Goal: Information Seeking & Learning: Learn about a topic

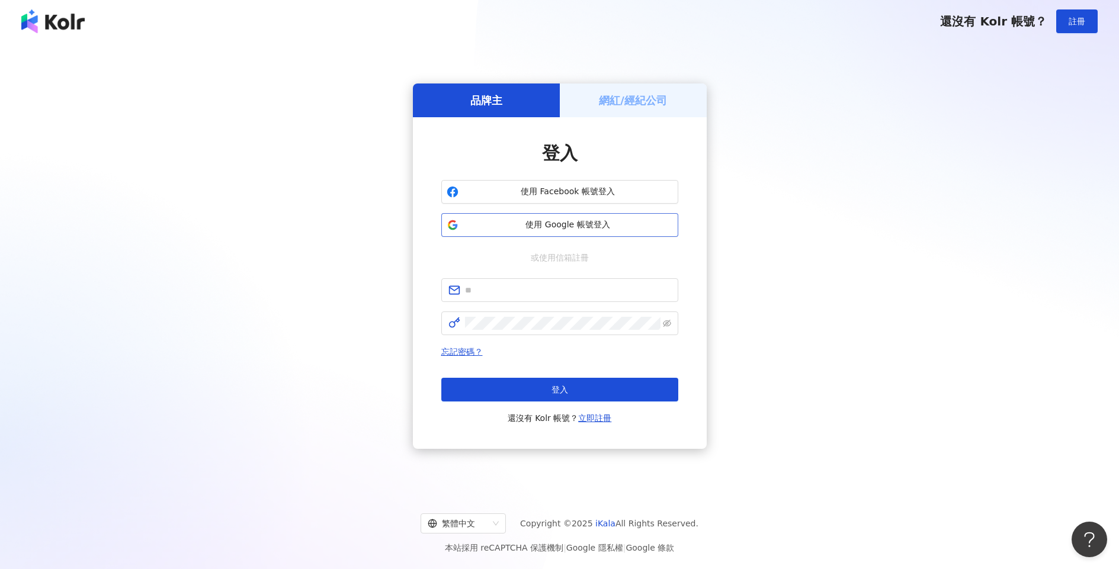
click at [595, 217] on button "使用 Google 帳號登入" at bounding box center [559, 225] width 237 height 24
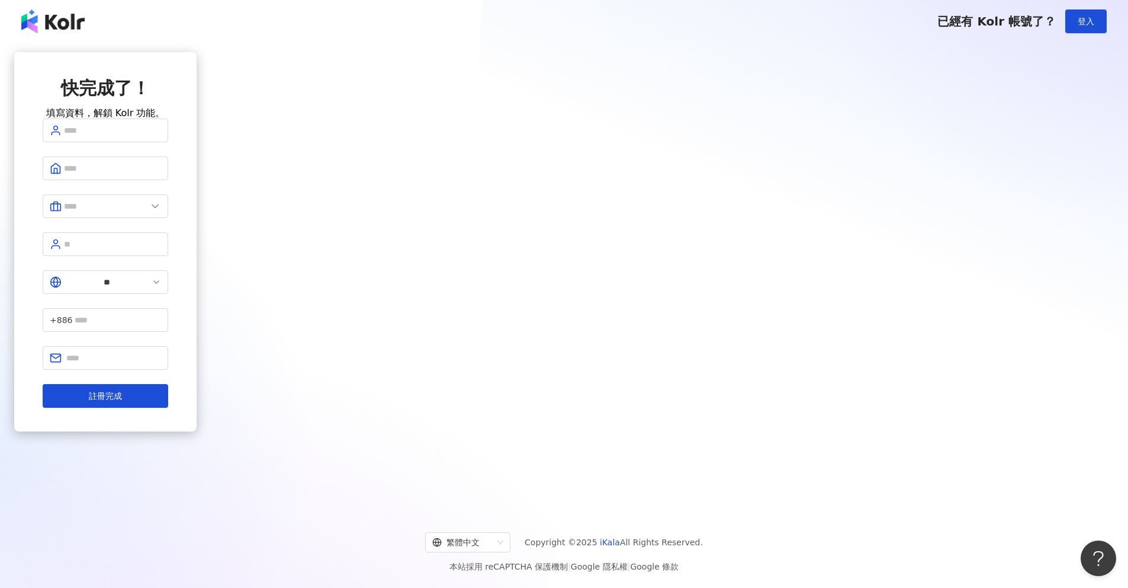
click at [59, 21] on img at bounding box center [52, 21] width 63 height 24
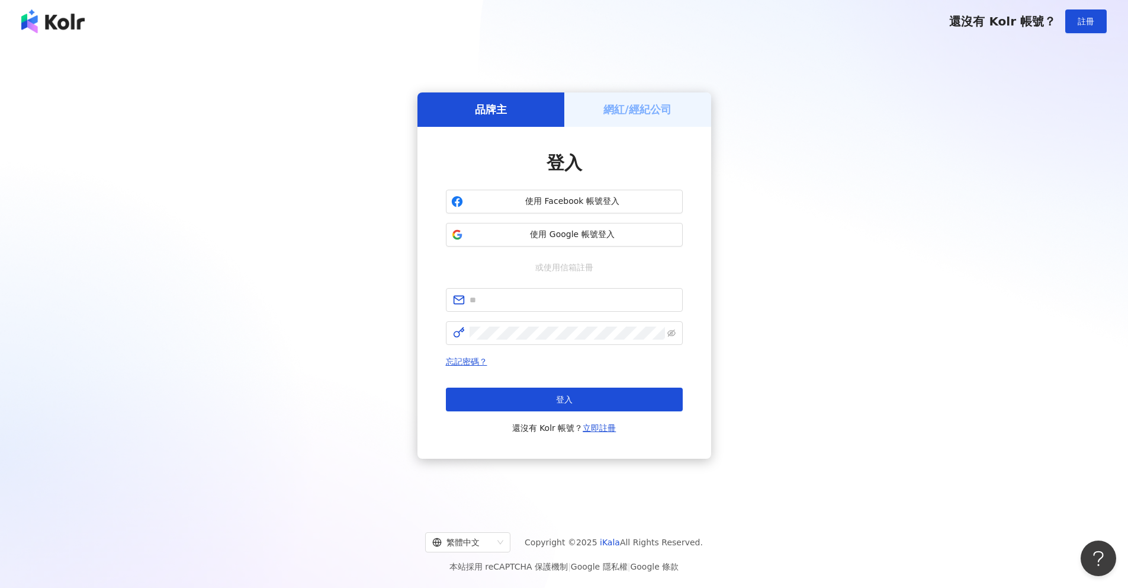
click at [669, 107] on h5 "網紅/經紀公司" at bounding box center [638, 109] width 68 height 15
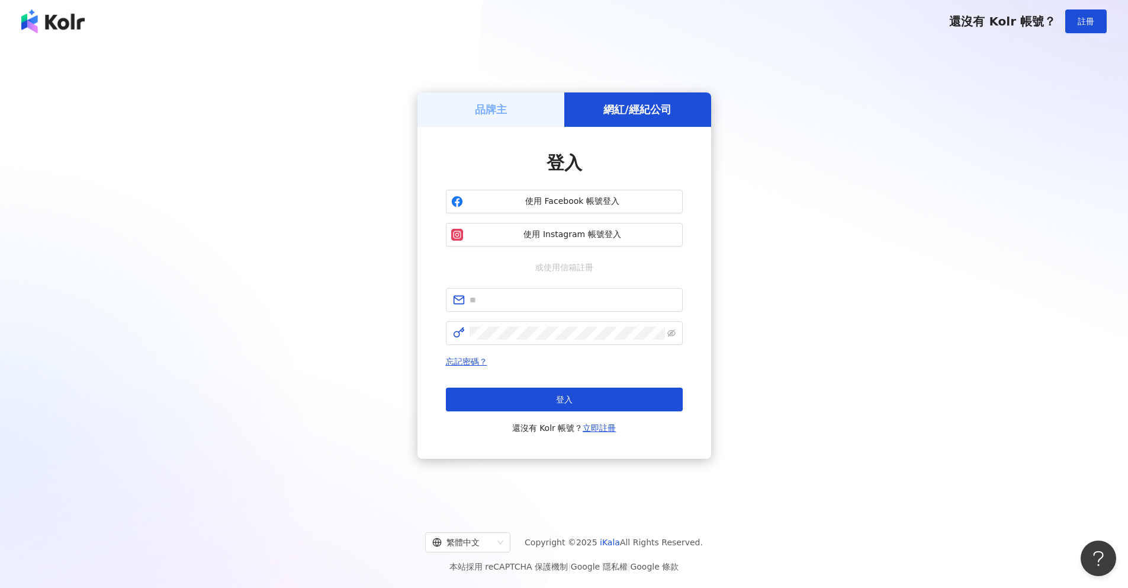
click at [518, 108] on div "品牌主" at bounding box center [491, 109] width 147 height 34
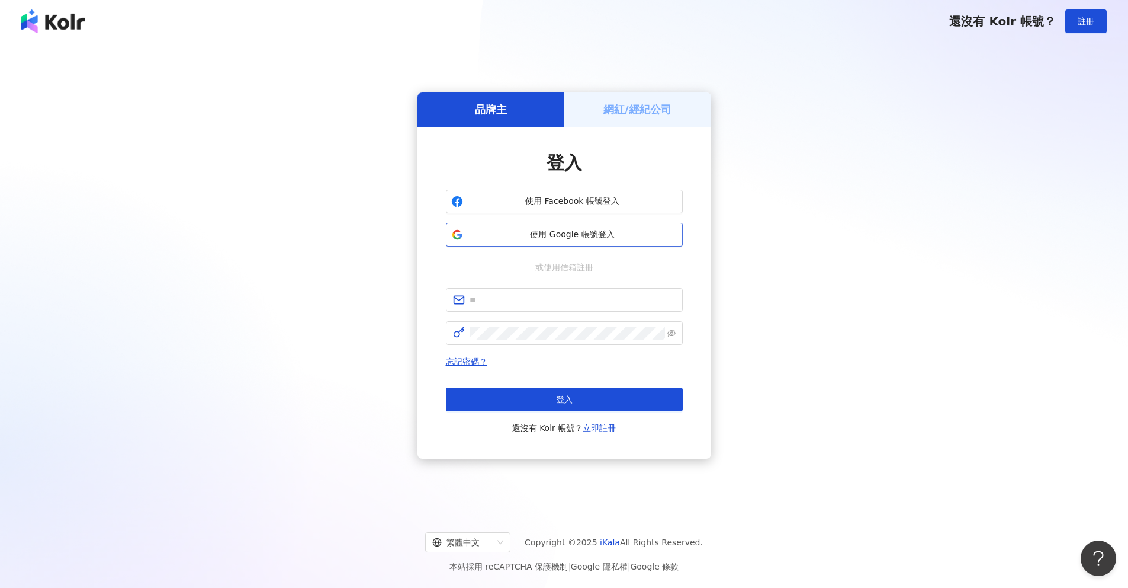
click at [550, 245] on button "使用 Google 帳號登入" at bounding box center [564, 235] width 237 height 24
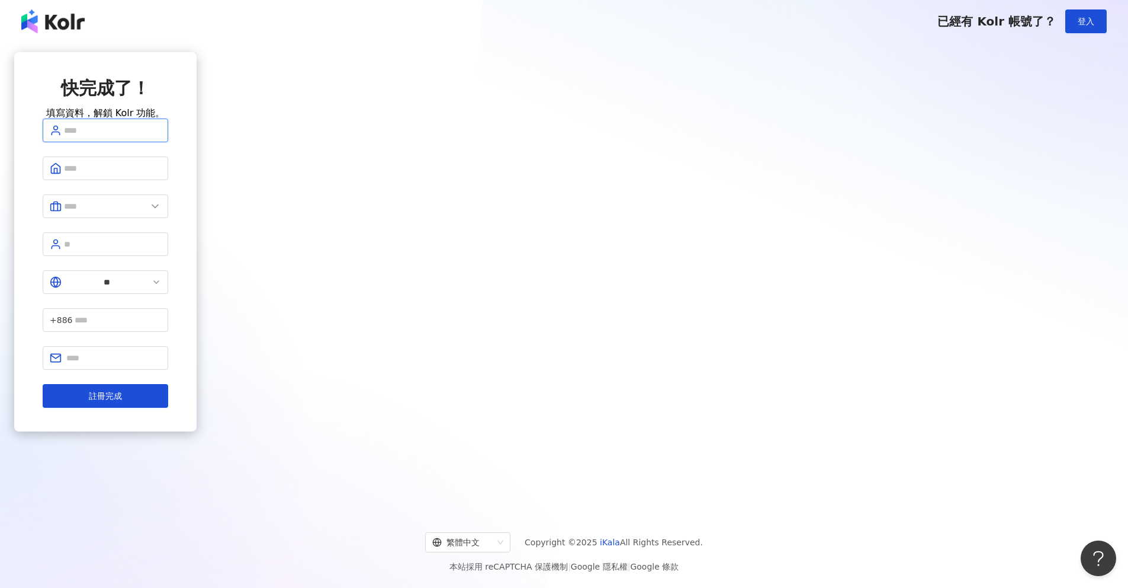
click at [161, 137] on input "text" at bounding box center [112, 130] width 97 height 13
type input "********"
click at [168, 180] on span at bounding box center [106, 168] width 126 height 24
click at [161, 175] on input "text" at bounding box center [112, 168] width 97 height 13
click at [168, 142] on span "********" at bounding box center [106, 130] width 126 height 24
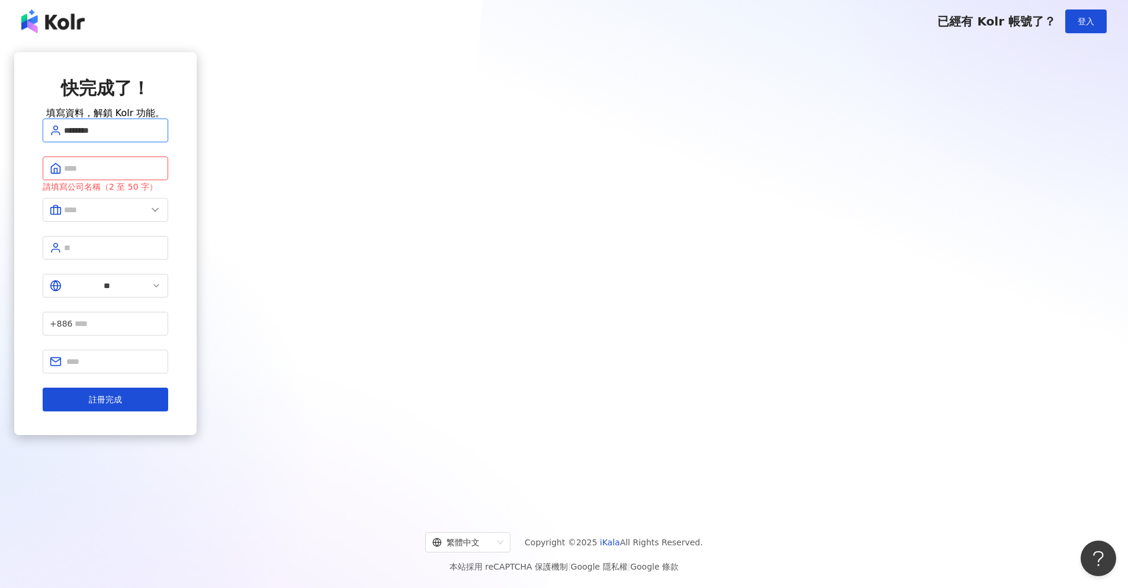
drag, startPoint x: 528, startPoint y: 152, endPoint x: 439, endPoint y: 143, distance: 89.9
click at [197, 143] on div "快完成了！ 填寫資料，解鎖 Kolr 功能。 ******** 請填寫公司名稱（2 至 50 字） ** +886 註冊完成" at bounding box center [105, 243] width 182 height 383
click at [161, 137] on input "text" at bounding box center [112, 130] width 97 height 13
paste input "********"
type input "********"
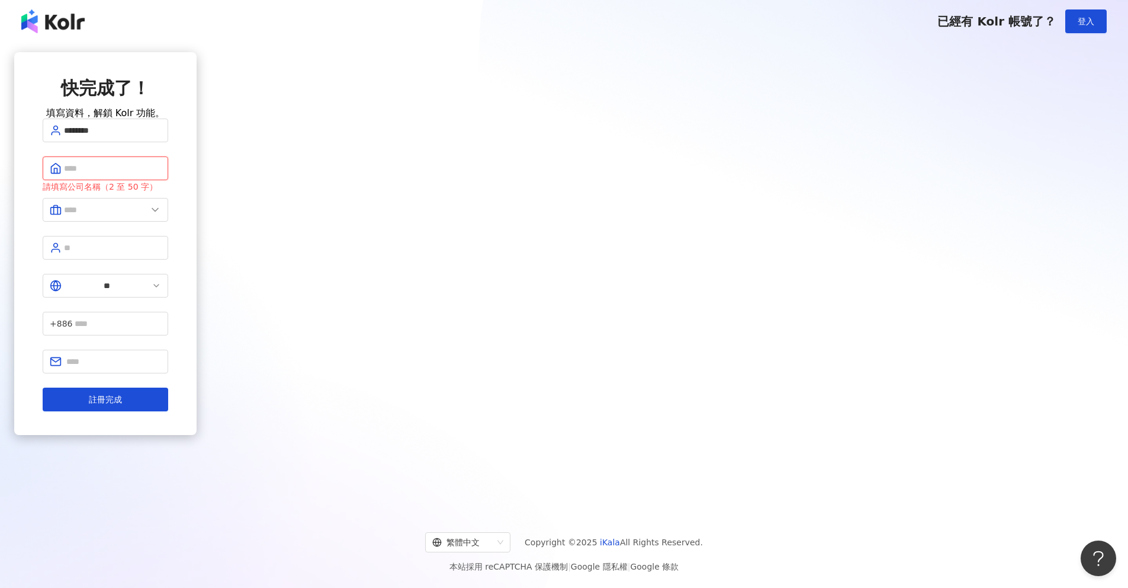
click at [161, 175] on input "text" at bounding box center [112, 168] width 97 height 13
type input "**"
click at [168, 242] on form "******** ** 請填寫公司名稱（2 至 50 字） ** +886 註冊完成" at bounding box center [106, 264] width 126 height 293
click at [46, 20] on img at bounding box center [52, 21] width 63 height 24
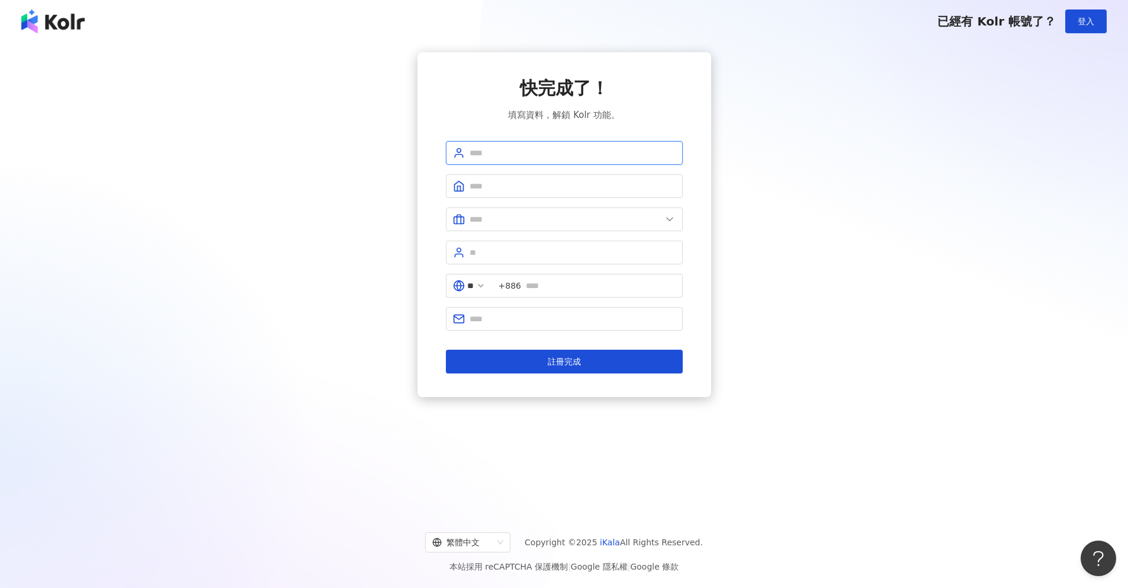
click at [566, 155] on input "text" at bounding box center [573, 152] width 206 height 13
type input "********"
click at [527, 195] on span at bounding box center [564, 186] width 237 height 24
click at [520, 185] on input "text" at bounding box center [573, 185] width 206 height 13
type input "**"
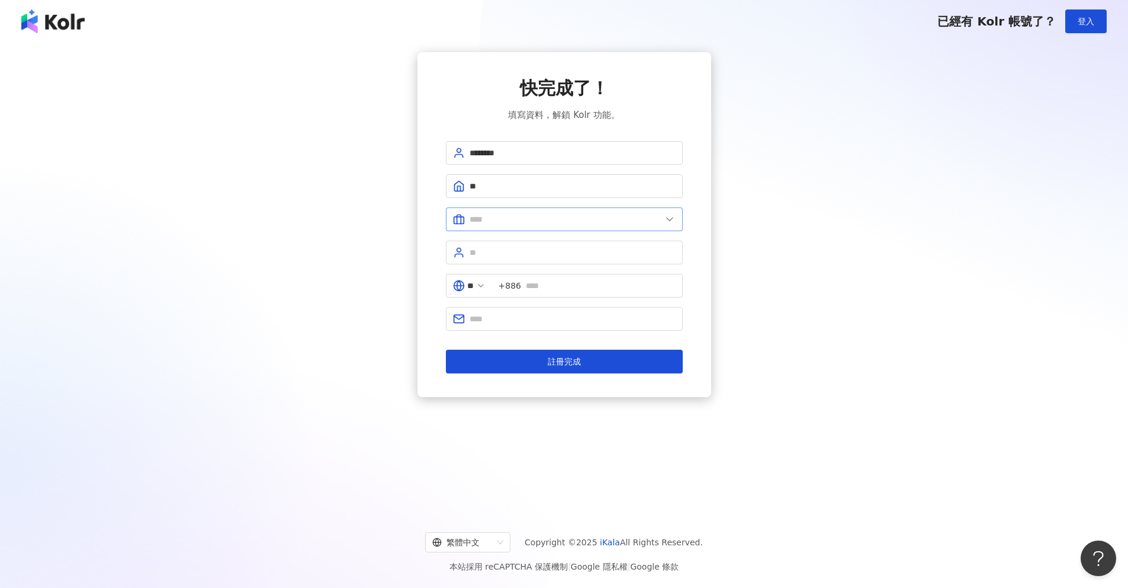
click at [530, 227] on span at bounding box center [564, 219] width 237 height 24
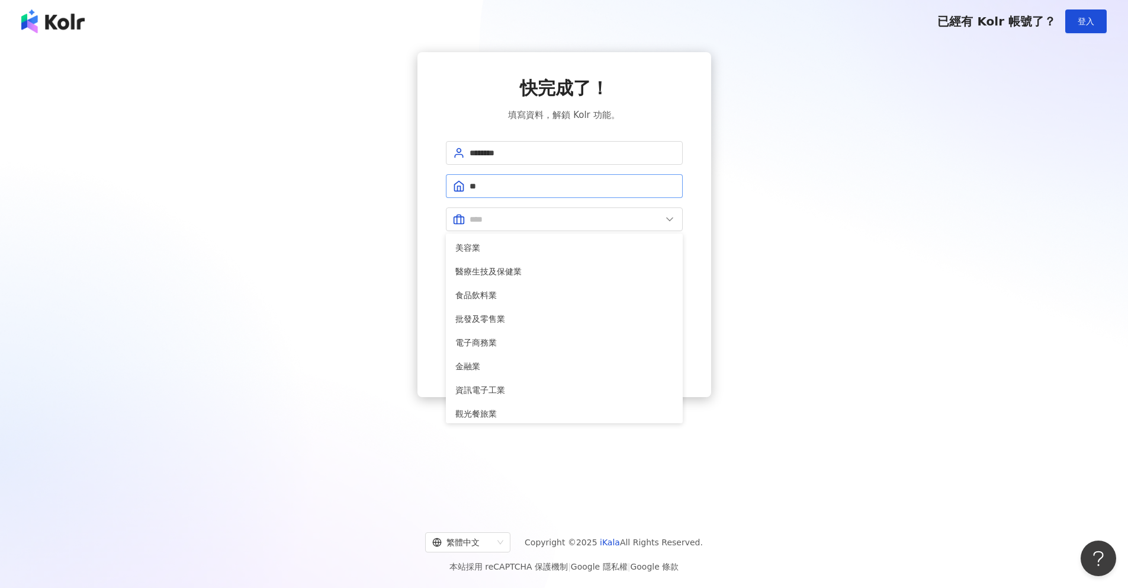
click at [530, 193] on span "**" at bounding box center [564, 186] width 237 height 24
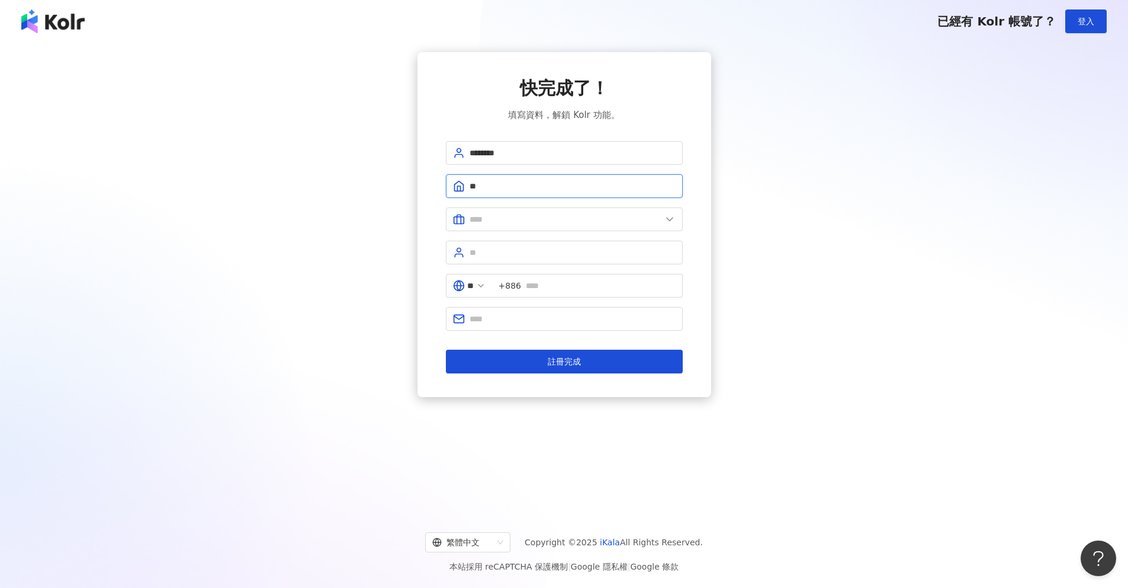
drag, startPoint x: 530, startPoint y: 190, endPoint x: 425, endPoint y: 177, distance: 106.3
click at [448, 180] on span "**" at bounding box center [564, 186] width 237 height 24
type input "*"
type input "***"
click at [568, 223] on input "text" at bounding box center [566, 219] width 192 height 13
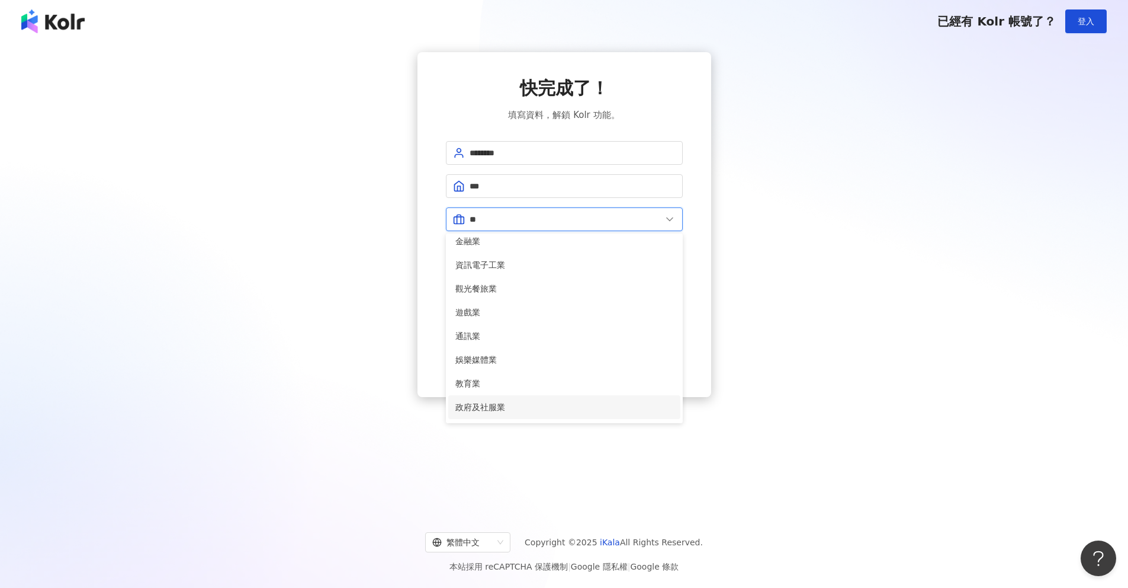
scroll to position [118, 0]
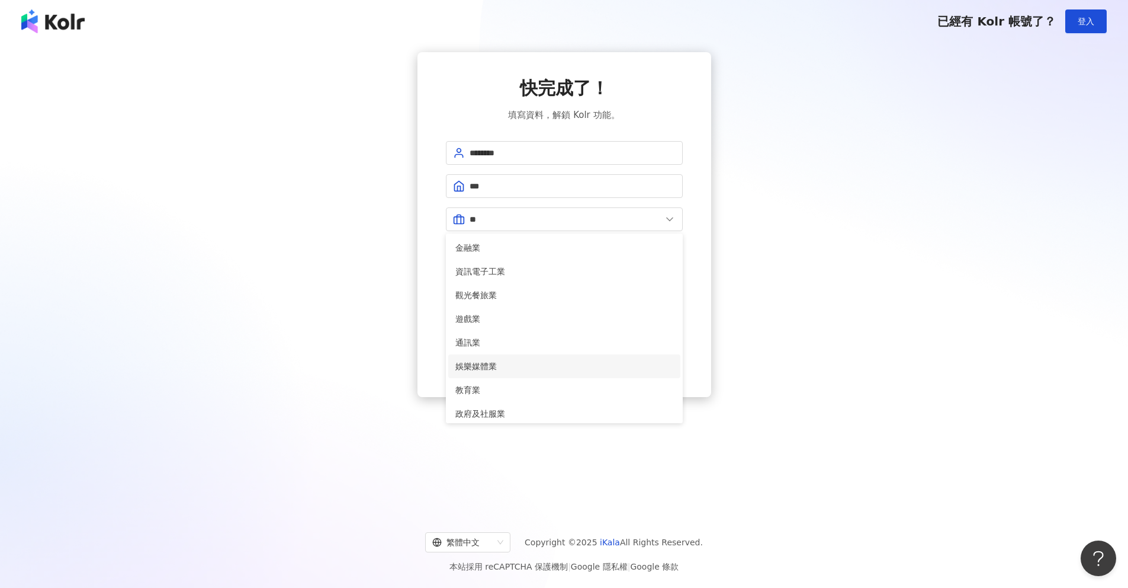
click at [544, 360] on span "娛樂媒體業" at bounding box center [565, 366] width 218 height 13
type input "*****"
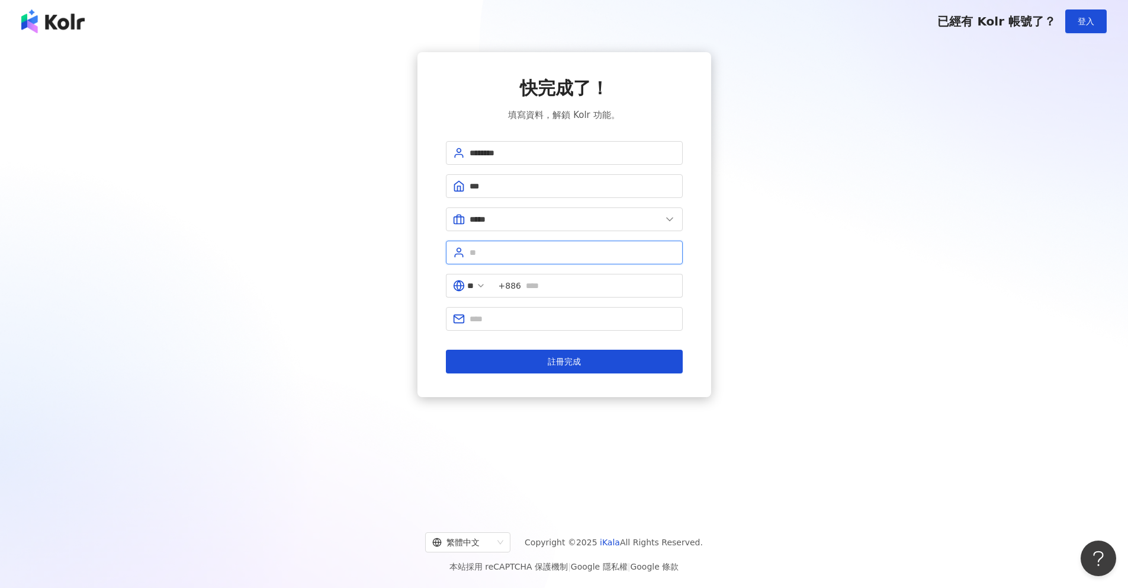
click at [573, 257] on input "text" at bounding box center [573, 252] width 206 height 13
click at [549, 289] on input "text" at bounding box center [601, 285] width 150 height 13
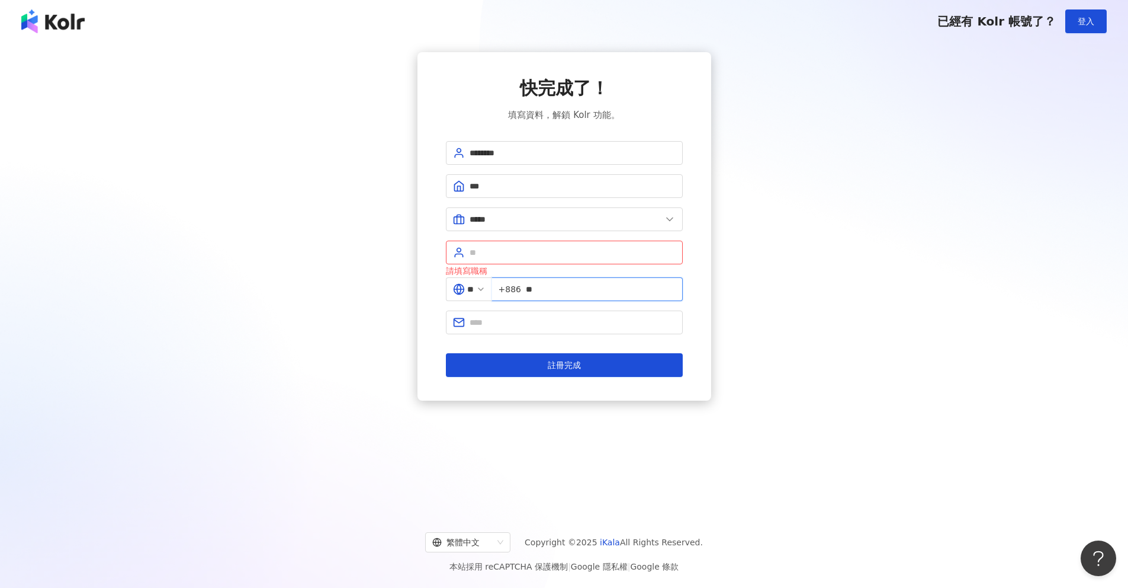
type input "*"
type input "**********"
click at [512, 269] on div "請填寫職稱" at bounding box center [564, 270] width 237 height 13
click at [524, 260] on span at bounding box center [564, 253] width 237 height 24
type input "*"
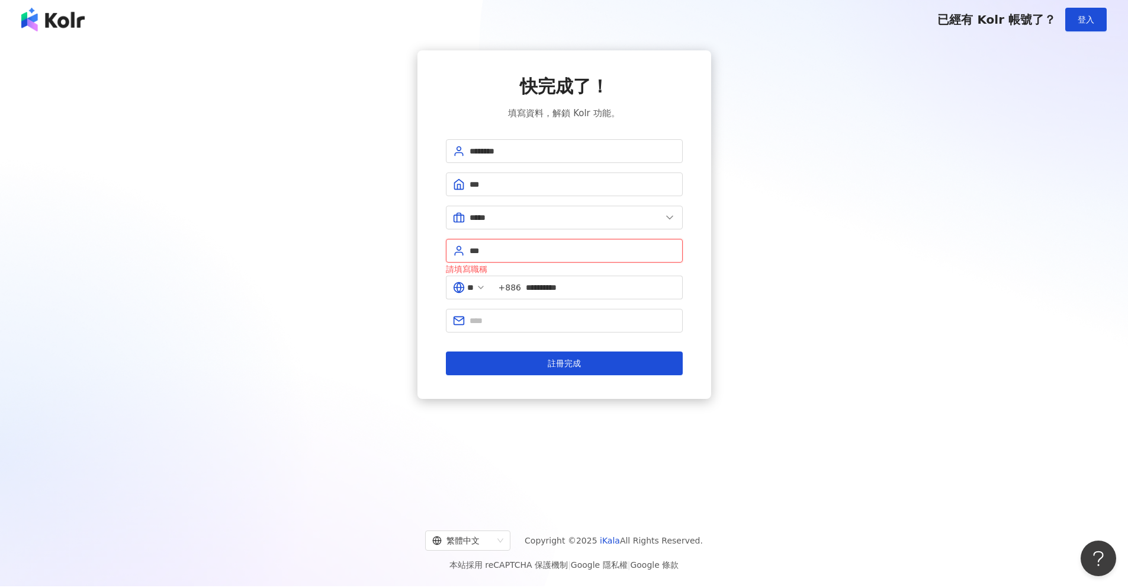
scroll to position [2, 0]
type input "***"
click at [536, 329] on span at bounding box center [564, 320] width 237 height 24
click at [515, 318] on input "text" at bounding box center [573, 316] width 206 height 13
paste input "**********"
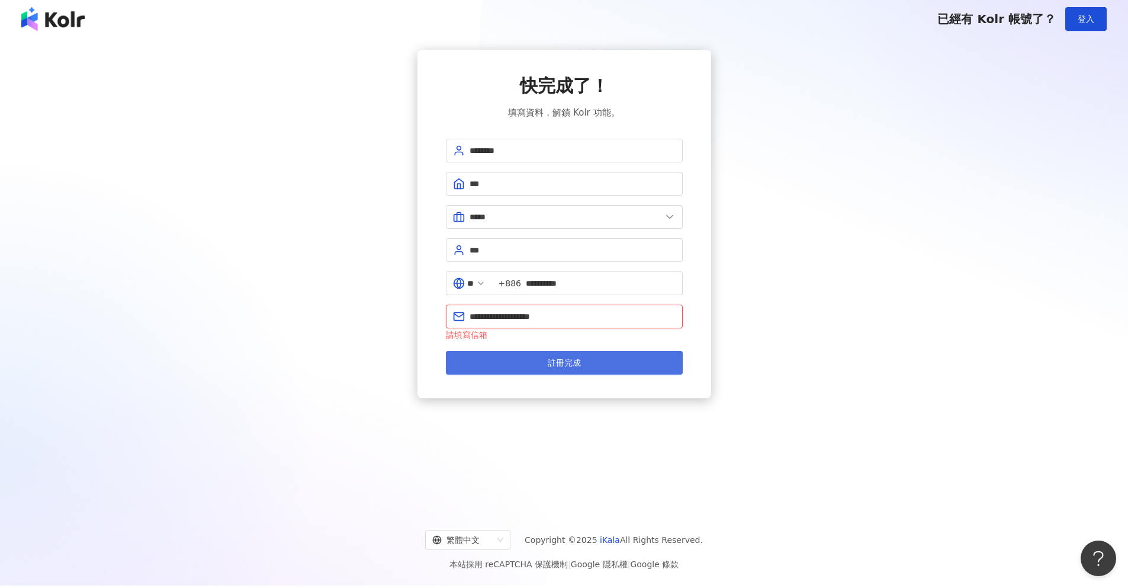
type input "**********"
click at [489, 361] on button "註冊完成" at bounding box center [564, 363] width 237 height 24
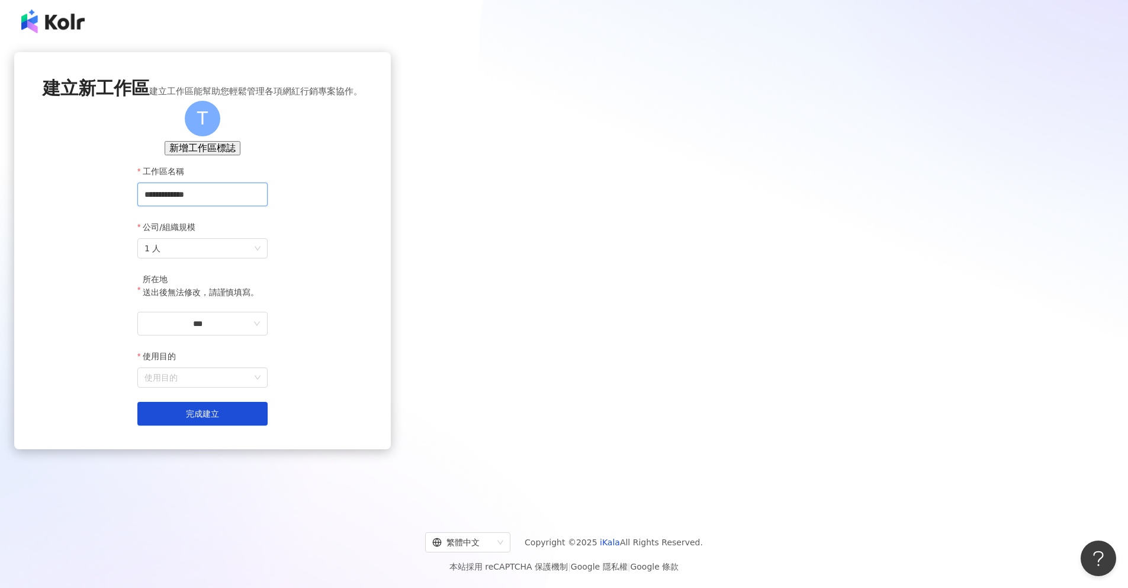
click at [268, 206] on input "**********" at bounding box center [202, 194] width 130 height 24
click at [261, 258] on span "1 人" at bounding box center [203, 248] width 116 height 19
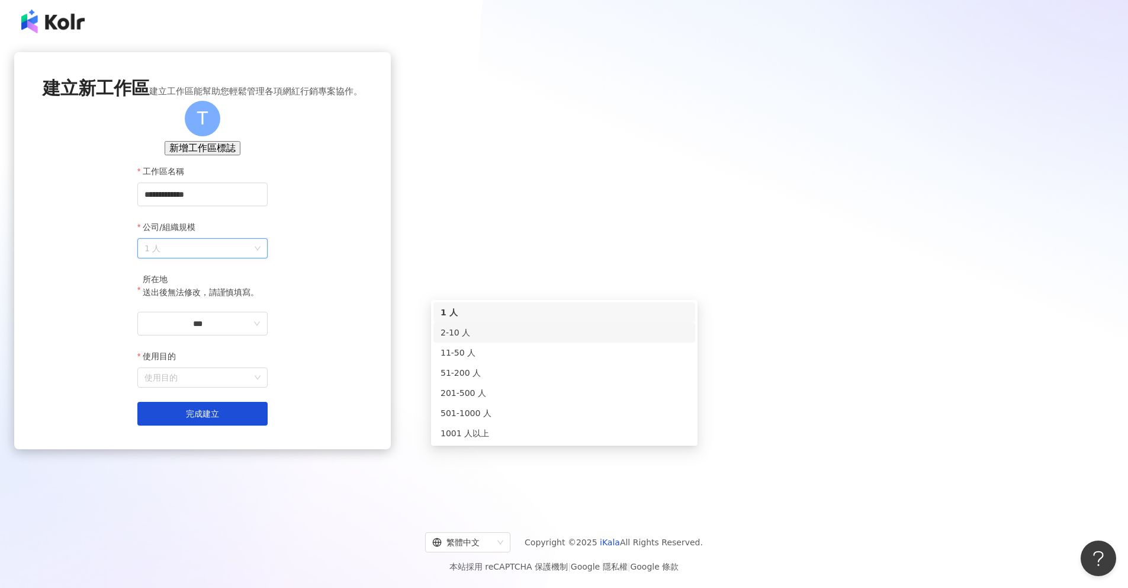
click at [519, 338] on div "2-10 人" at bounding box center [565, 332] width 248 height 13
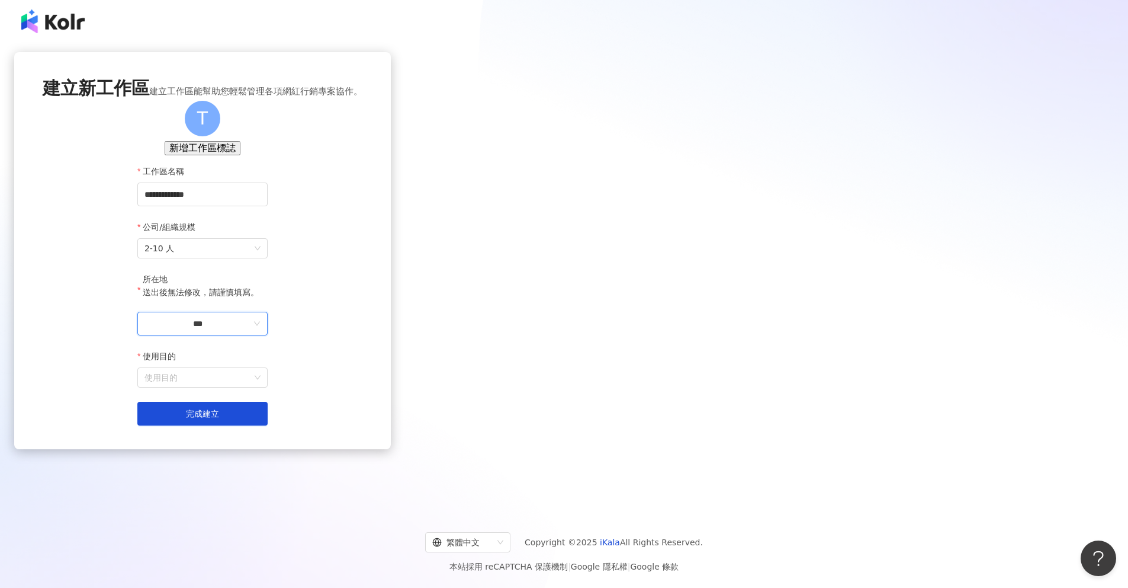
click at [251, 330] on input "***" at bounding box center [198, 323] width 107 height 13
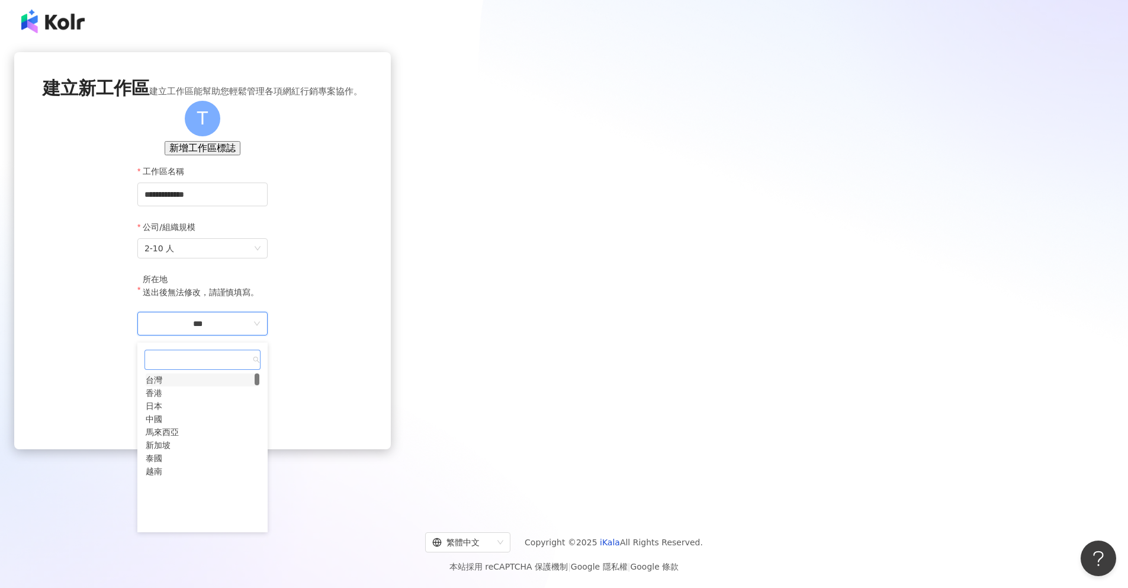
click at [162, 386] on div "台灣" at bounding box center [154, 379] width 17 height 13
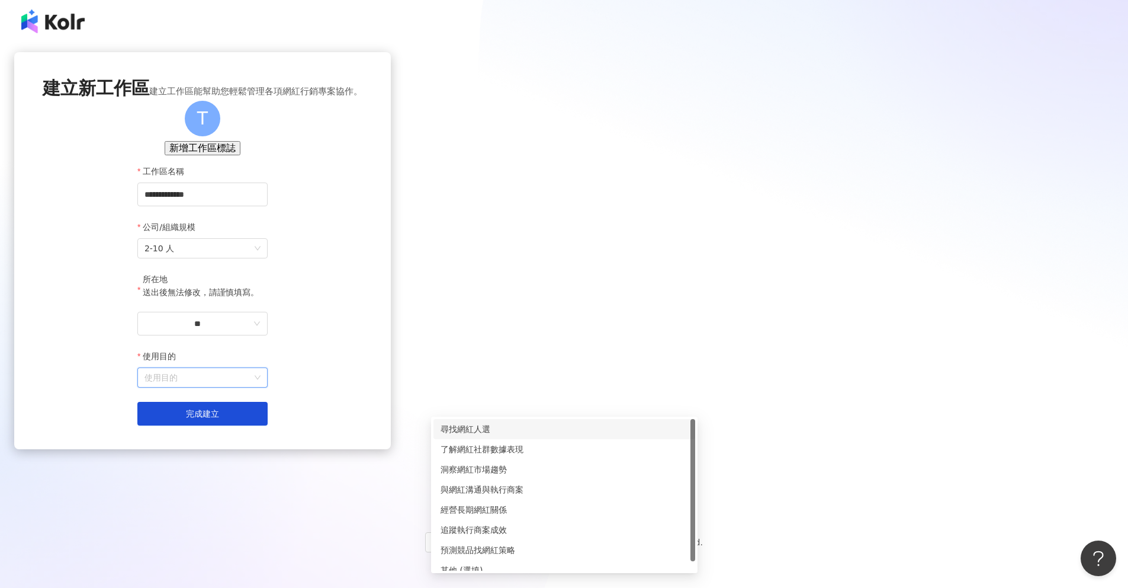
click at [261, 387] on input "使用目的" at bounding box center [203, 377] width 116 height 19
click at [509, 434] on div "尋找網紅人選" at bounding box center [565, 428] width 248 height 13
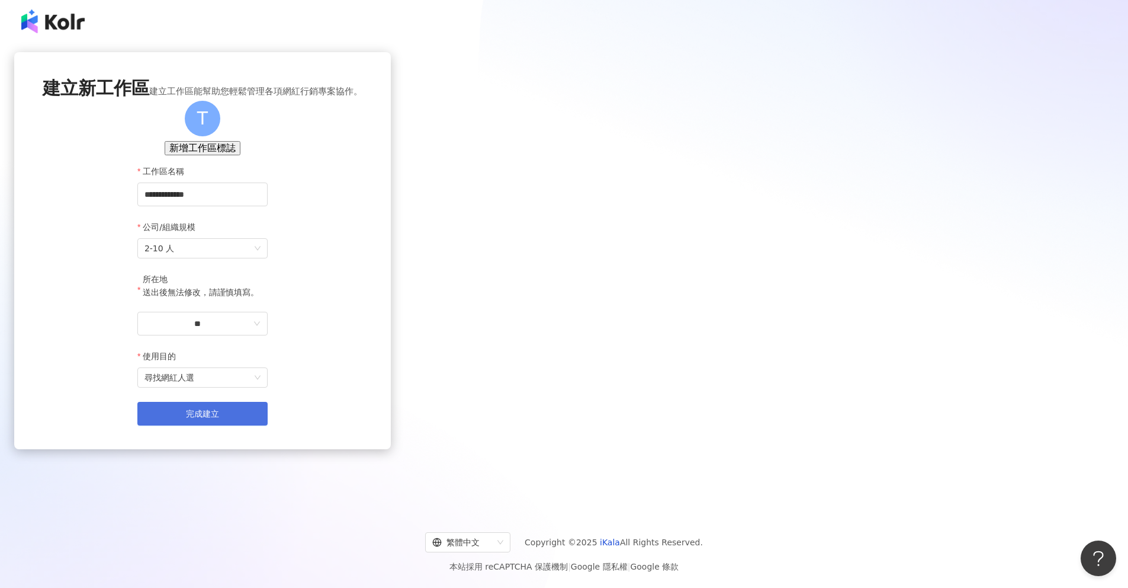
click at [268, 425] on button "完成建立" at bounding box center [202, 414] width 130 height 24
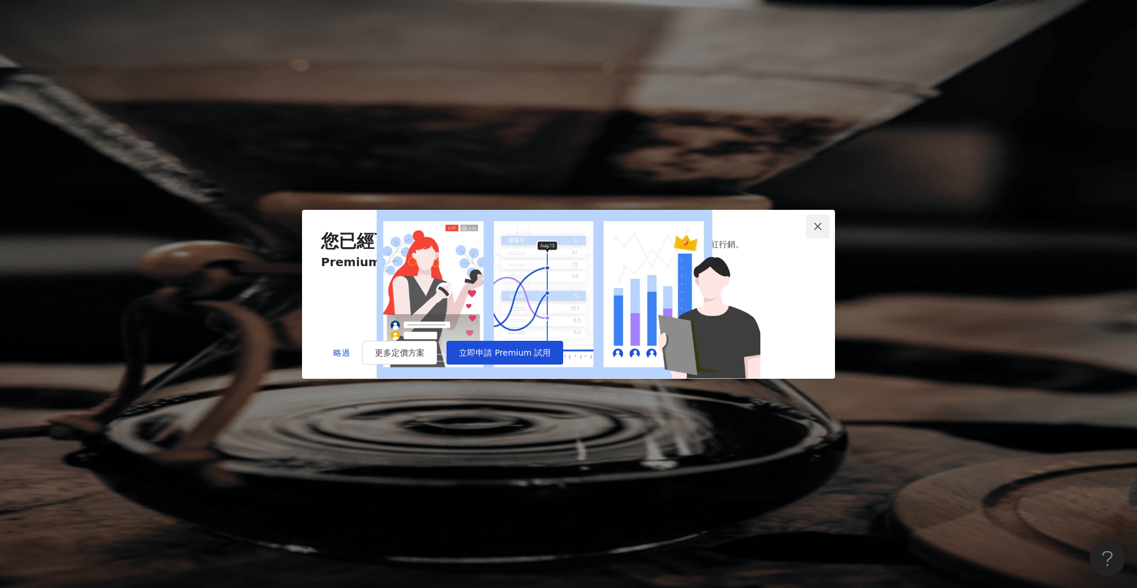
click at [825, 222] on span "Close" at bounding box center [818, 226] width 24 height 9
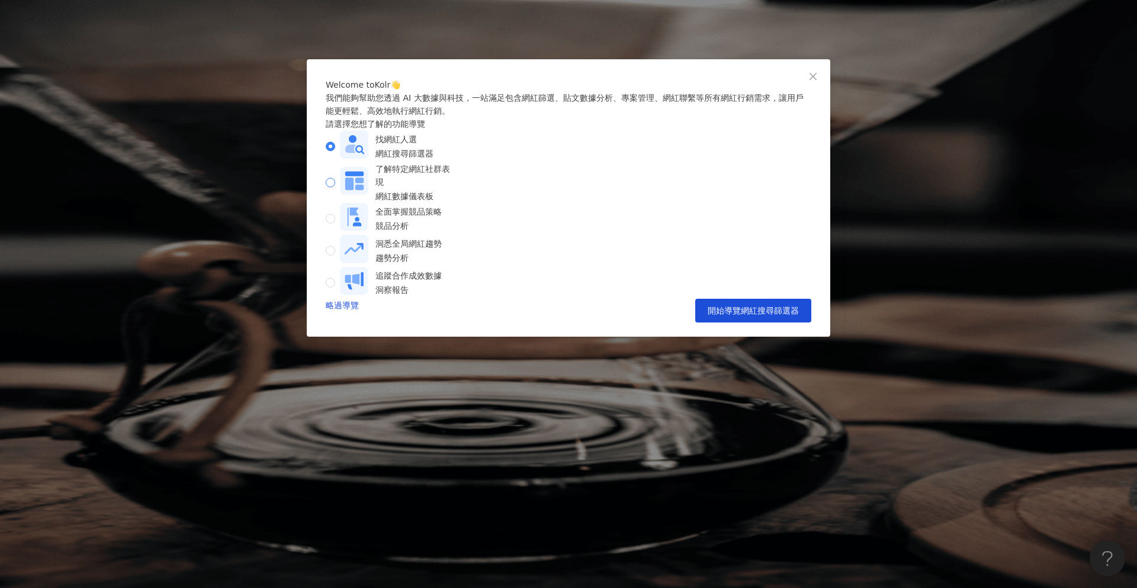
click at [368, 194] on rect at bounding box center [355, 180] width 28 height 28
click at [434, 160] on div "網紅搜尋篩選器" at bounding box center [405, 153] width 58 height 13
click at [747, 336] on div "Welcome to Kolr 👋 我們能夠幫助您透過 AI 大數據與科技，一站滿足包含網紅篩選、貼文數據分析、專案管理、網紅聯繫等所有網紅行銷需求，讓用戶能…" at bounding box center [569, 197] width 524 height 277
click at [750, 322] on button "開始導覽網紅搜尋篩選器" at bounding box center [753, 311] width 116 height 24
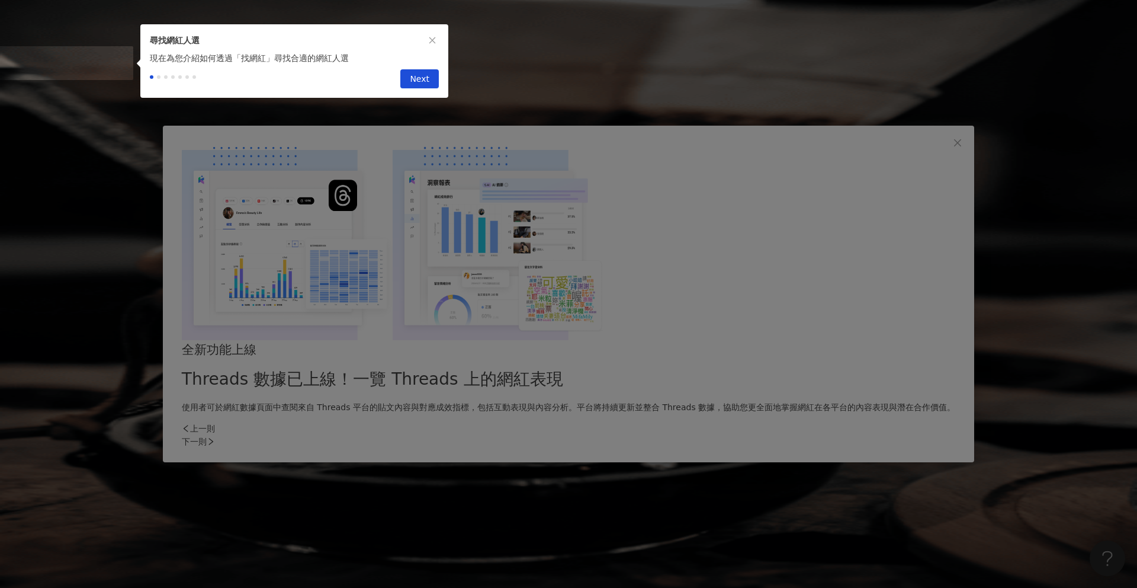
click at [423, 89] on span "Next" at bounding box center [420, 79] width 20 height 19
type input "*********"
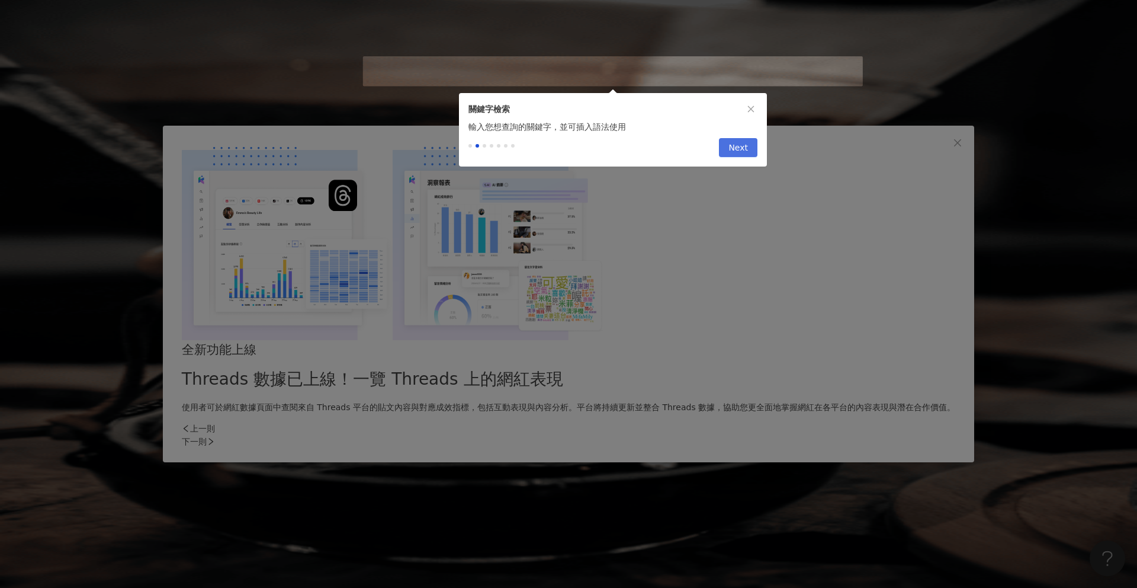
click at [729, 152] on button "Next" at bounding box center [738, 147] width 39 height 19
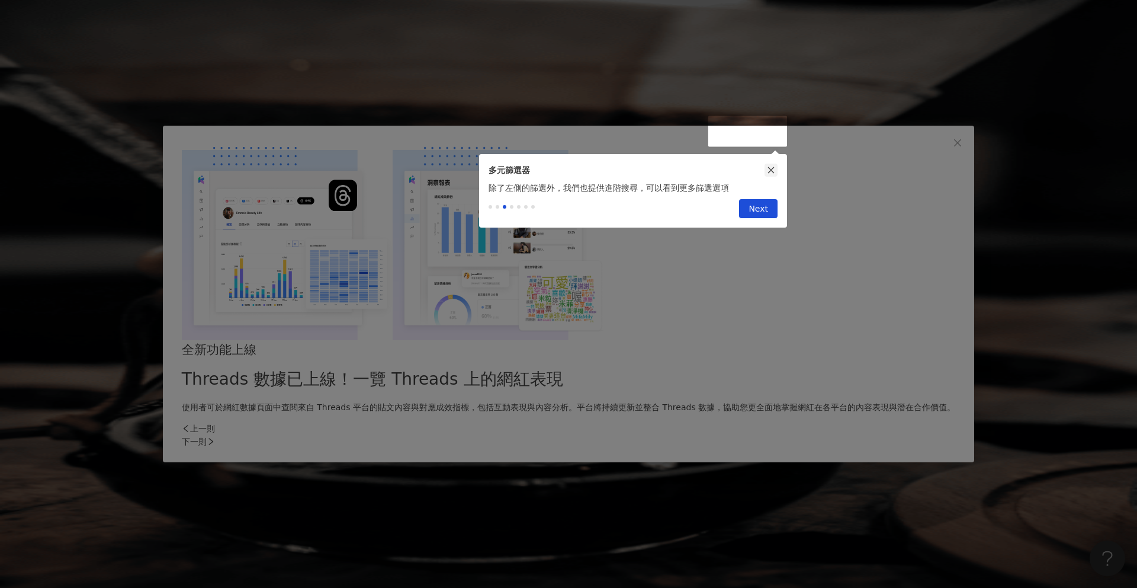
click at [769, 169] on icon "close" at bounding box center [771, 170] width 8 height 8
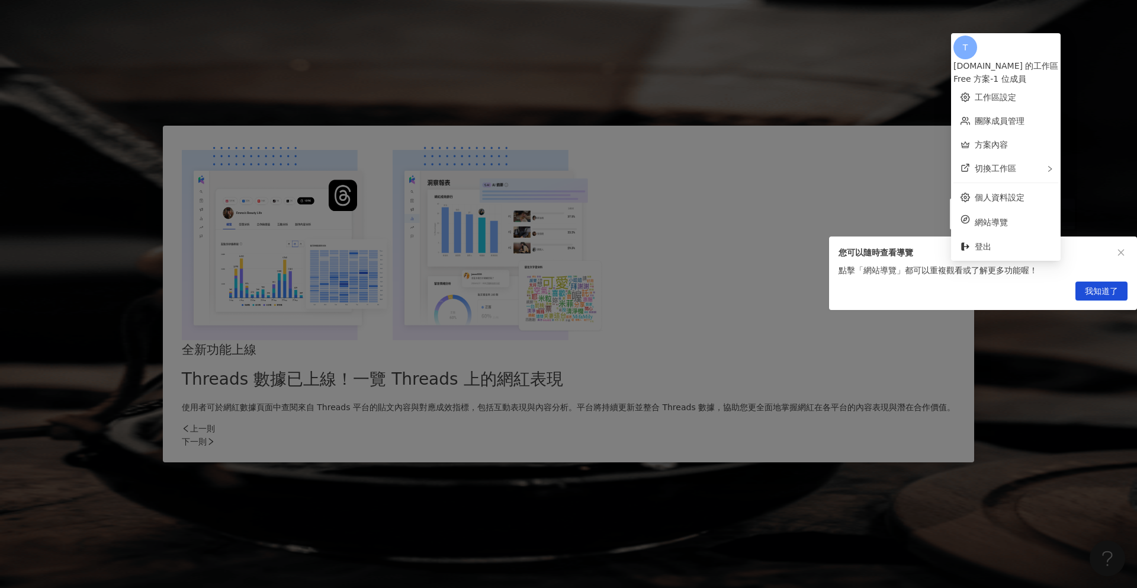
drag, startPoint x: 794, startPoint y: 177, endPoint x: 816, endPoint y: 187, distance: 24.1
drag, startPoint x: 1095, startPoint y: 296, endPoint x: 1079, endPoint y: 294, distance: 16.0
click at [1094, 296] on span "我知道了" at bounding box center [1101, 291] width 33 height 19
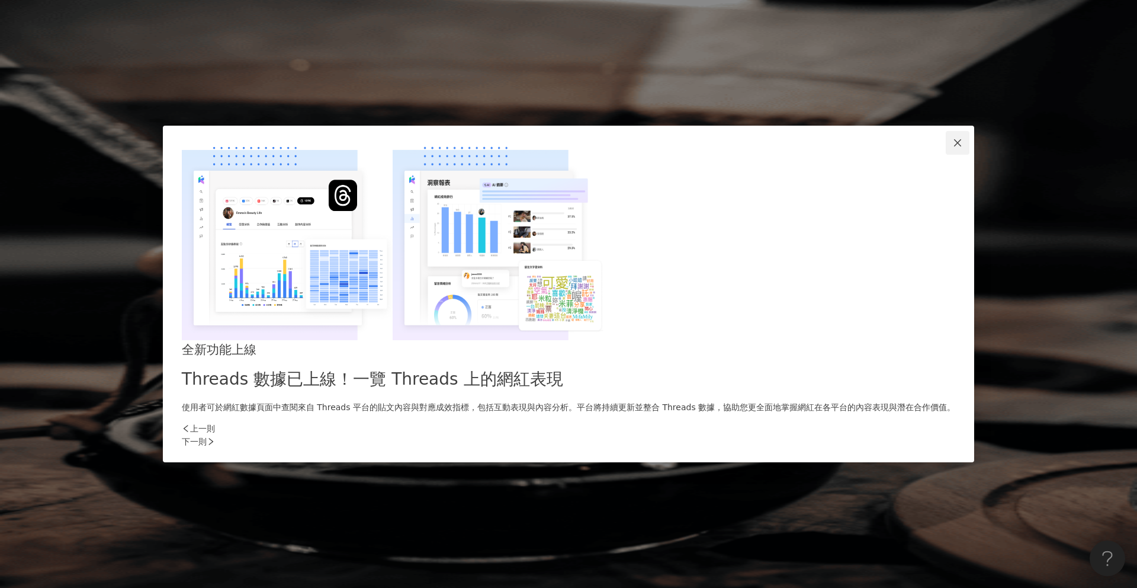
click at [946, 148] on span "Close" at bounding box center [958, 142] width 24 height 9
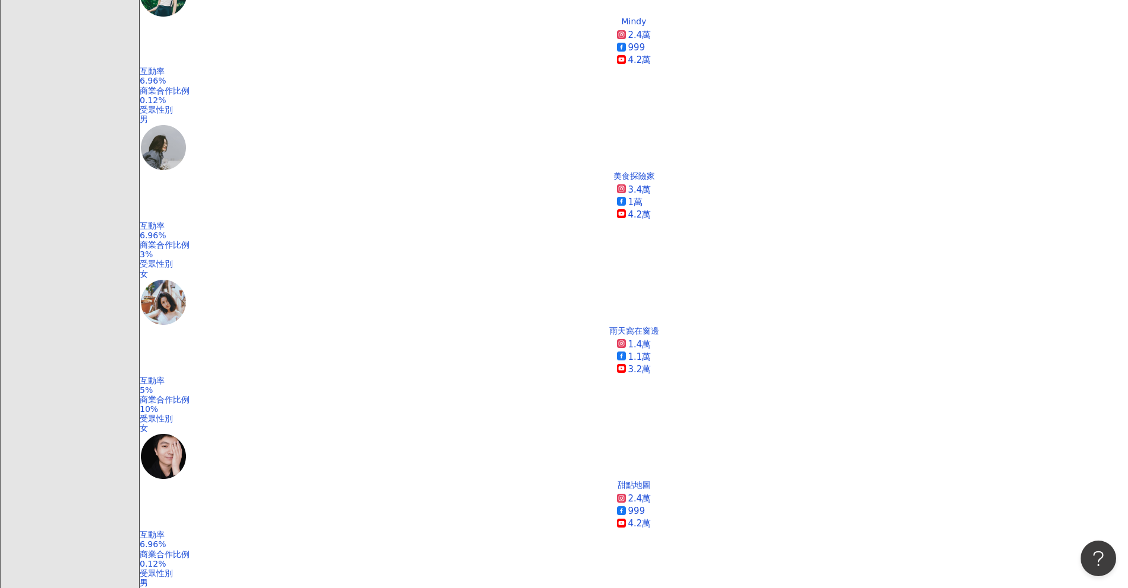
scroll to position [1062, 0]
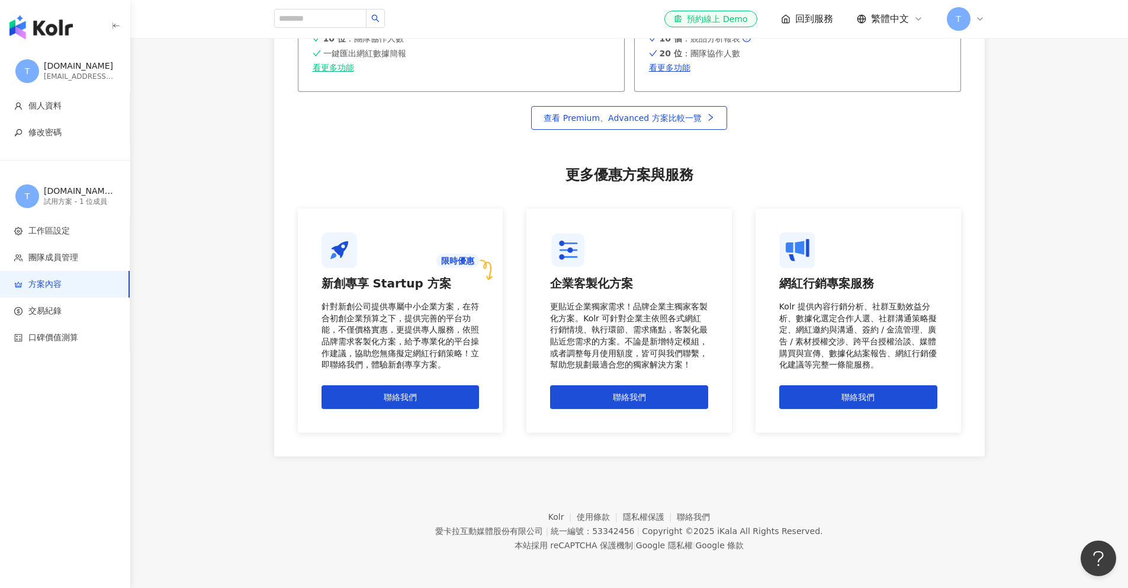
scroll to position [888, 0]
click at [332, 230] on div "限時優惠 新創專享 Startup 方案 針對新創公司提供專屬中小企業方案，在符合初創企業預算之下，提供完善的平台功能，不僅價格實惠，更提供專人服務，依照品牌…" at bounding box center [401, 321] width 206 height 224
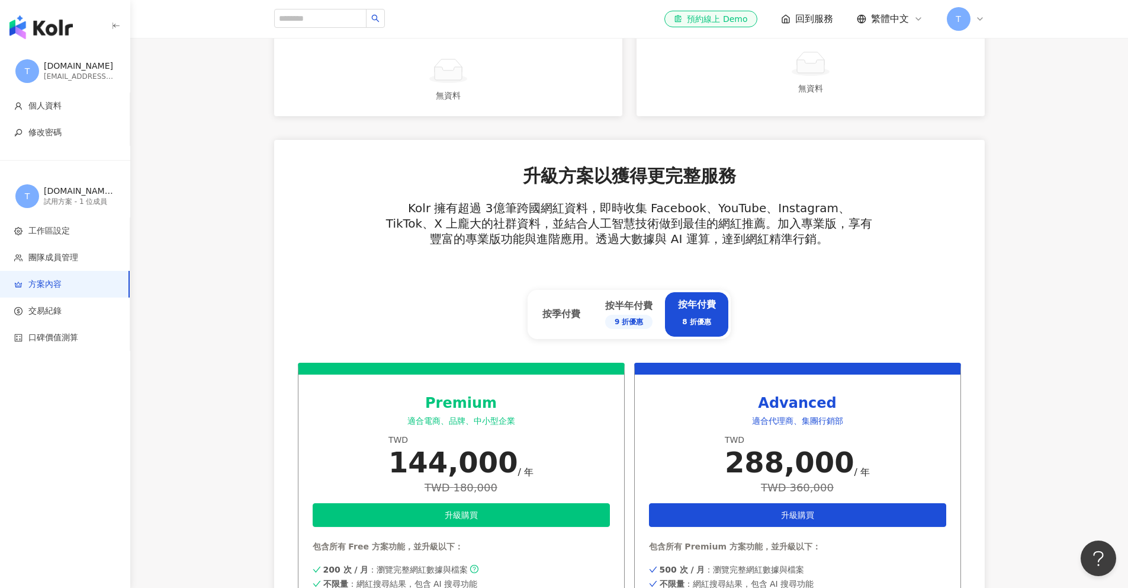
scroll to position [0, 0]
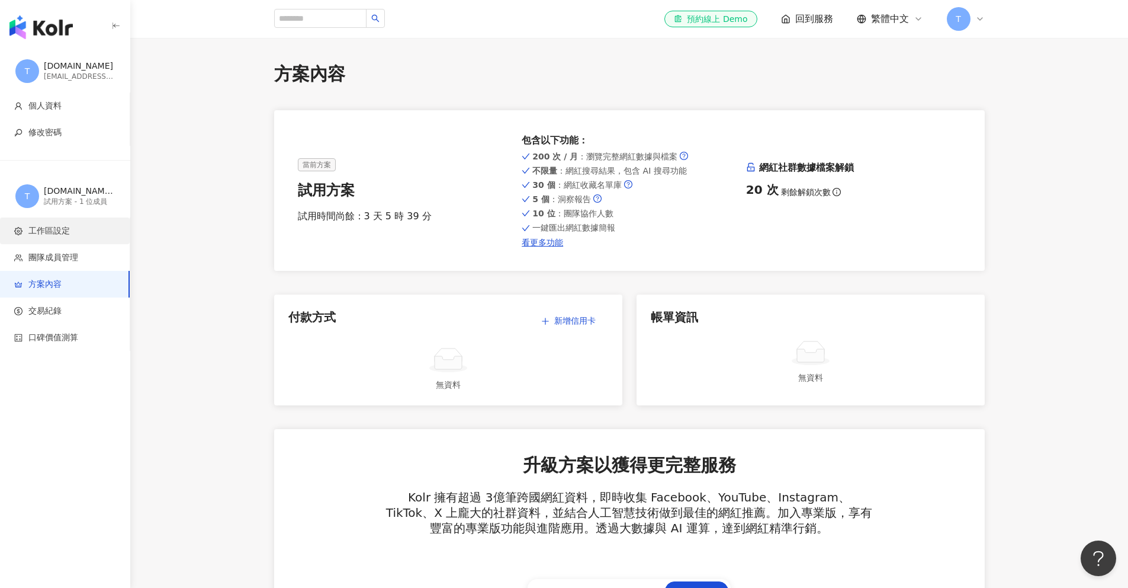
click at [62, 235] on span "工作區設定" at bounding box center [48, 231] width 41 height 12
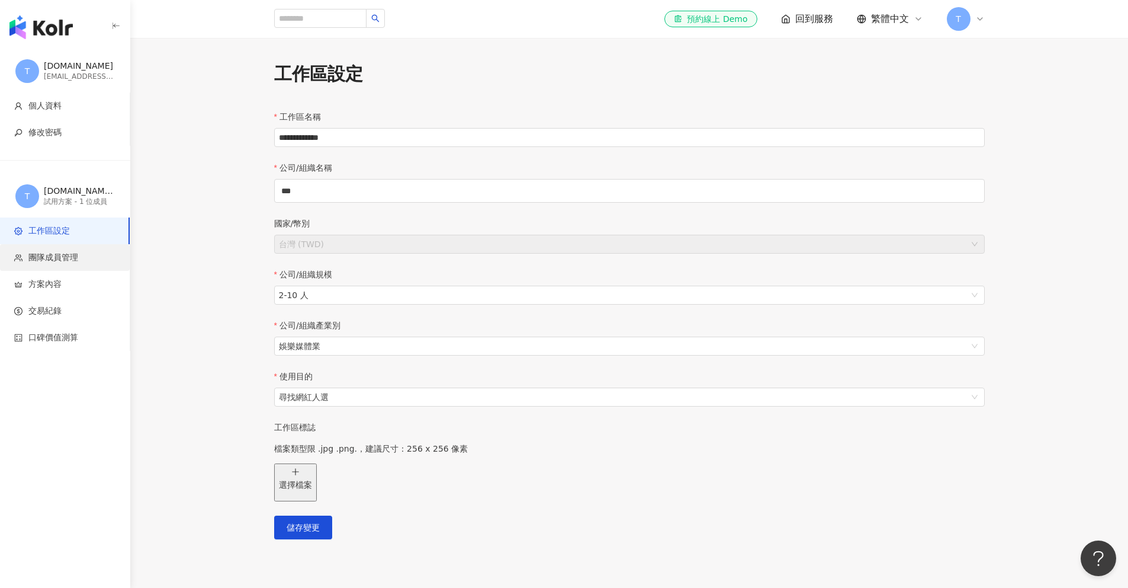
click at [87, 264] on li "團隊成員管理" at bounding box center [65, 257] width 130 height 27
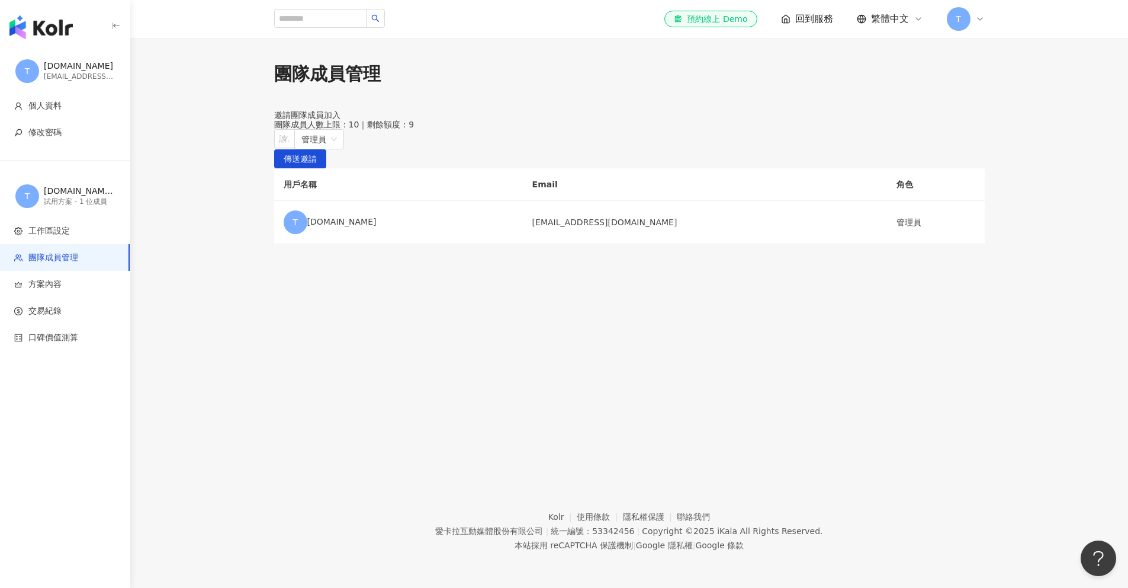
click at [50, 18] on img "button" at bounding box center [40, 27] width 63 height 24
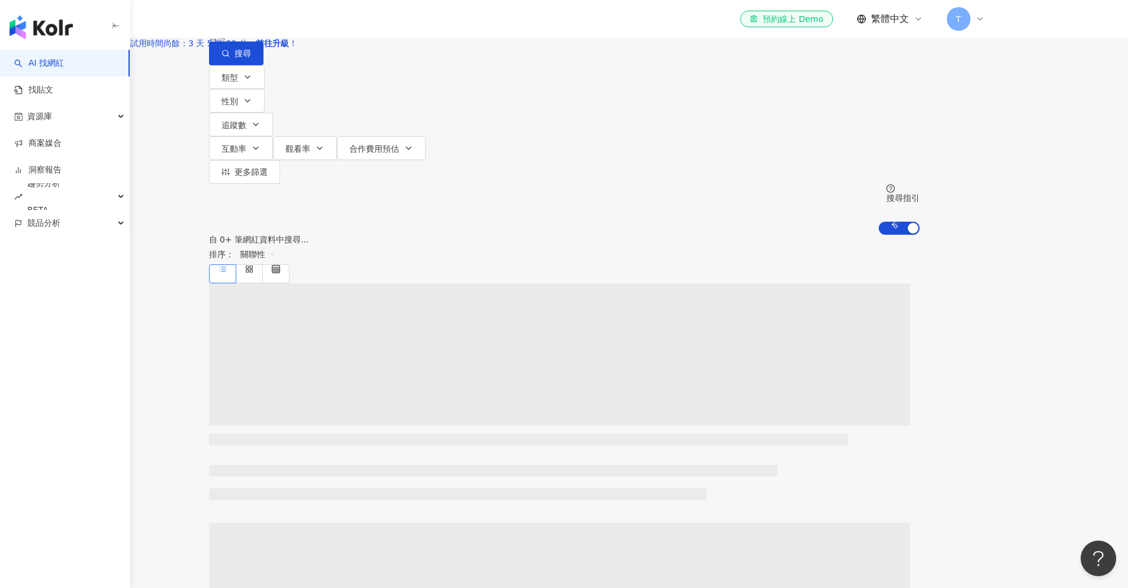
click at [45, 28] on img "button" at bounding box center [40, 27] width 63 height 24
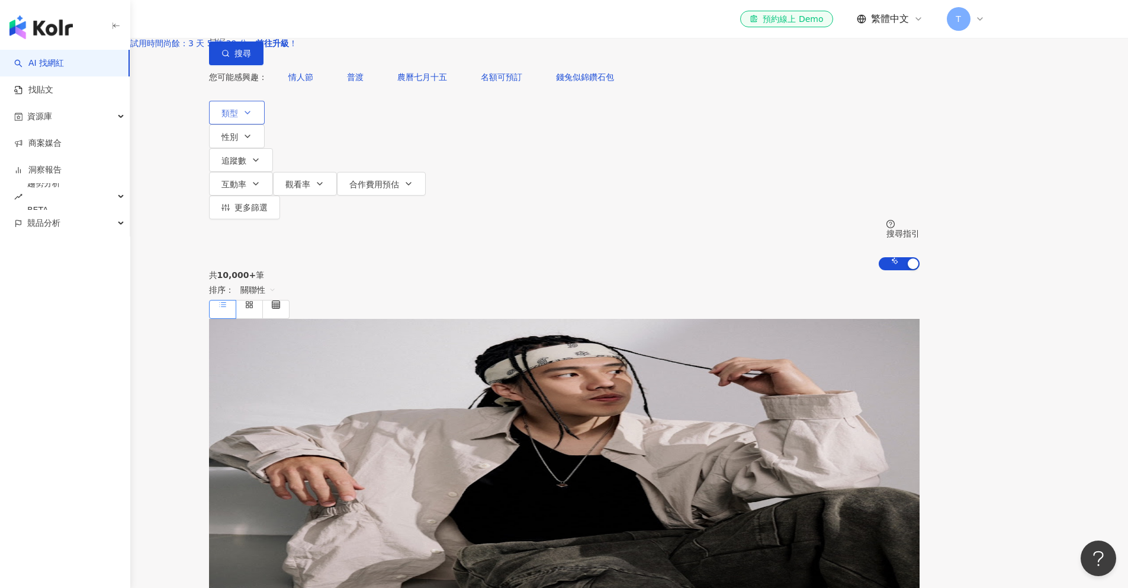
click at [252, 117] on icon "button" at bounding box center [247, 112] width 9 height 9
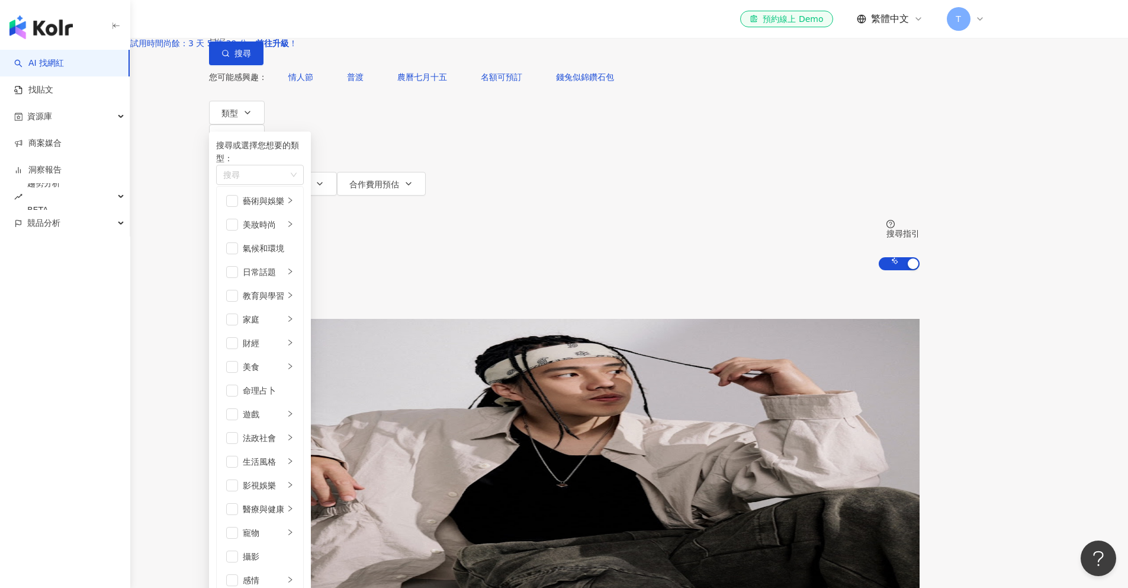
click at [740, 270] on div "共 10,000+ 筆 排序： 關聯性" at bounding box center [564, 294] width 711 height 49
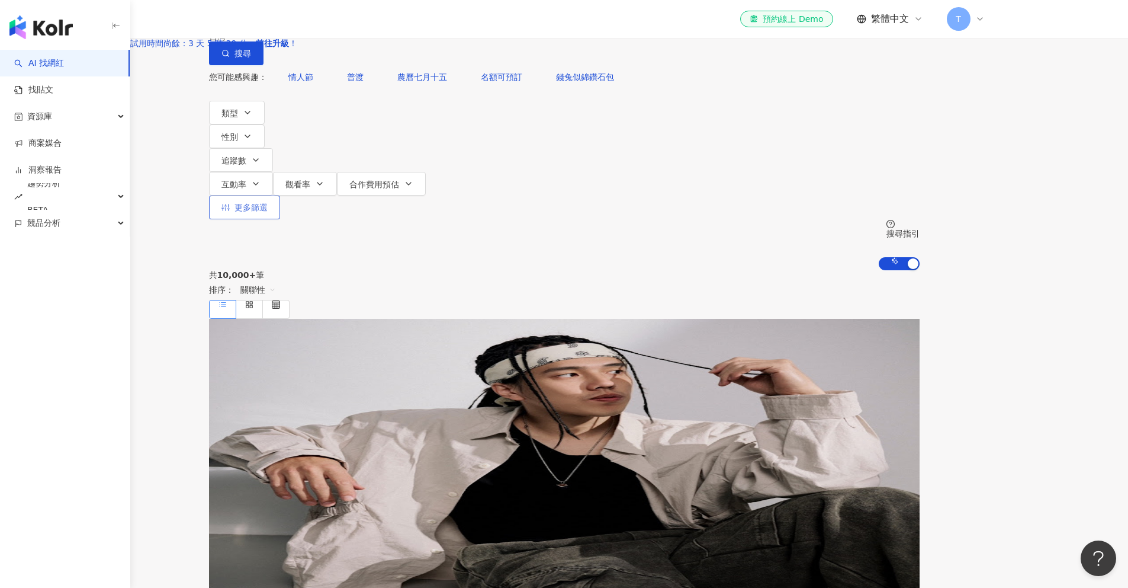
click at [268, 203] on span "更多篩選" at bounding box center [251, 207] width 33 height 9
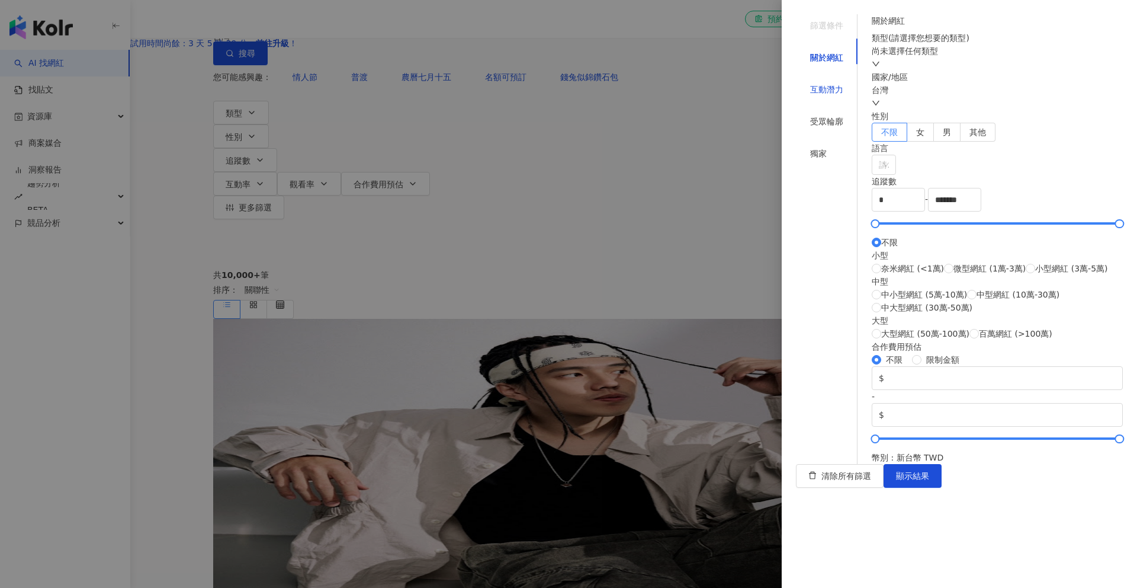
click at [821, 83] on div "互動潛力" at bounding box center [826, 89] width 33 height 13
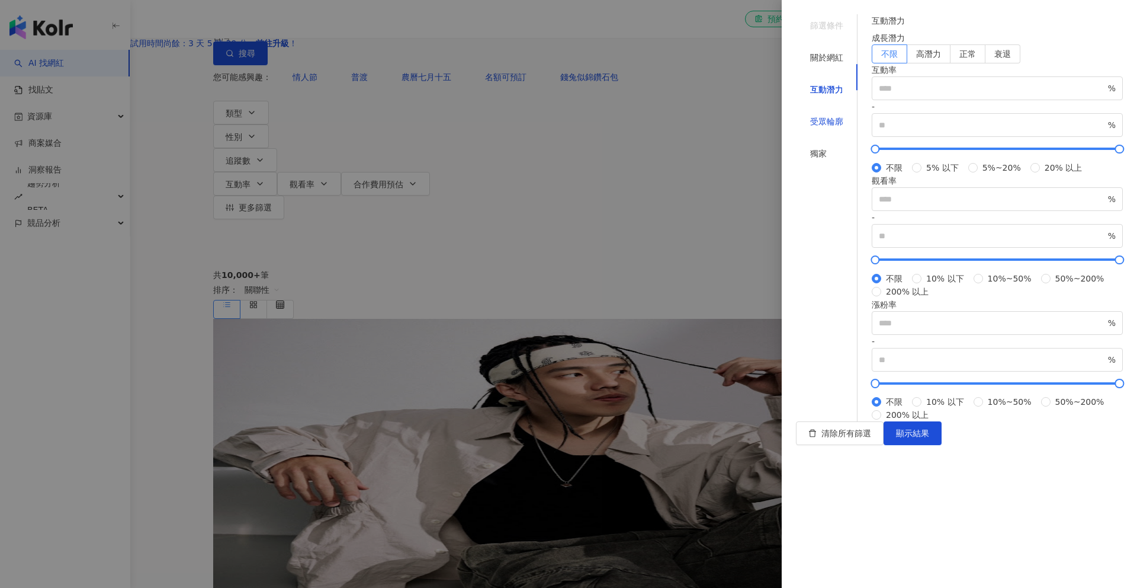
click at [828, 115] on div "受眾輪廓" at bounding box center [826, 121] width 33 height 13
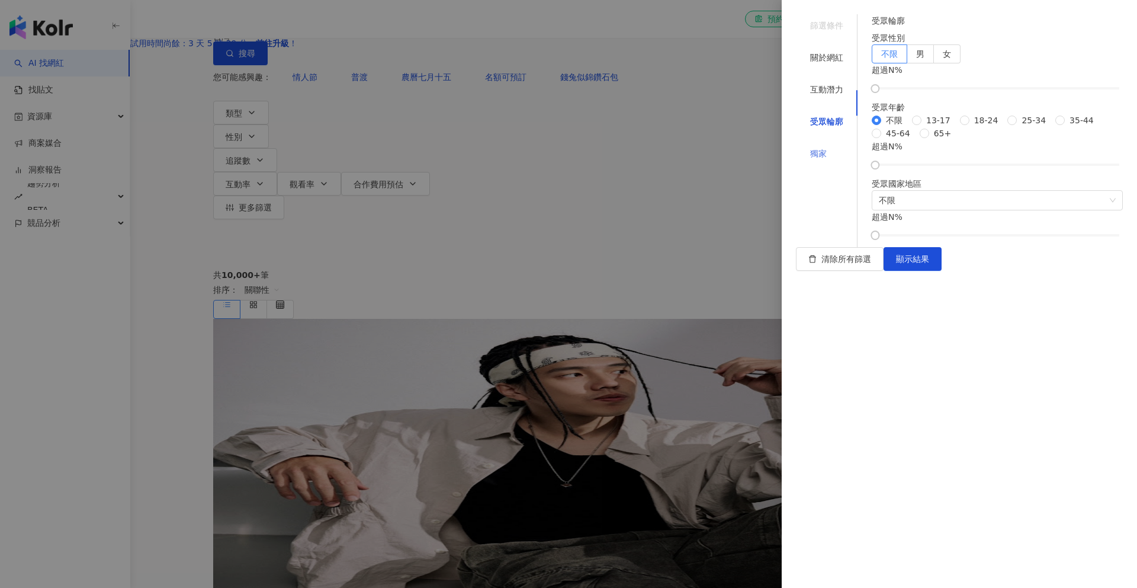
click at [817, 142] on div "獨家" at bounding box center [827, 153] width 62 height 23
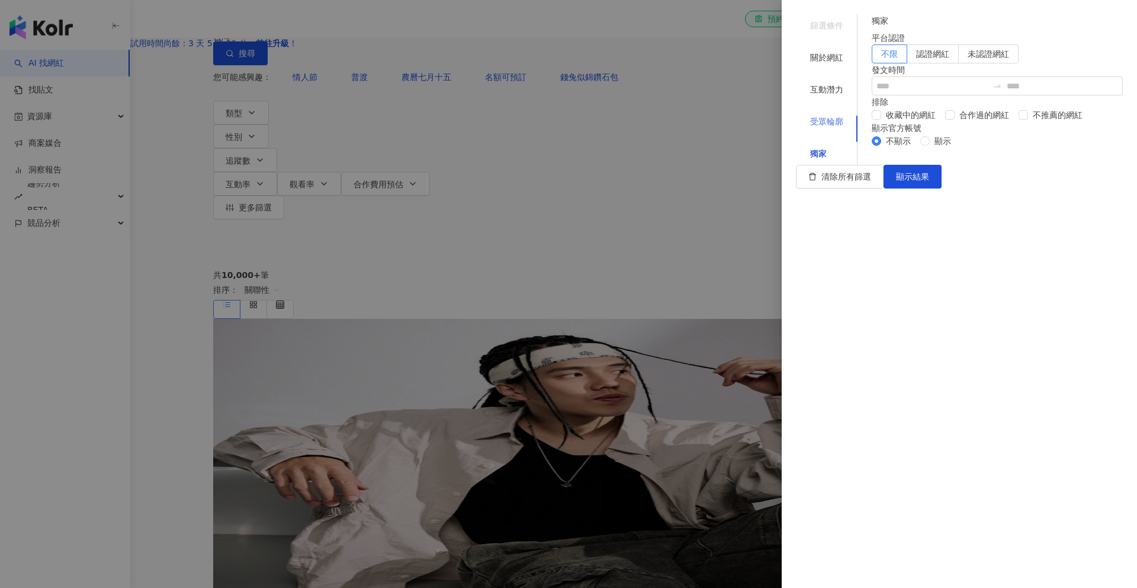
click at [829, 110] on div "受眾輪廓" at bounding box center [827, 121] width 62 height 23
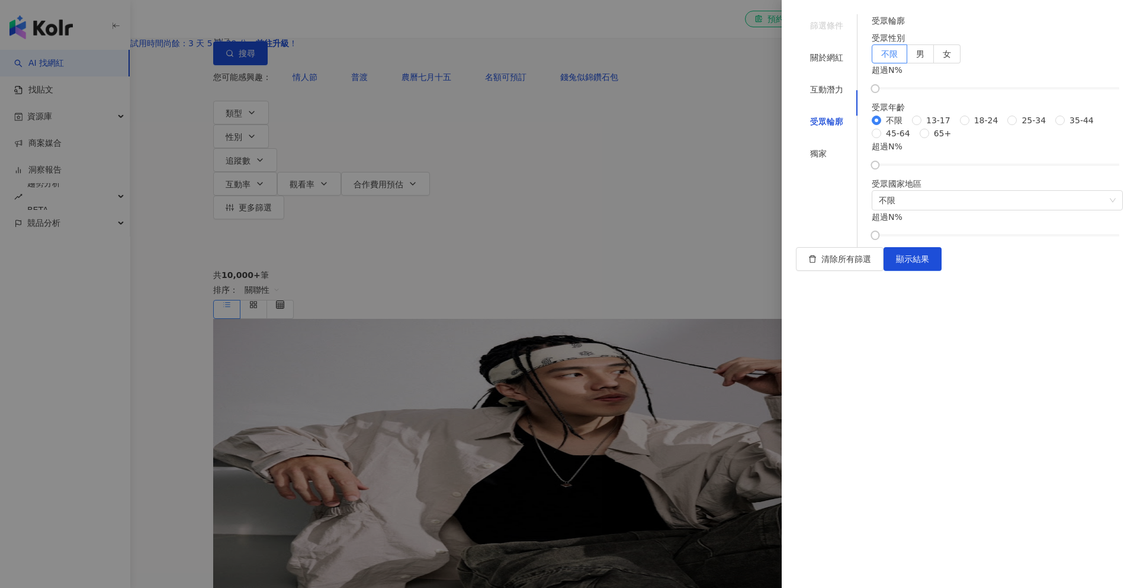
click at [649, 217] on div at bounding box center [568, 294] width 1137 height 588
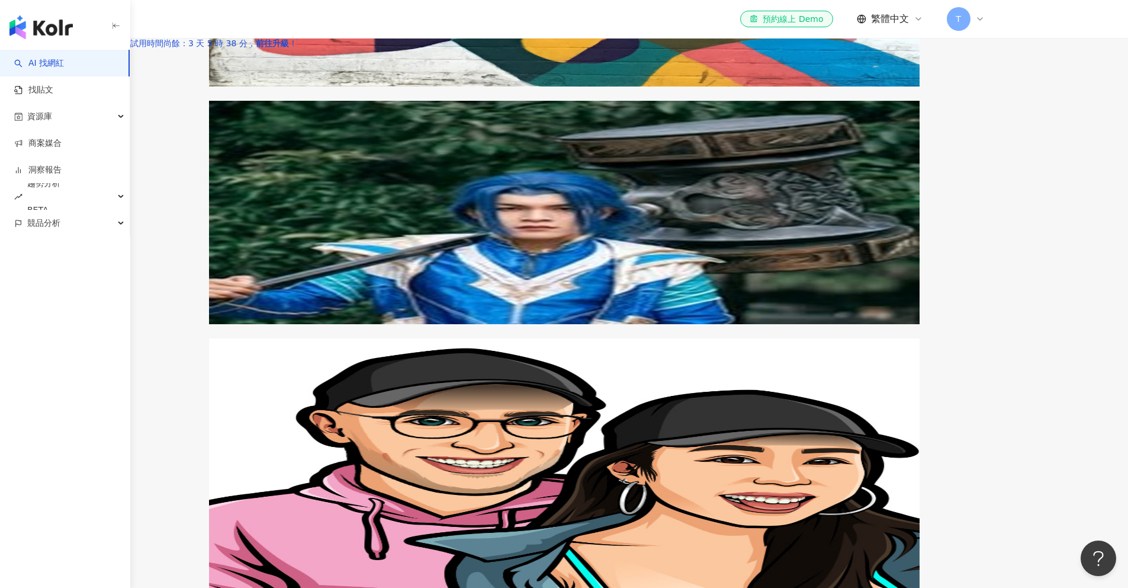
scroll to position [1824, 0]
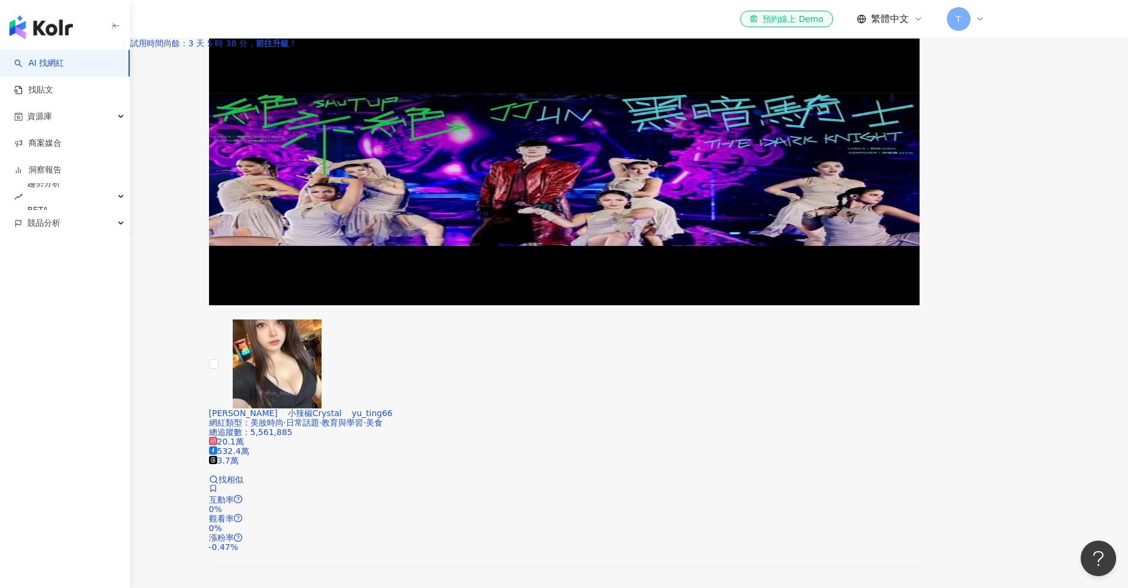
scroll to position [0, 0]
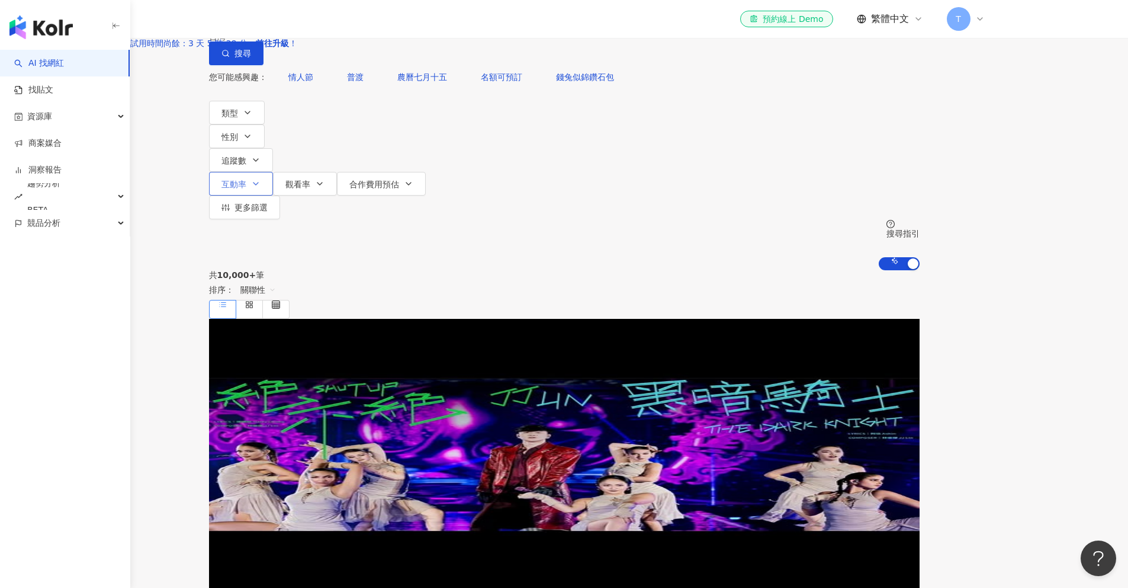
click at [246, 179] on span "互動率" at bounding box center [234, 183] width 25 height 9
click at [246, 156] on span "追蹤數" at bounding box center [234, 160] width 25 height 9
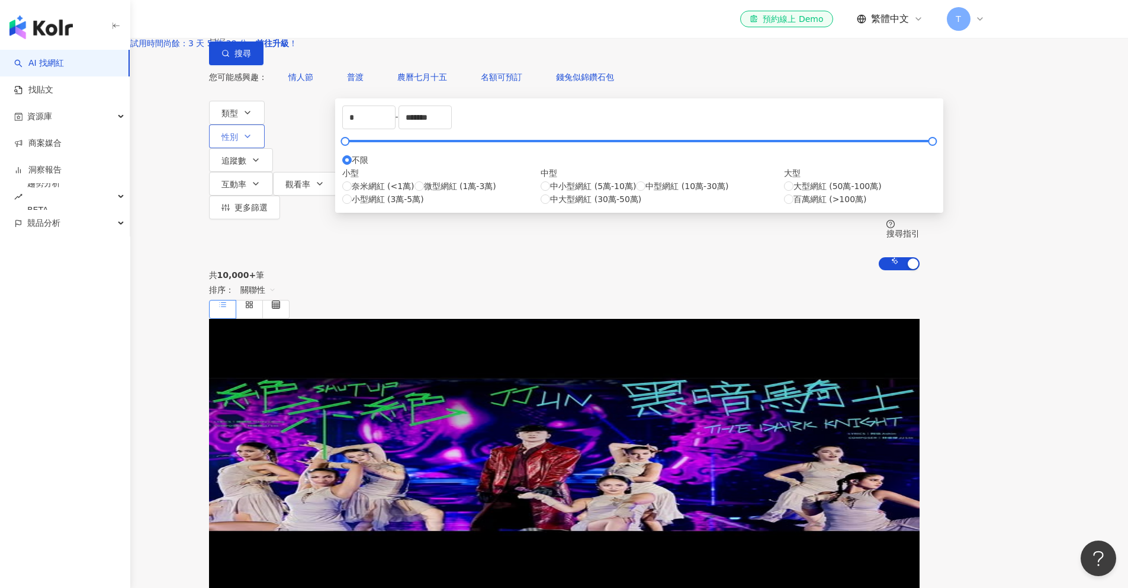
click at [265, 148] on button "性別" at bounding box center [237, 136] width 56 height 24
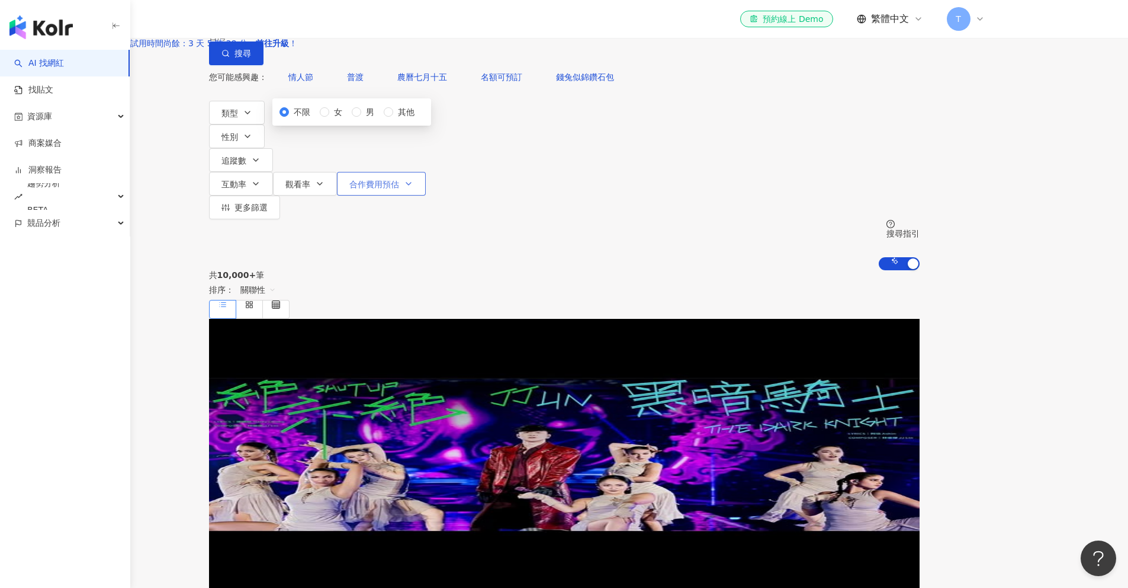
click at [399, 179] on span "合作費用預估" at bounding box center [374, 183] width 50 height 9
click at [310, 179] on span "觀看率" at bounding box center [298, 183] width 25 height 9
click at [252, 117] on icon "button" at bounding box center [247, 112] width 9 height 9
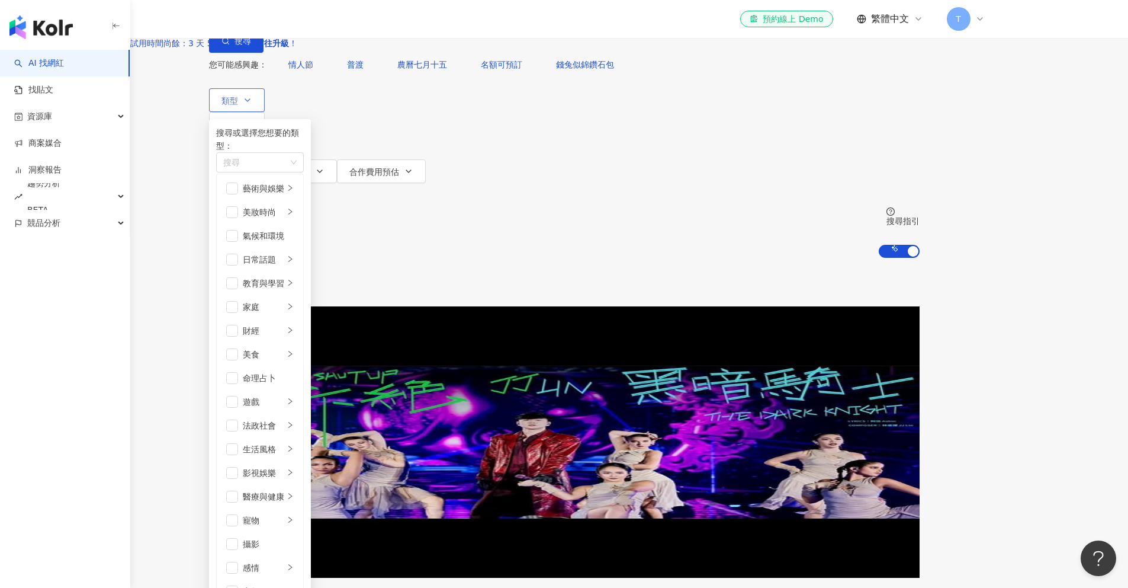
scroll to position [21, 0]
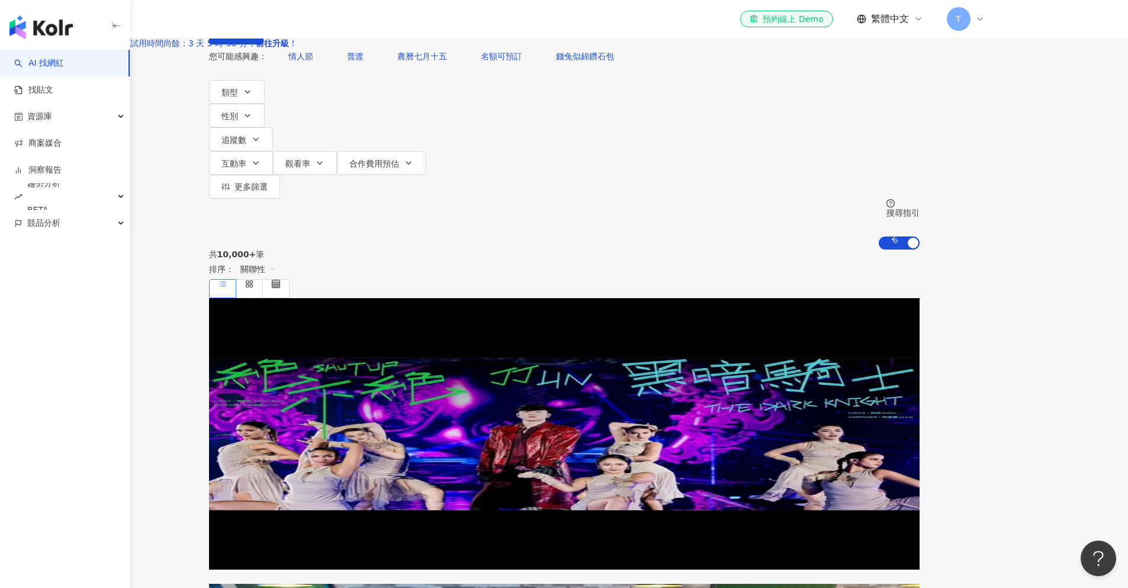
click at [197, 138] on div "不分平台 台灣 搜尋 您可能感興趣： 情人節 普渡 農曆七月十五 名額可預訂 錢兔似錦鑽石包 類型 搜尋或選擇您想要的類型： 搜尋 藝術與娛樂 美妝時尚 氣候…" at bounding box center [564, 114] width 1128 height 270
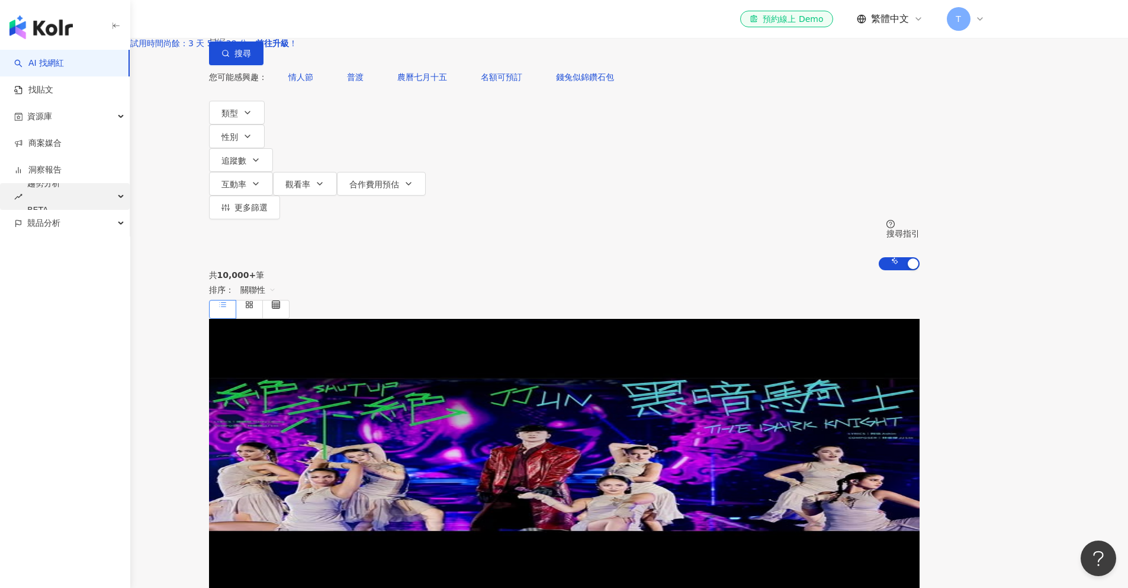
click at [101, 193] on div "趨勢分析 BETA" at bounding box center [65, 196] width 130 height 27
click at [82, 229] on link "Hashtag 排行" at bounding box center [55, 223] width 54 height 12
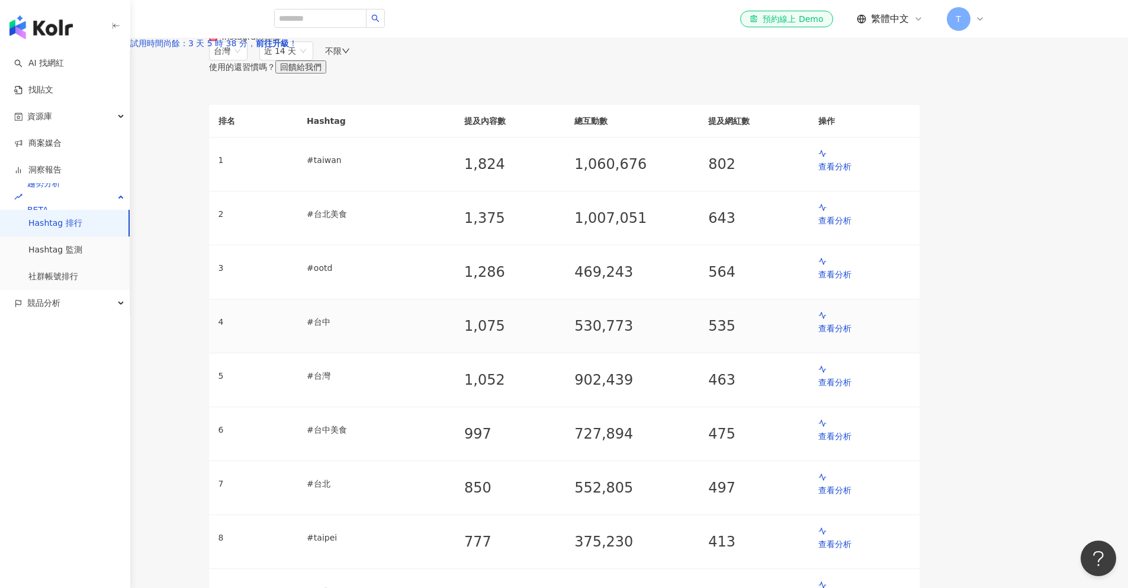
click at [407, 328] on p "# 台中" at bounding box center [376, 321] width 139 height 13
drag, startPoint x: 424, startPoint y: 420, endPoint x: 379, endPoint y: 418, distance: 45.1
click at [379, 353] on tr "4 # 台中 1,075 530,773 535 查看分析" at bounding box center [564, 326] width 711 height 54
copy tr "# 台中"
click at [316, 15] on input "search" at bounding box center [320, 18] width 92 height 19
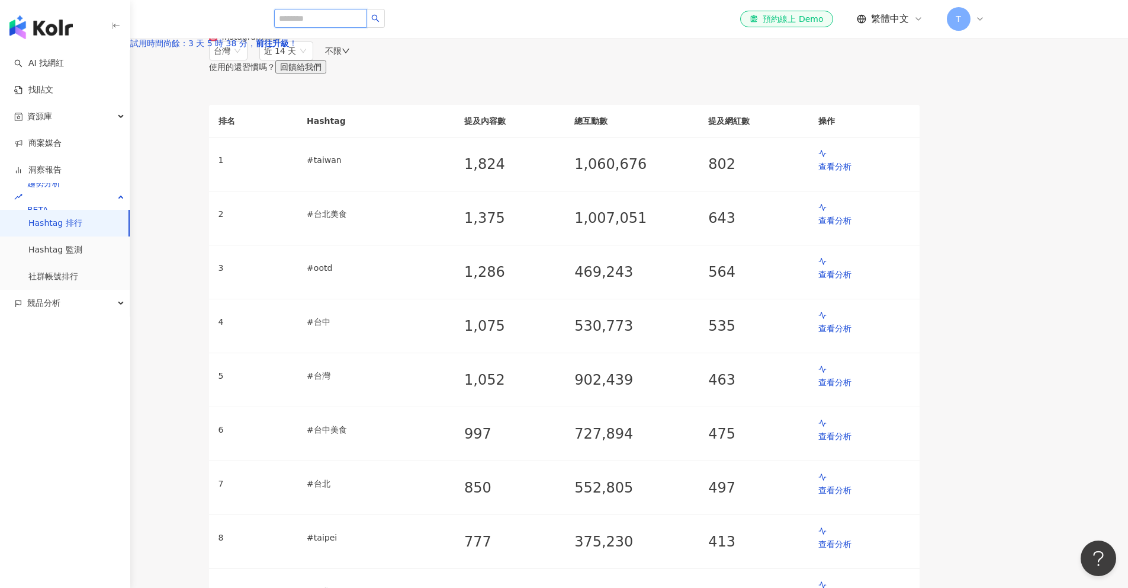
paste input "***"
type input "***"
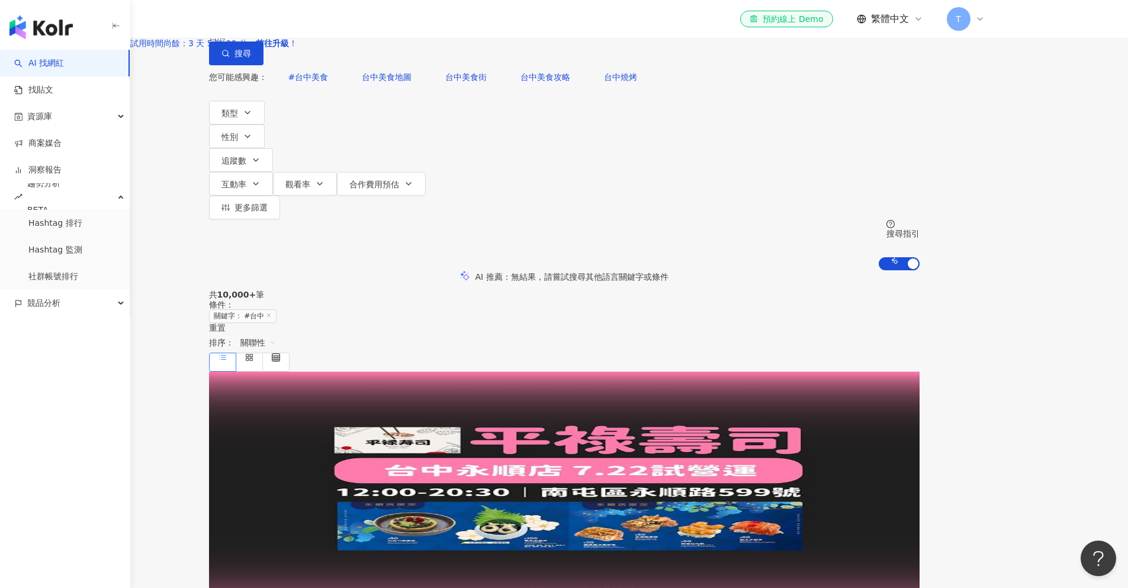
click at [381, 23] on input "***" at bounding box center [334, 11] width 96 height 23
type input "**"
click at [341, 270] on div "AI 推薦 ： 無結果，請嘗試搜尋其他語言關鍵字或條件" at bounding box center [564, 276] width 1128 height 12
drag, startPoint x: 473, startPoint y: 94, endPoint x: 362, endPoint y: 65, distance: 114.5
click at [390, 71] on div "不分平台 ** 台灣 搜尋 9bdf1b14-6c09-4d57-9563-c28d4124dc74 26d7e30a-ed3d-4ce6-9dcd-1a93…" at bounding box center [564, 135] width 1128 height 270
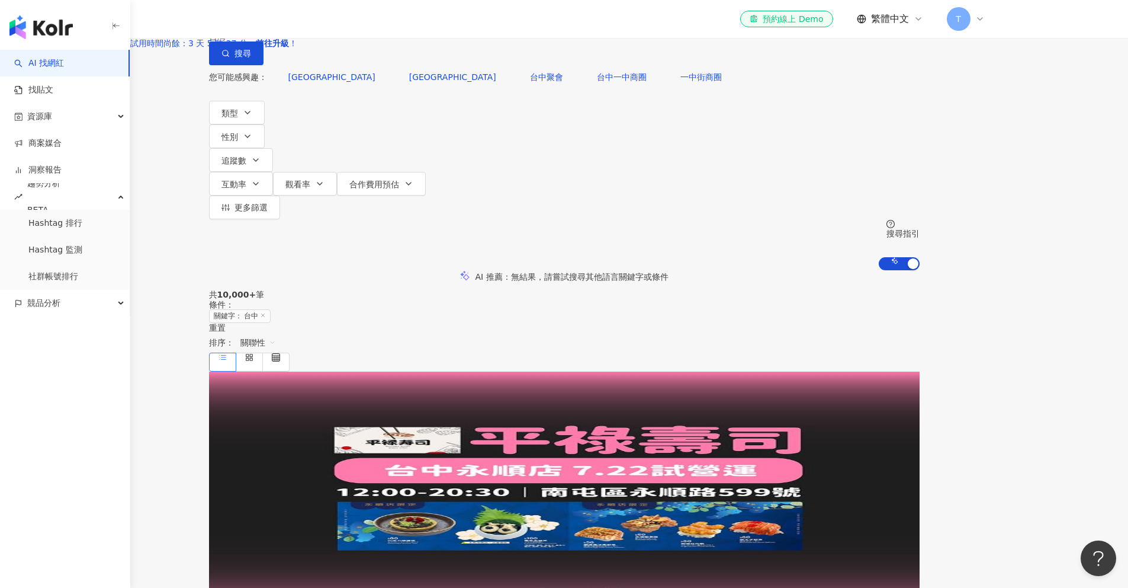
drag, startPoint x: 312, startPoint y: 187, endPoint x: 323, endPoint y: 181, distance: 13.5
click at [313, 270] on div "AI 推薦 ： 無結果，請嘗試搜尋其他語言關鍵字或條件" at bounding box center [564, 276] width 1128 height 12
click at [268, 203] on span "更多篩選" at bounding box center [251, 207] width 33 height 9
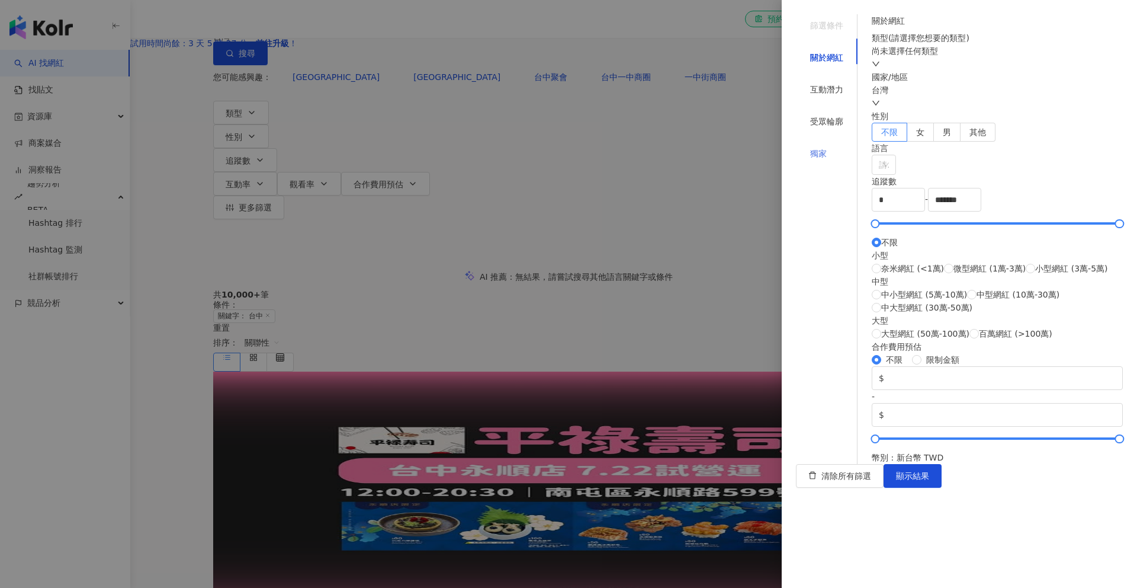
click at [858, 142] on div "獨家" at bounding box center [827, 153] width 62 height 23
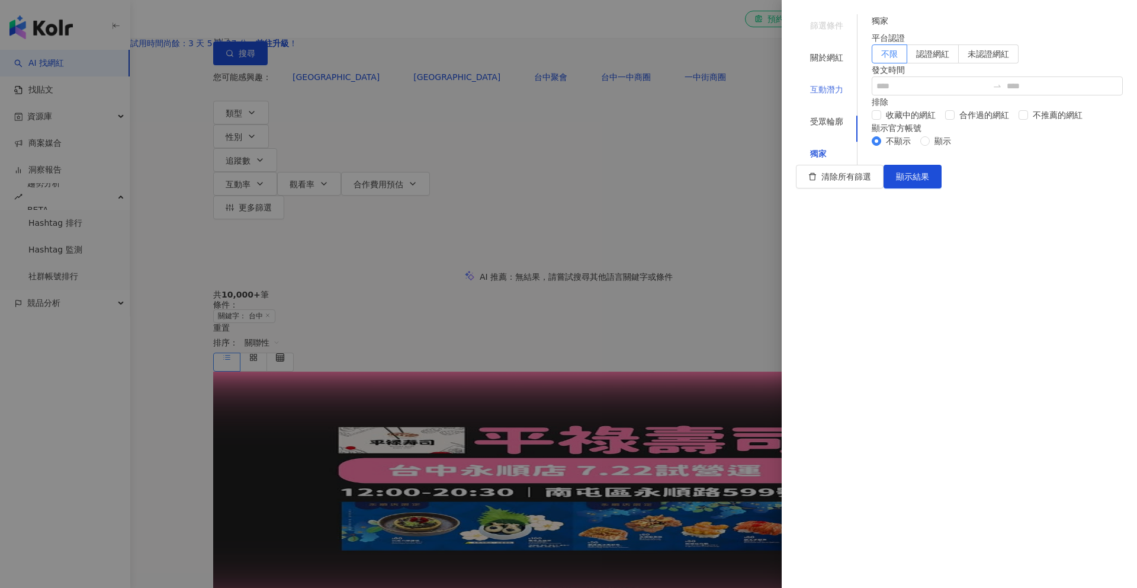
click at [838, 79] on div "互動潛力" at bounding box center [827, 89] width 62 height 23
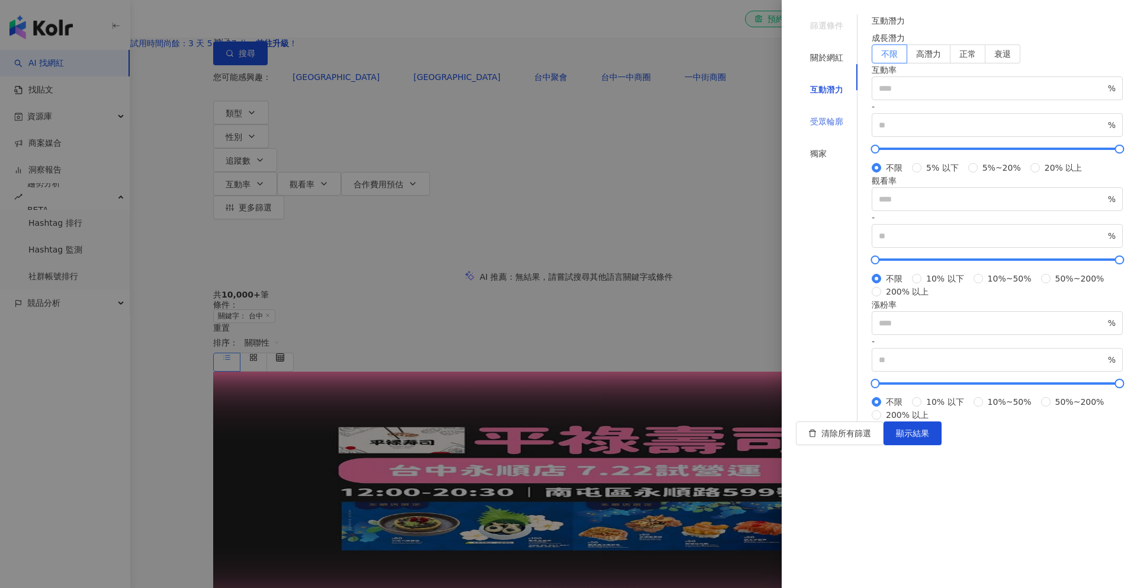
click at [835, 110] on div "受眾輪廓" at bounding box center [827, 121] width 62 height 23
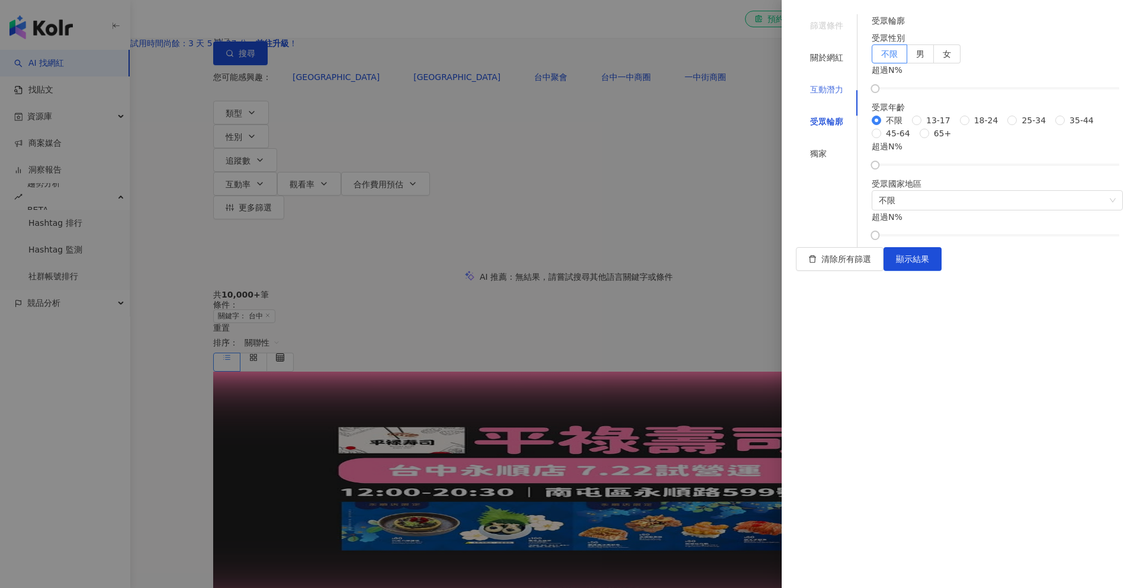
click at [853, 89] on div "互動潛力" at bounding box center [827, 89] width 62 height 23
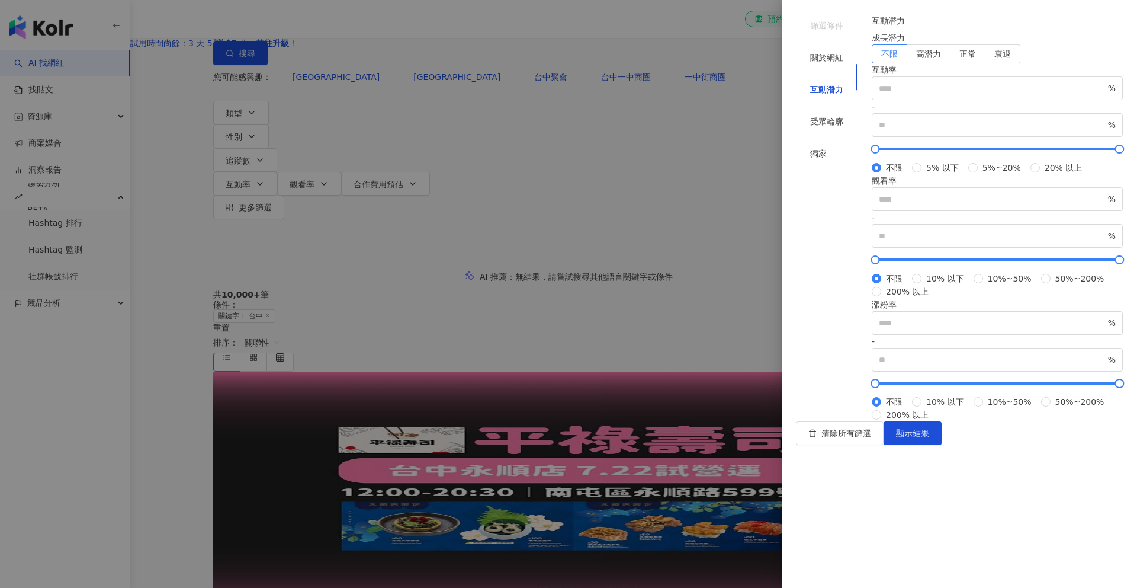
scroll to position [184, 0]
click at [833, 46] on div "關於網紅" at bounding box center [827, 57] width 62 height 23
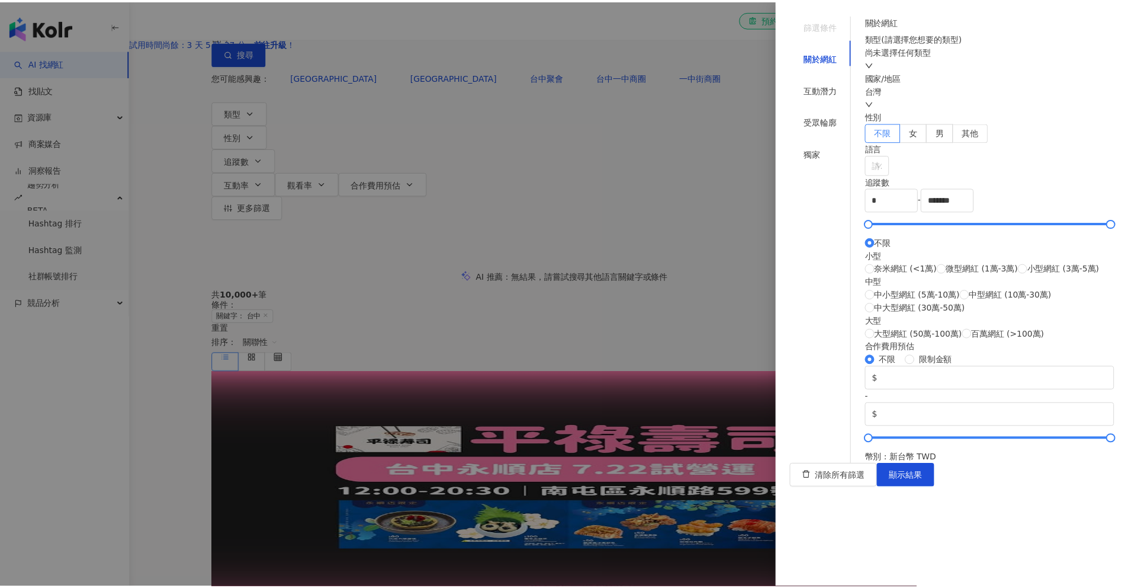
scroll to position [0, 0]
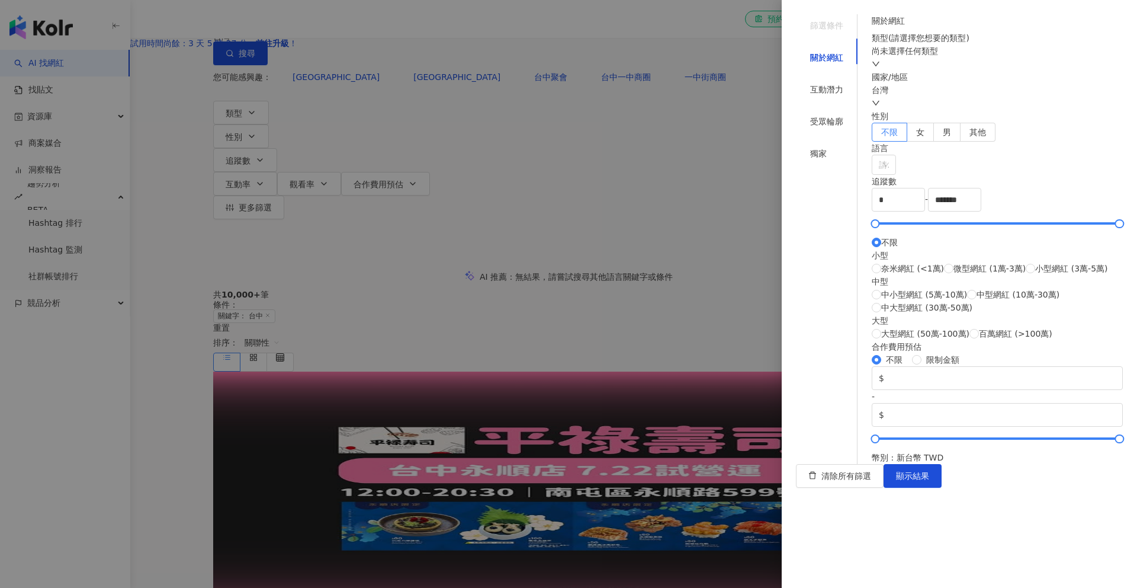
click at [838, 27] on div "篩選條件" at bounding box center [827, 25] width 62 height 23
drag, startPoint x: 825, startPoint y: 27, endPoint x: 814, endPoint y: 27, distance: 11.3
click at [825, 27] on div "篩選條件" at bounding box center [827, 25] width 62 height 23
click at [810, 24] on div "篩選條件" at bounding box center [826, 25] width 33 height 13
click at [429, 133] on div at bounding box center [568, 294] width 1137 height 588
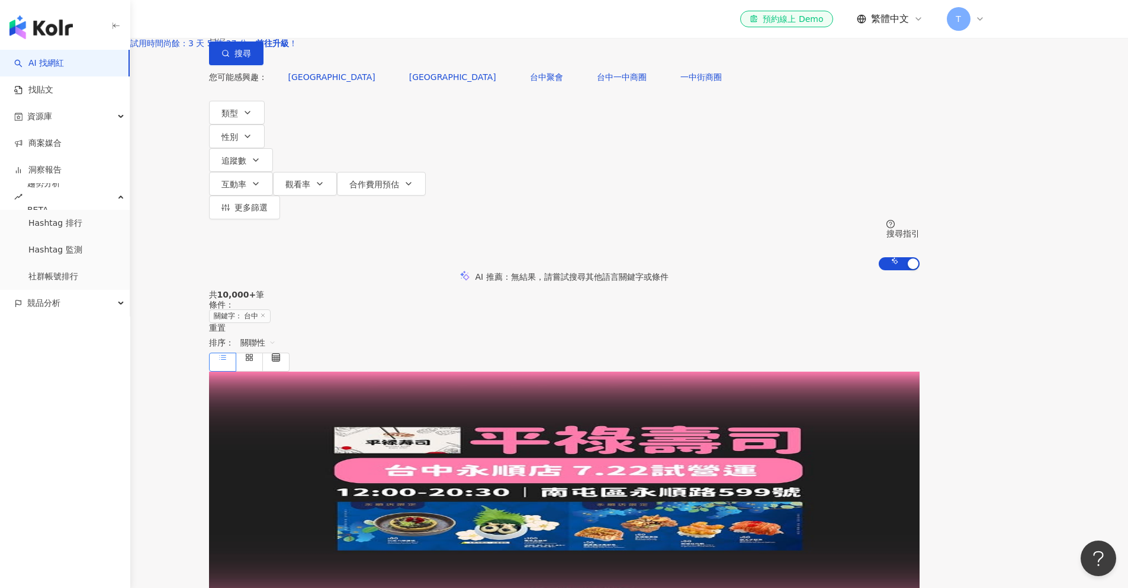
click at [332, 154] on div "類型 性別 追蹤數 互動率 觀看率 合作費用預估 更多篩選 篩選條件 關於網紅 互動潛力 受眾輪廓 獨家 關於網紅 類型 ( 請選擇您想要的類型 ) 尚未選擇…" at bounding box center [564, 160] width 711 height 118
click at [265, 124] on button "類型" at bounding box center [237, 113] width 56 height 24
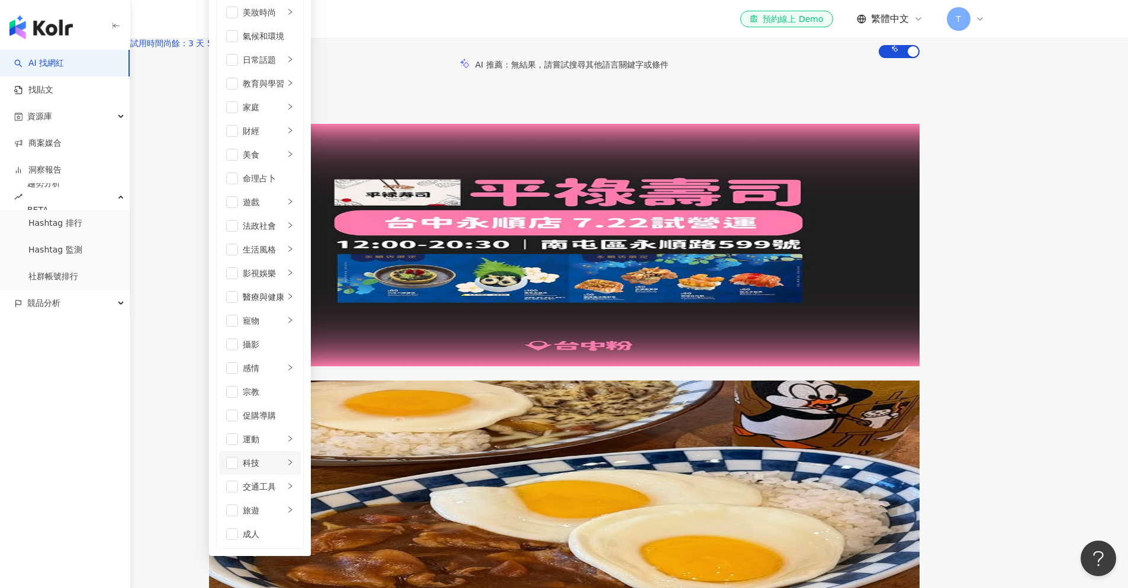
scroll to position [213, 0]
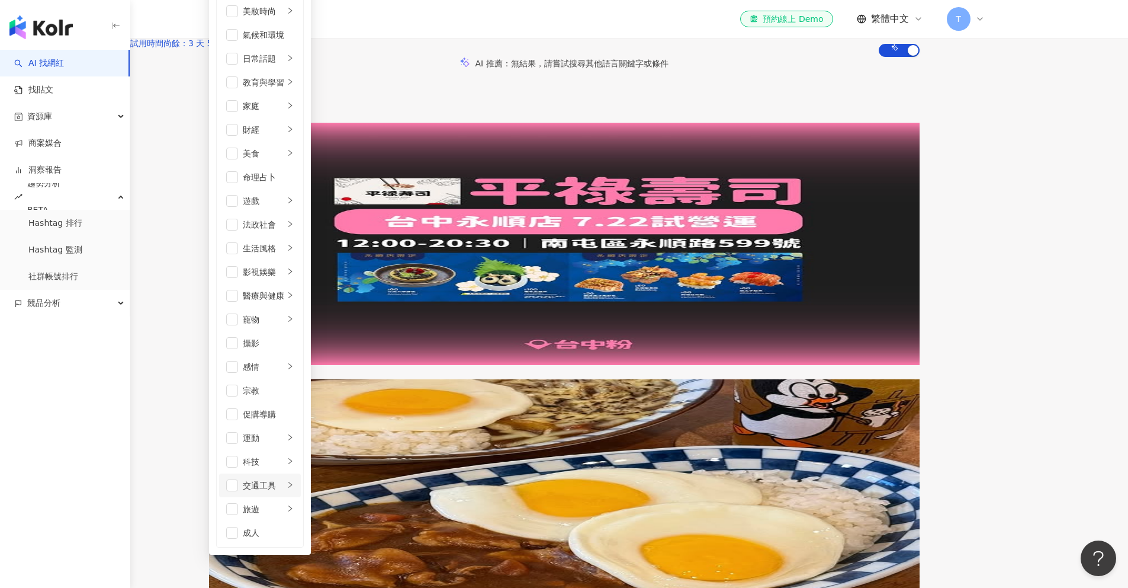
click at [284, 479] on div "交通工具" at bounding box center [263, 485] width 41 height 13
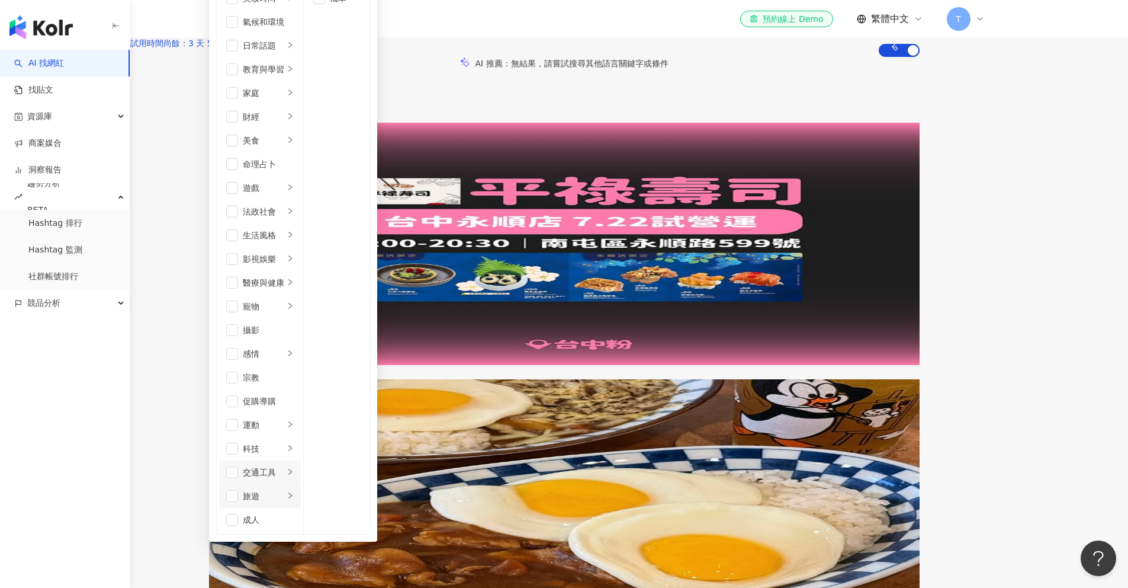
click at [284, 489] on div "旅遊" at bounding box center [263, 495] width 41 height 13
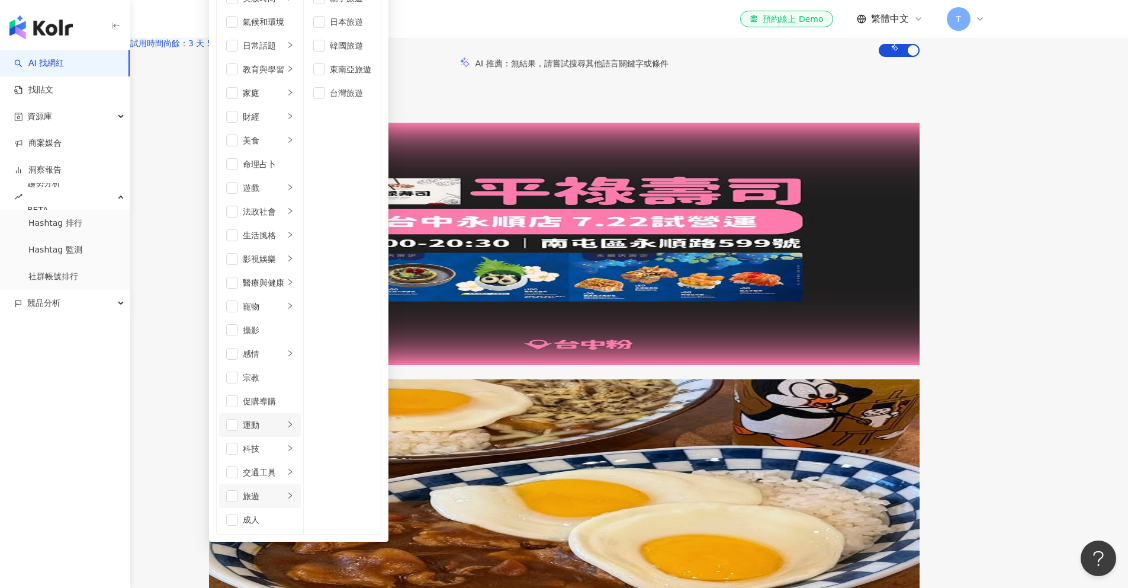
click at [301, 413] on li "運動" at bounding box center [260, 425] width 82 height 24
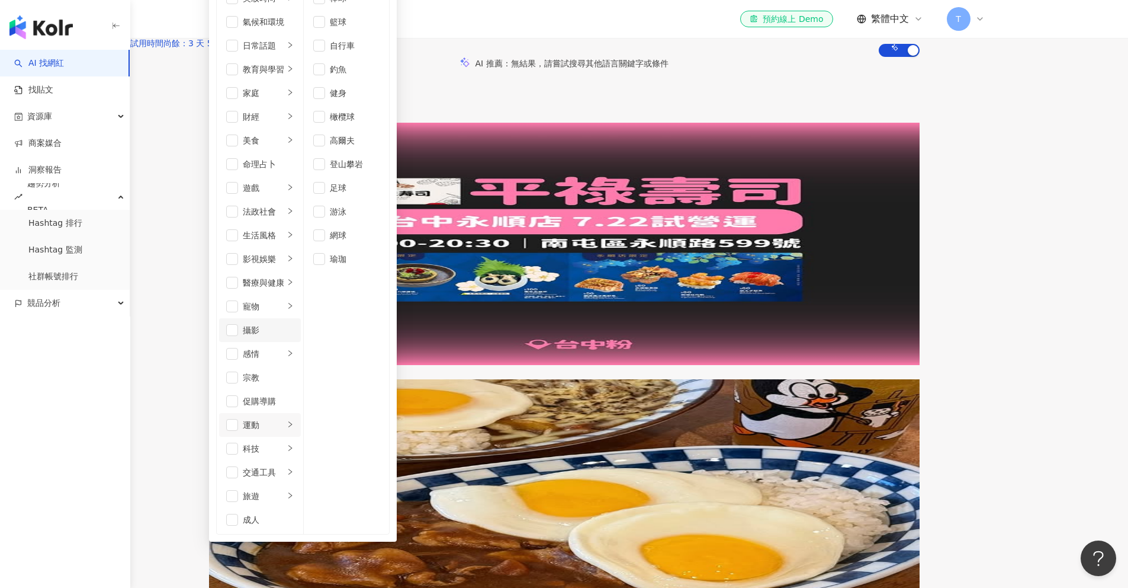
scroll to position [230, 0]
click at [284, 300] on div "寵物" at bounding box center [263, 306] width 41 height 13
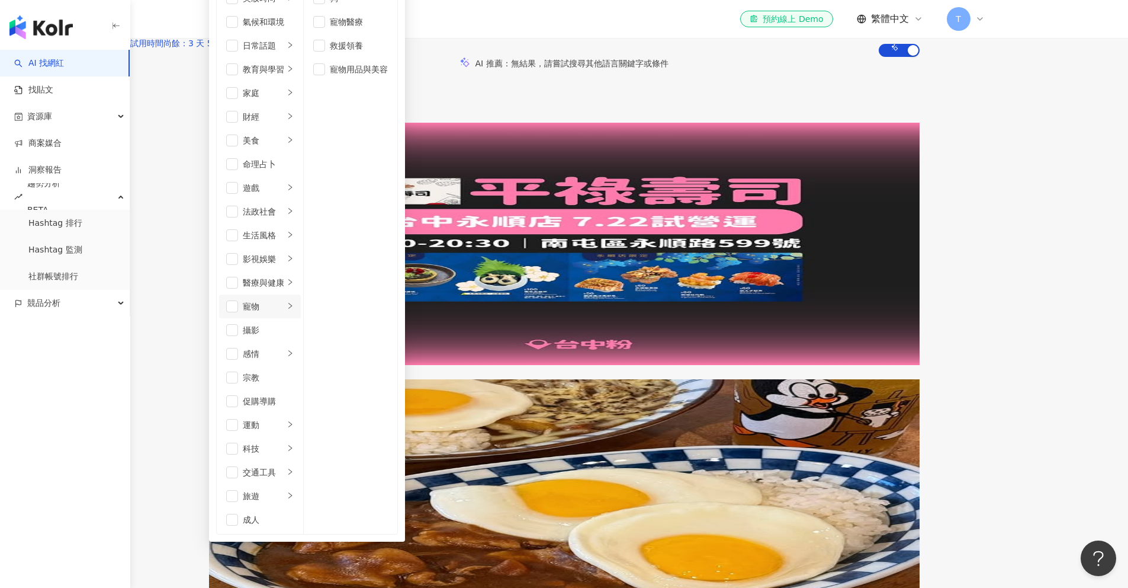
scroll to position [131, 0]
click at [301, 200] on li "法政社會" at bounding box center [260, 212] width 82 height 24
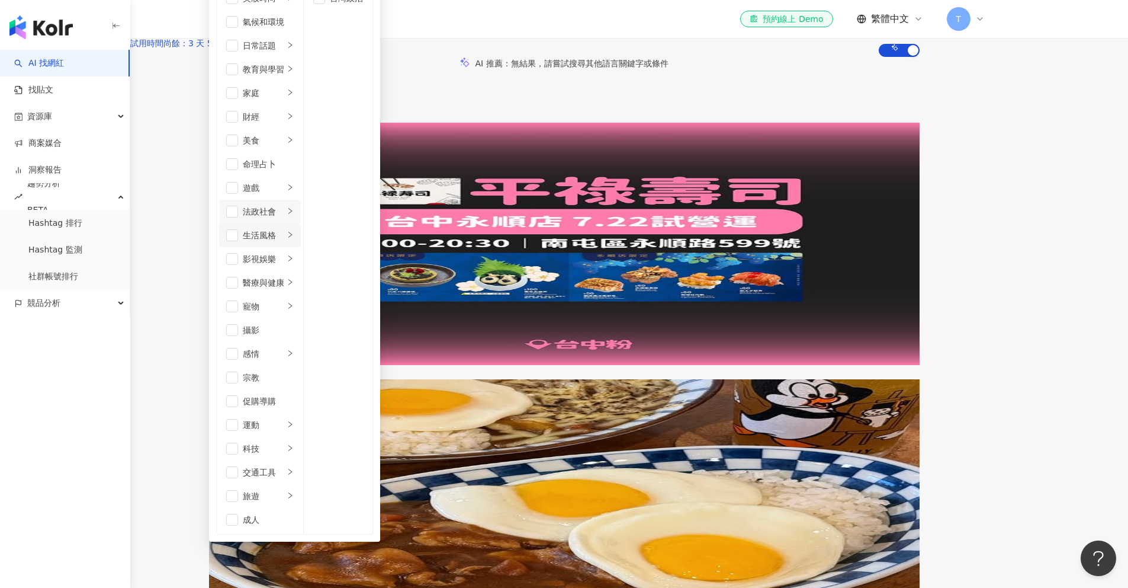
click at [284, 229] on div "生活風格" at bounding box center [263, 235] width 41 height 13
click at [284, 123] on div "財經" at bounding box center [263, 116] width 41 height 13
click at [284, 52] on div "日常話題" at bounding box center [263, 45] width 41 height 13
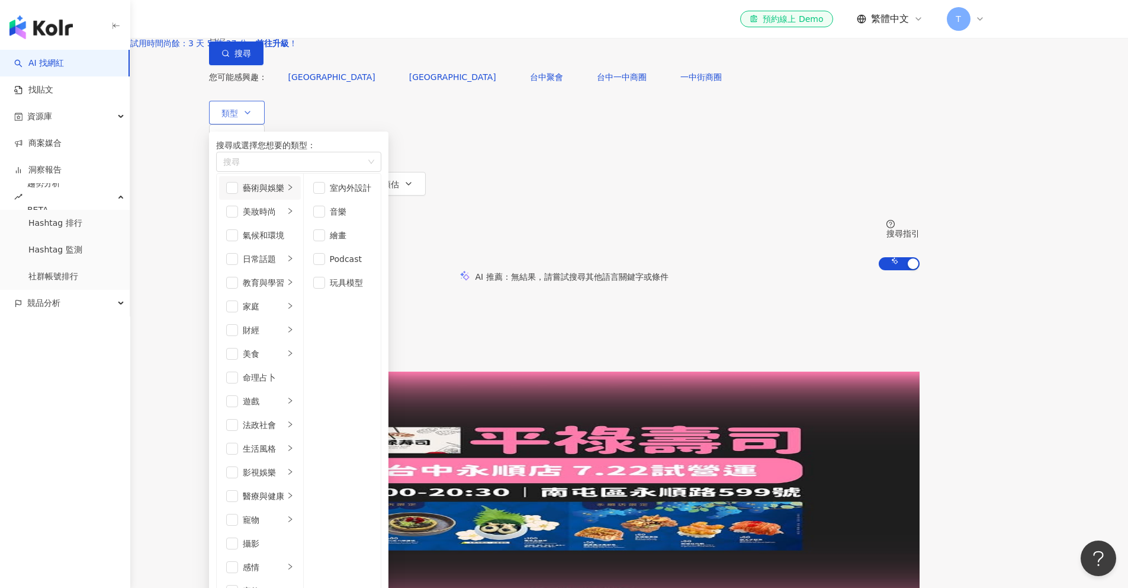
click at [284, 194] on div "藝術與娛樂" at bounding box center [263, 187] width 41 height 13
click at [284, 265] on div "日常話題" at bounding box center [263, 258] width 41 height 13
click at [301, 329] on li "財經" at bounding box center [260, 330] width 82 height 24
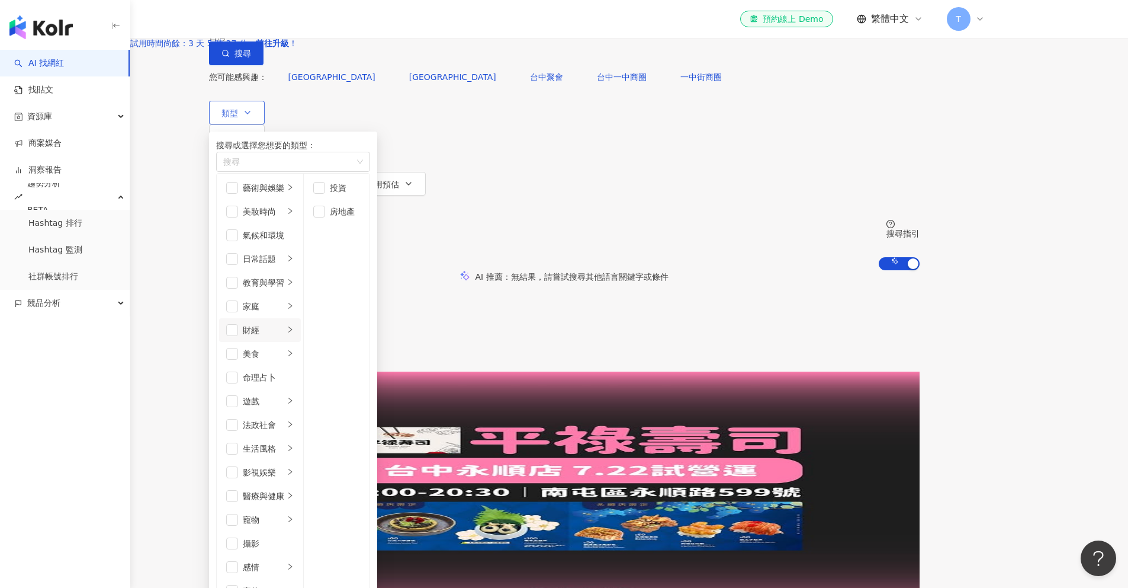
scroll to position [101, 0]
click at [294, 371] on div "命理占卜" at bounding box center [268, 377] width 51 height 13
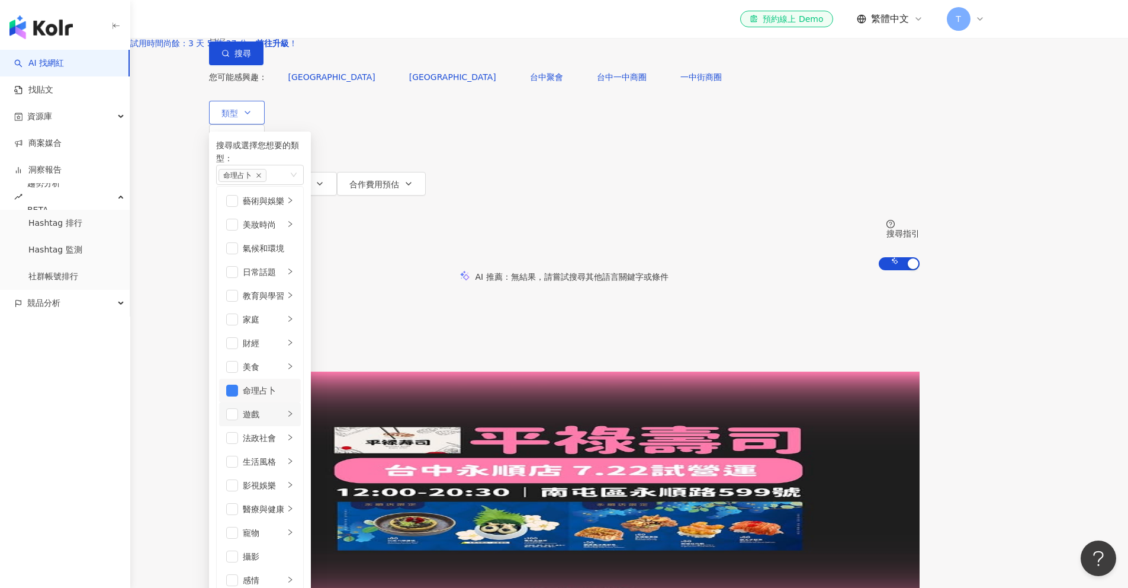
click at [284, 408] on div "遊戲" at bounding box center [263, 414] width 41 height 13
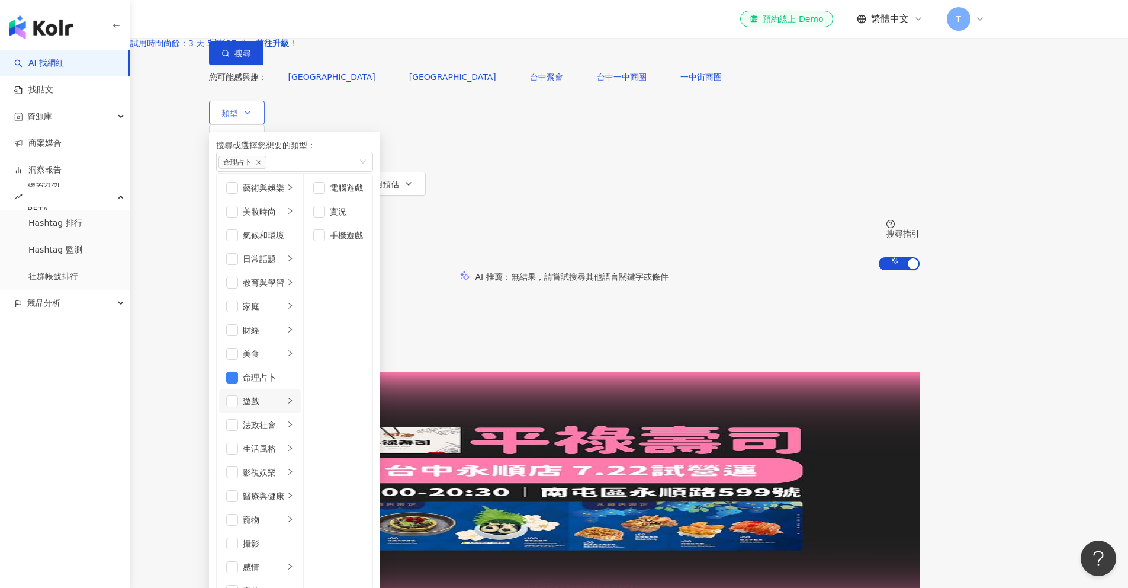
click at [284, 395] on div "遊戲" at bounding box center [263, 401] width 41 height 13
click at [301, 365] on li "命理占卜" at bounding box center [260, 377] width 82 height 24
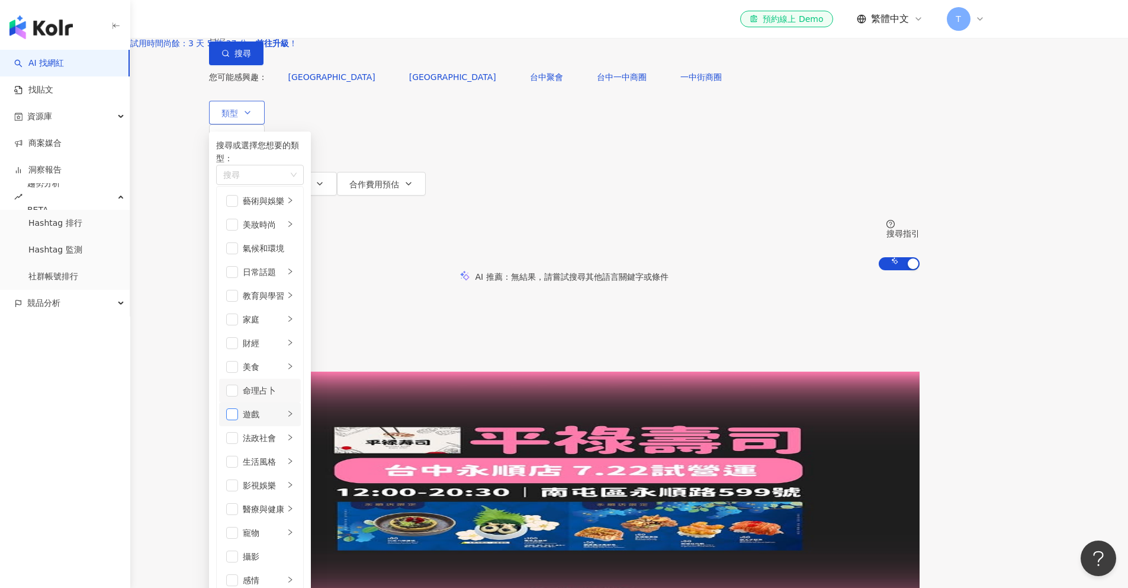
click at [238, 408] on span "button" at bounding box center [232, 414] width 12 height 12
click at [238, 207] on span "button" at bounding box center [232, 201] width 12 height 12
click at [238, 489] on span "button" at bounding box center [232, 495] width 12 height 12
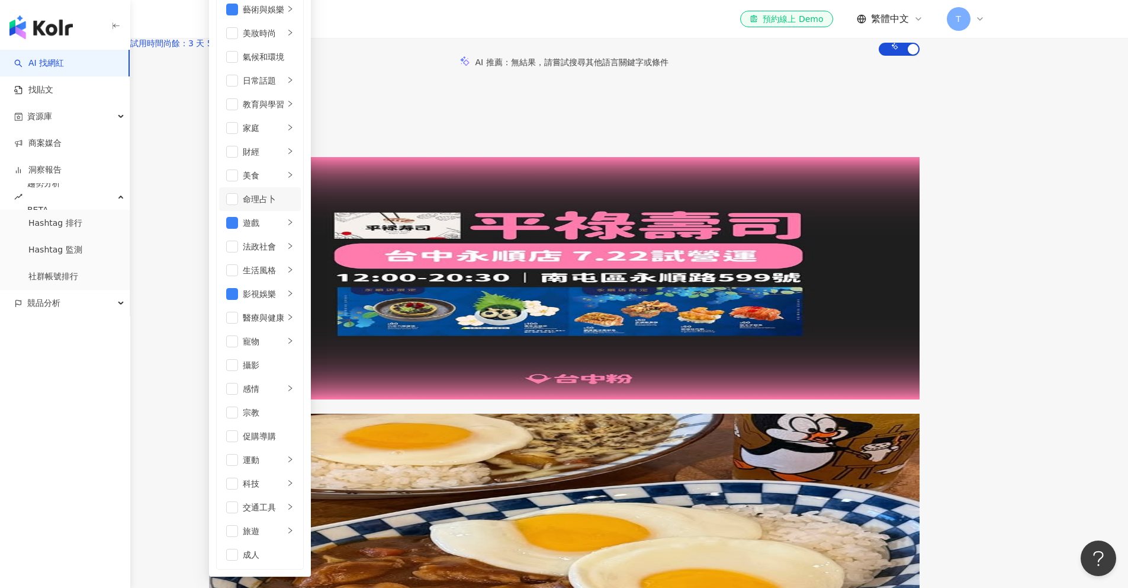
scroll to position [230, 0]
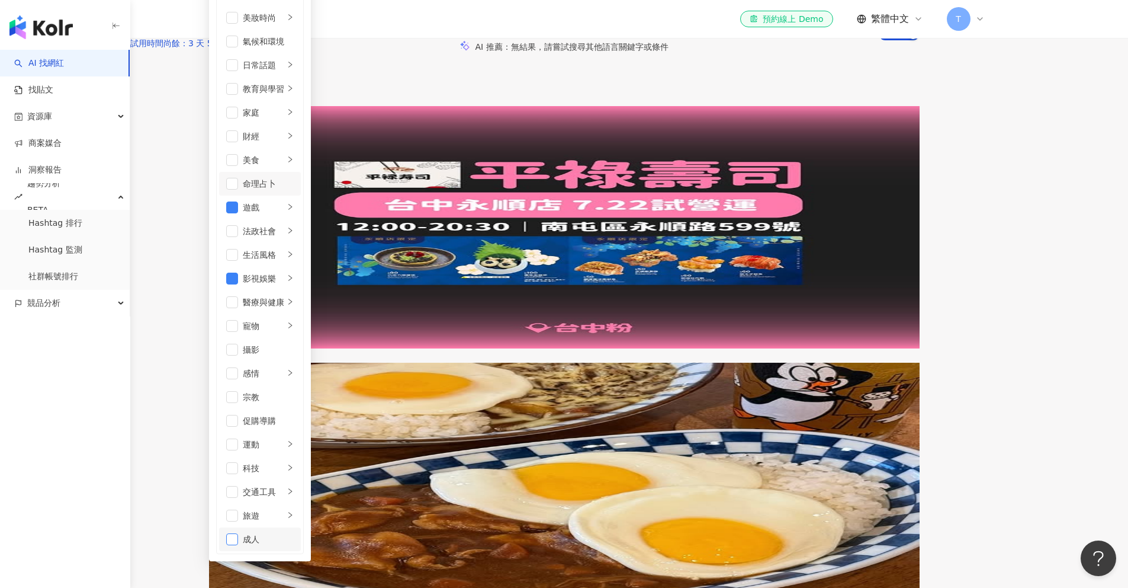
drag, startPoint x: 293, startPoint y: 156, endPoint x: 301, endPoint y: 159, distance: 8.8
click at [294, 527] on li "成人" at bounding box center [260, 539] width 82 height 24
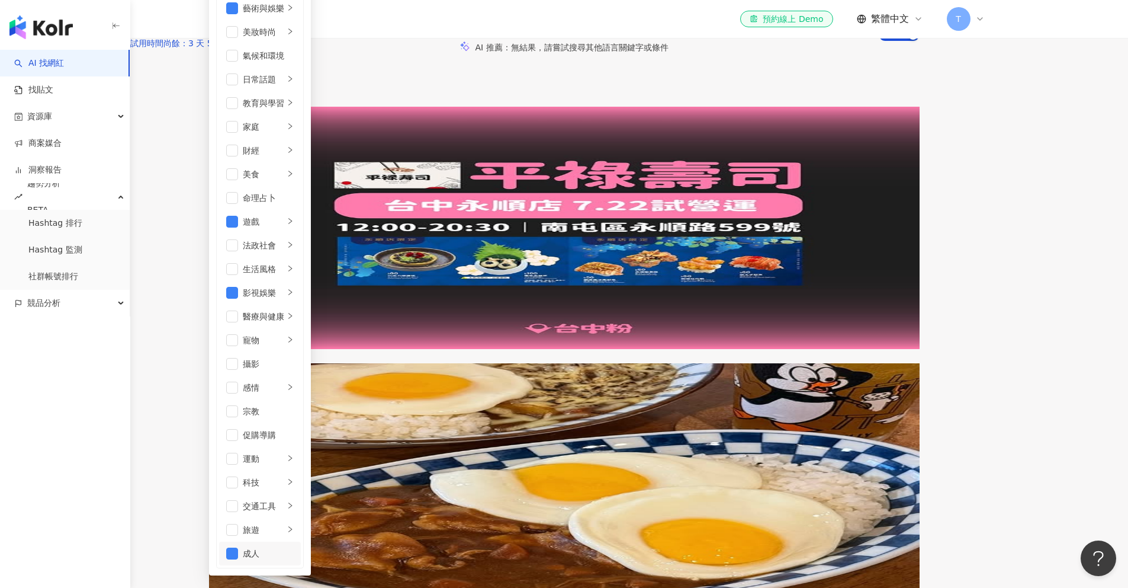
scroll to position [0, 0]
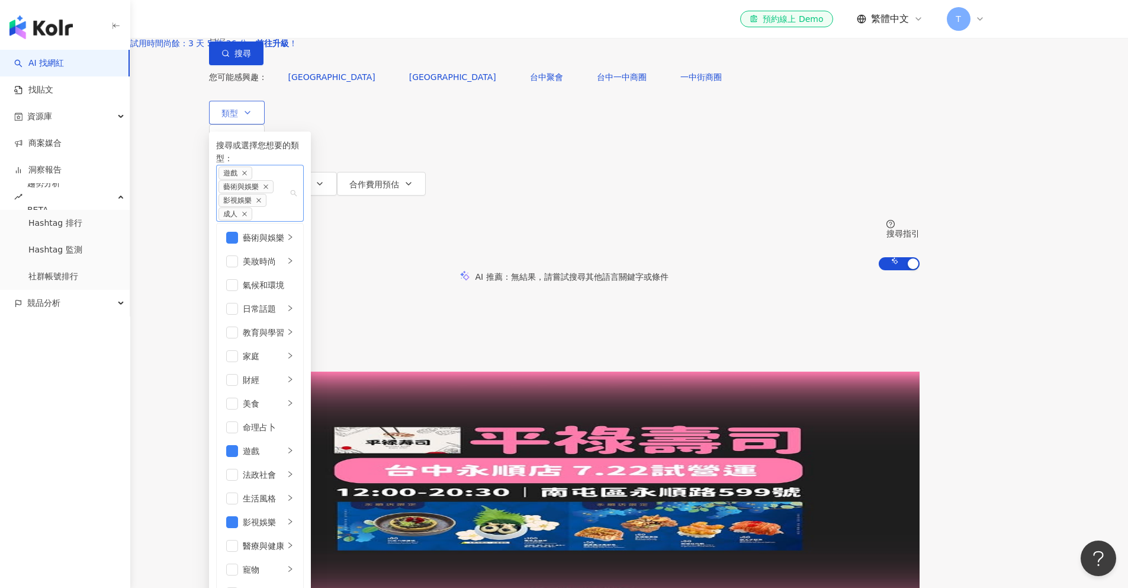
click at [289, 219] on div "遊戲 藝術與娛樂 影視娛樂 成人" at bounding box center [254, 193] width 70 height 54
click at [251, 58] on span "搜尋" at bounding box center [243, 53] width 17 height 9
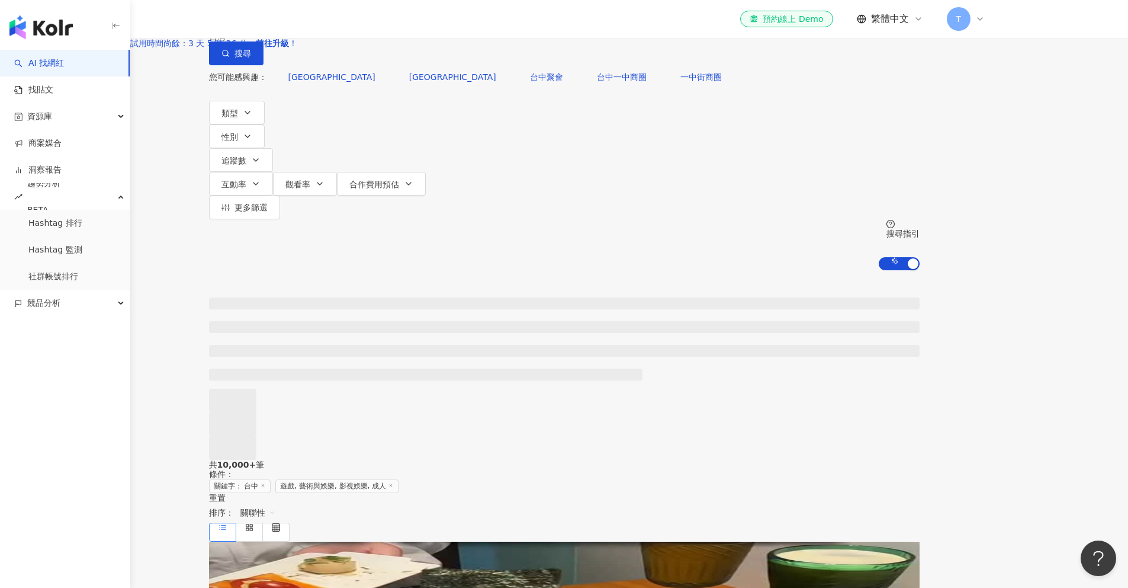
click at [258, 20] on div "不分平台" at bounding box center [236, 10] width 41 height 19
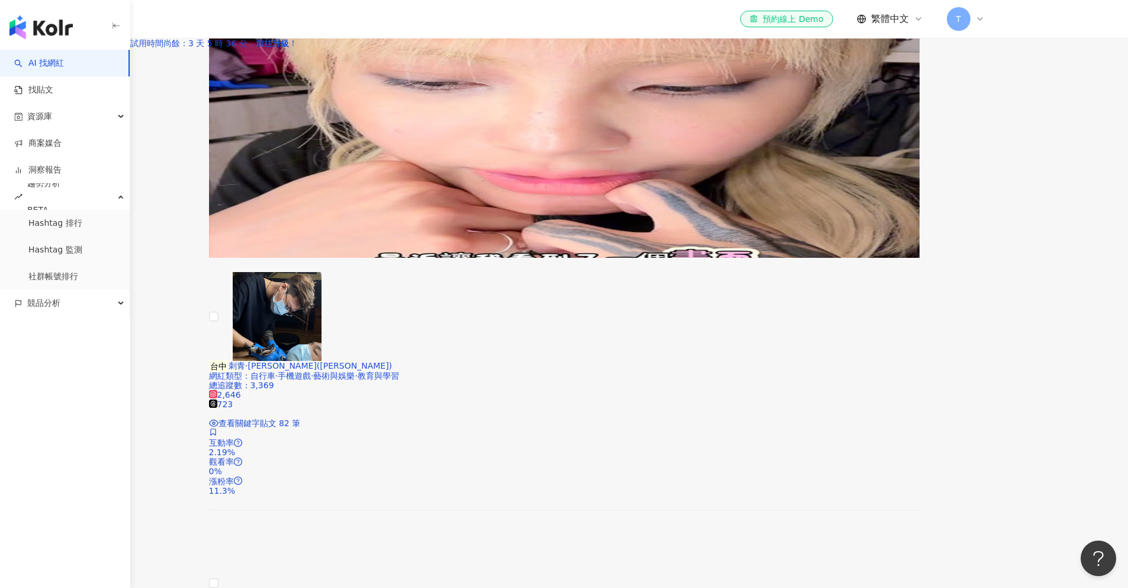
scroll to position [2073, 0]
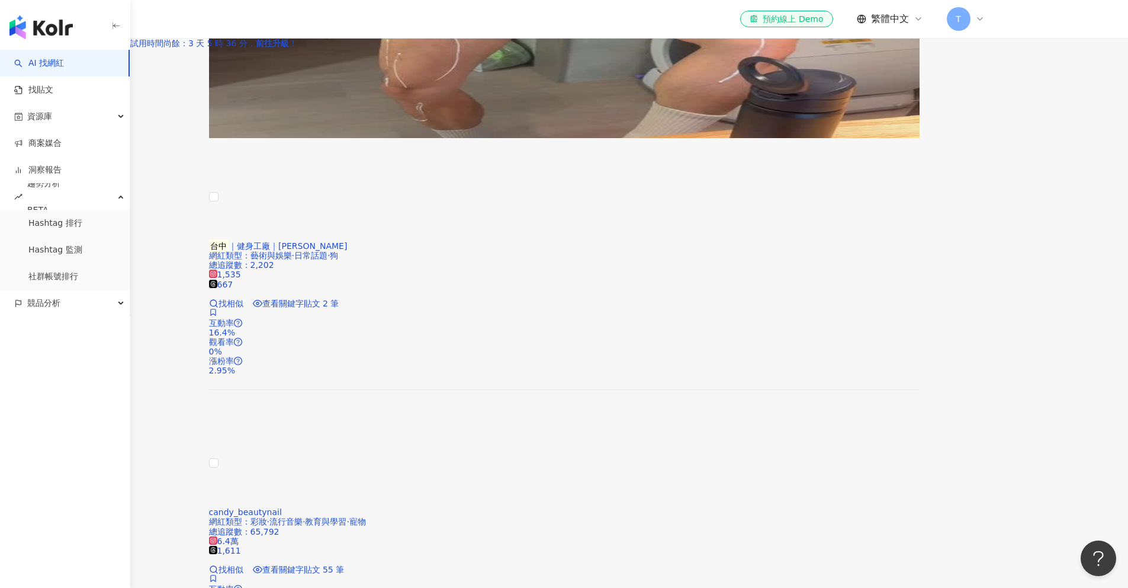
scroll to position [1804, 0]
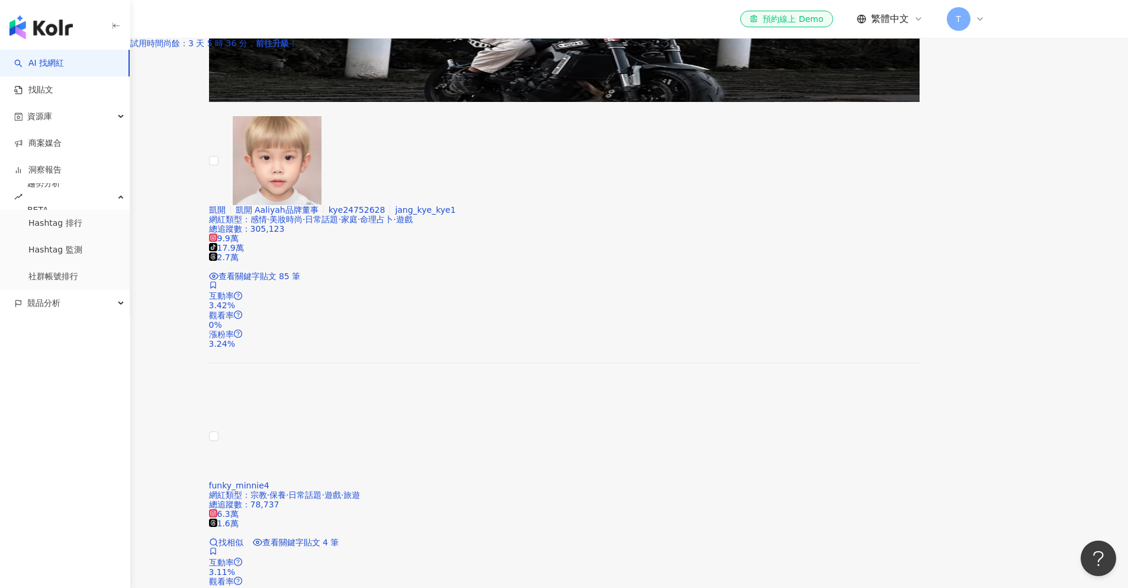
scroll to position [2133, 0]
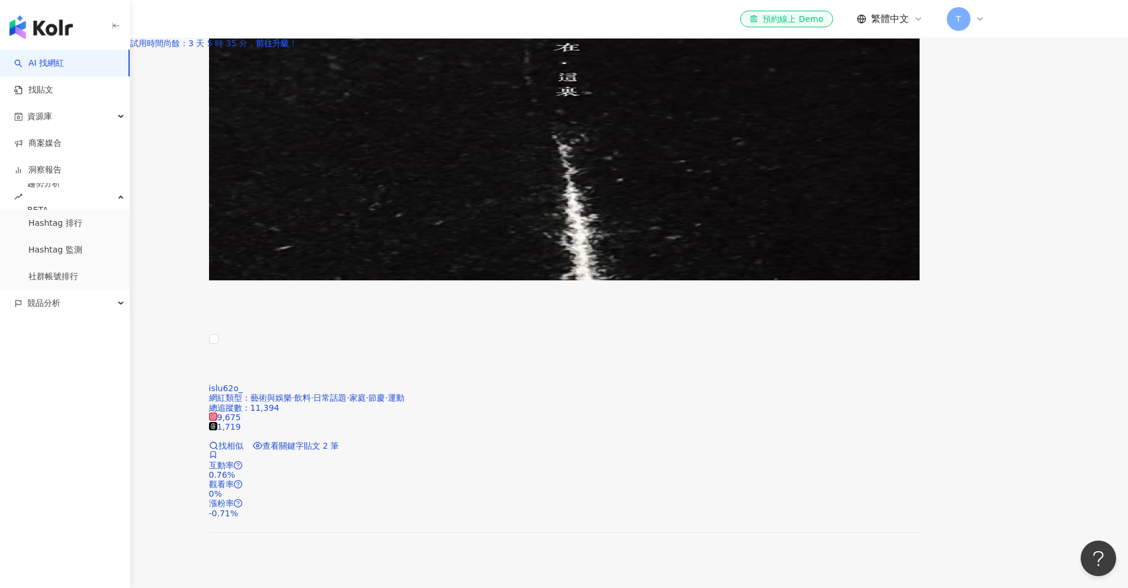
scroll to position [1926, 0]
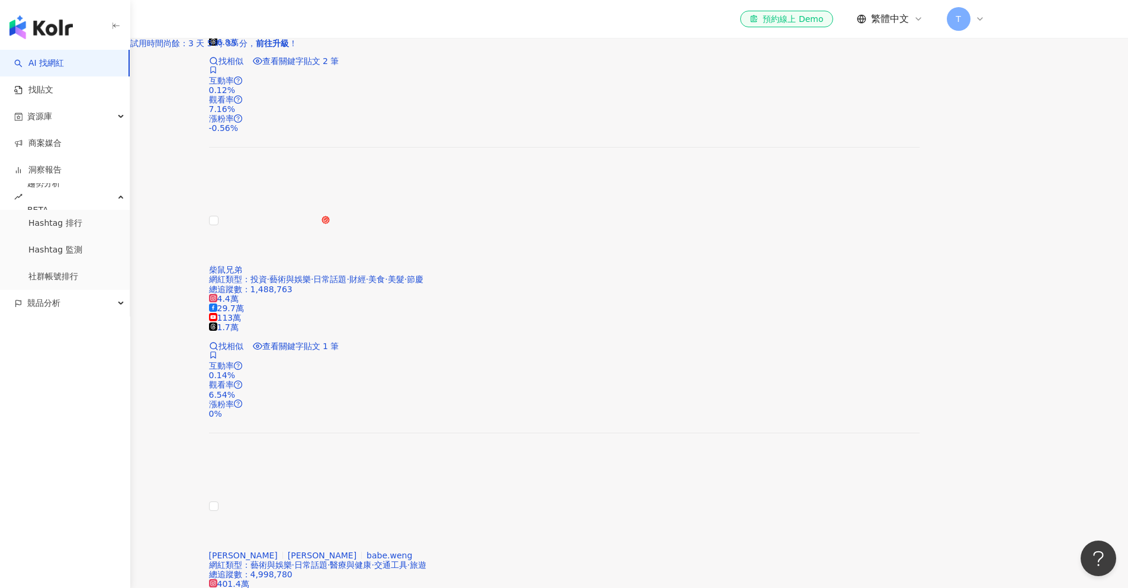
scroll to position [1869, 0]
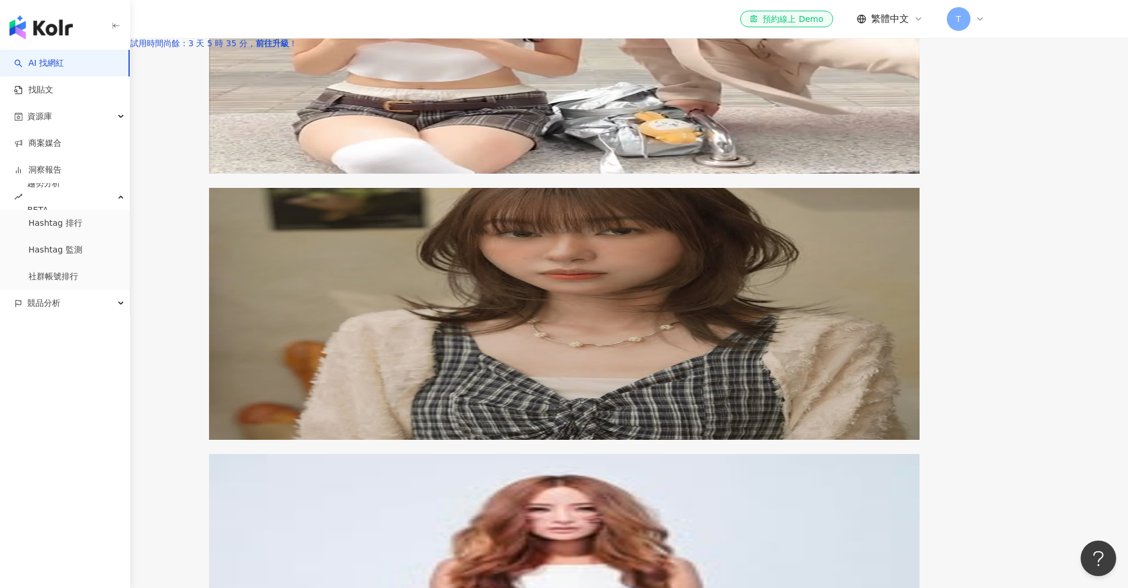
scroll to position [2070, 0]
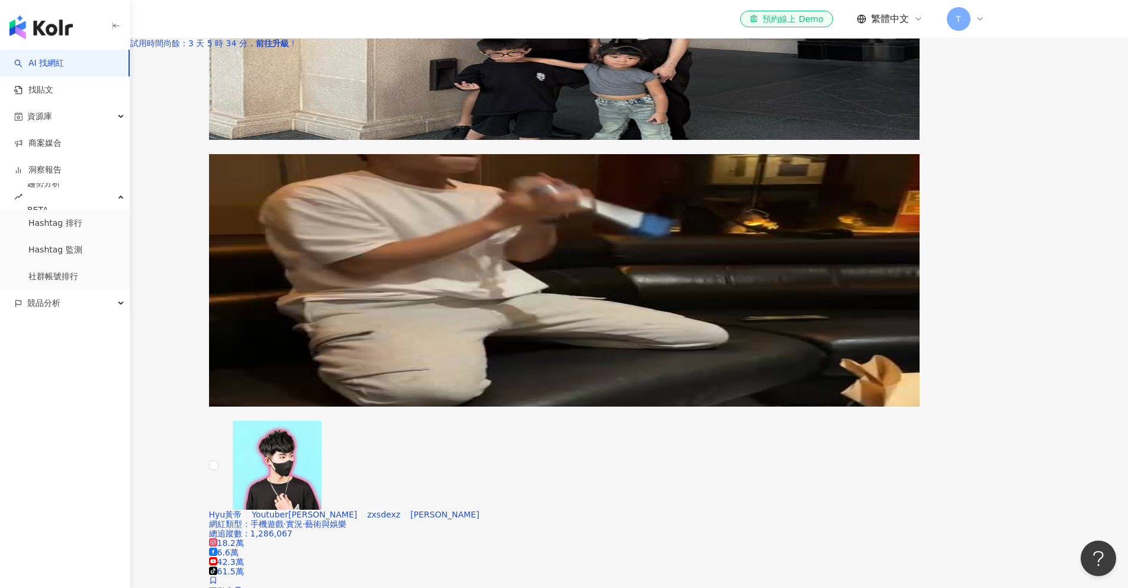
scroll to position [1958, 0]
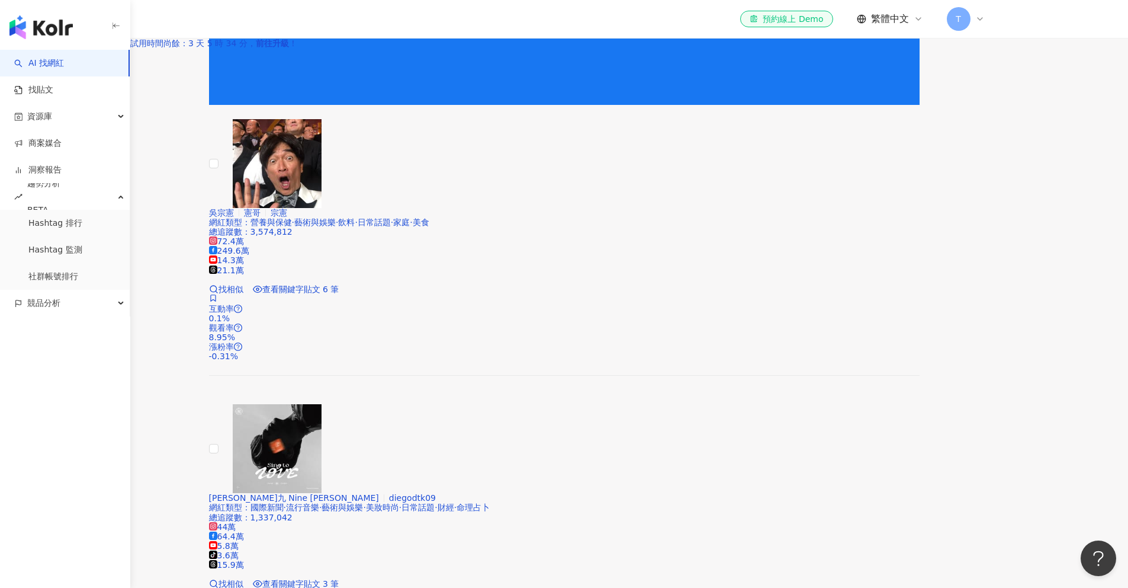
scroll to position [0, 0]
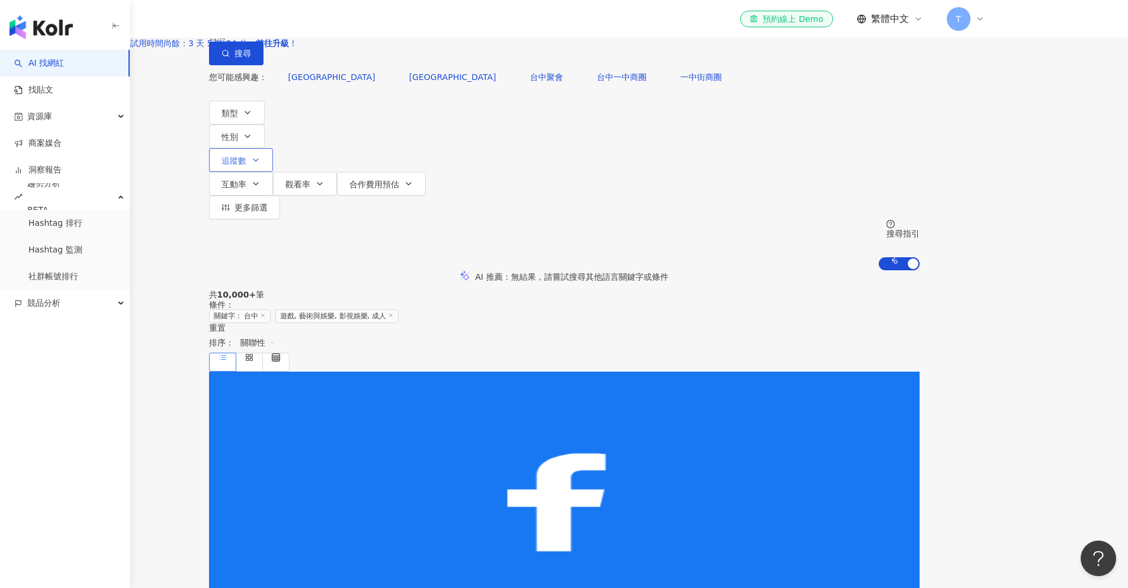
click at [246, 156] on span "追蹤數" at bounding box center [234, 160] width 25 height 9
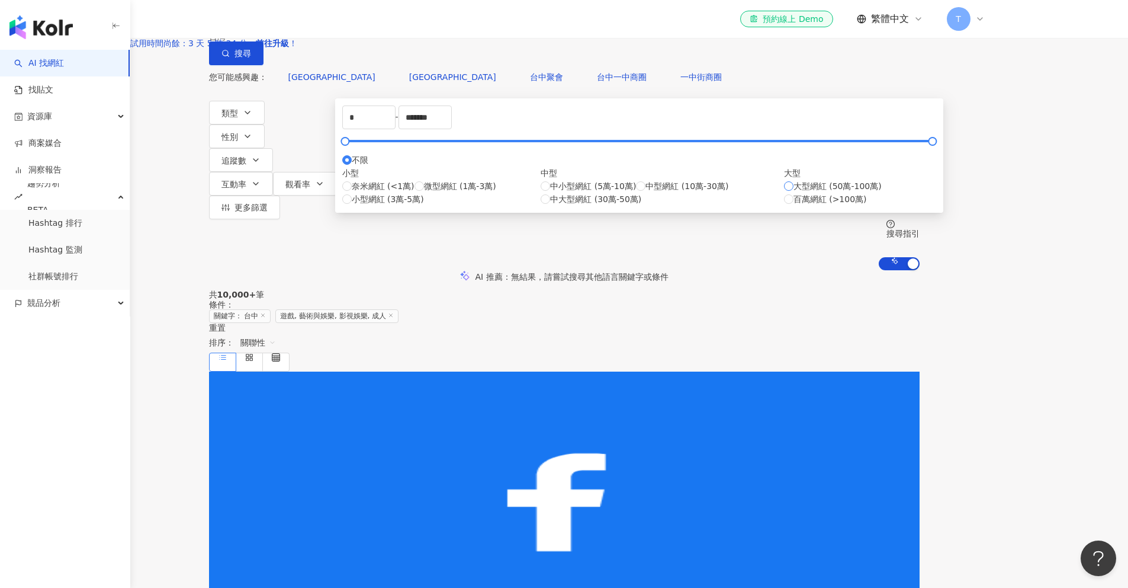
type input "******"
click at [784, 206] on label "百萬網紅 (>100萬)" at bounding box center [825, 199] width 83 height 13
type input "*******"
type input "*********"
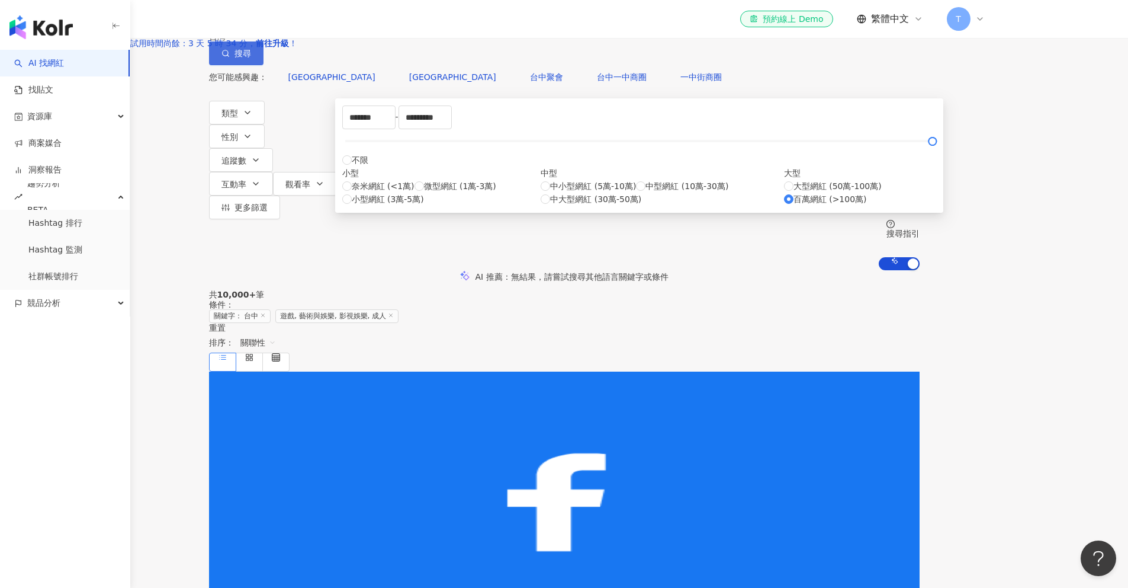
click at [972, 72] on div "不分平台 台灣 搜尋 a45d5476-6bfa-46cd-bd17-b62350e0bbbd 台中甘蔗哥 5,020 追蹤者 台中 1,220 追蹤者 台中…" at bounding box center [564, 135] width 1128 height 270
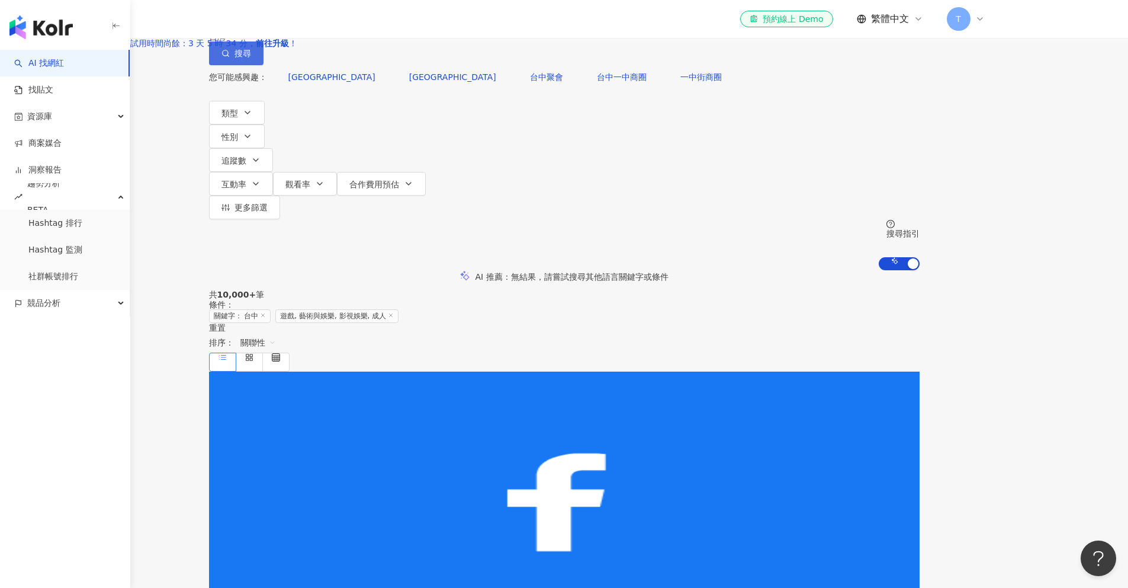
click at [264, 65] on button "搜尋" at bounding box center [236, 53] width 54 height 24
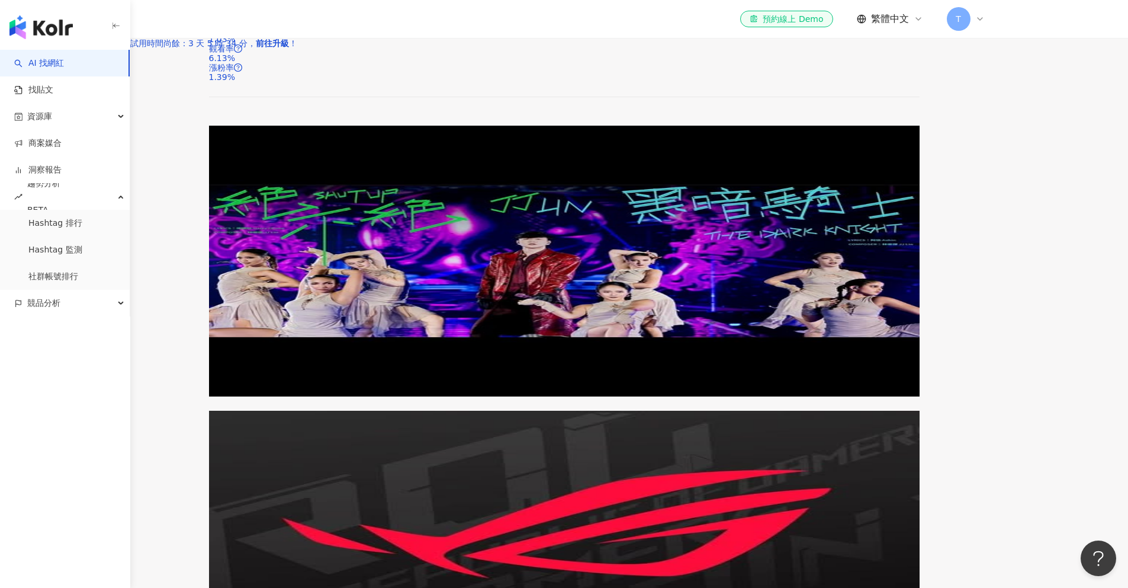
scroll to position [1855, 0]
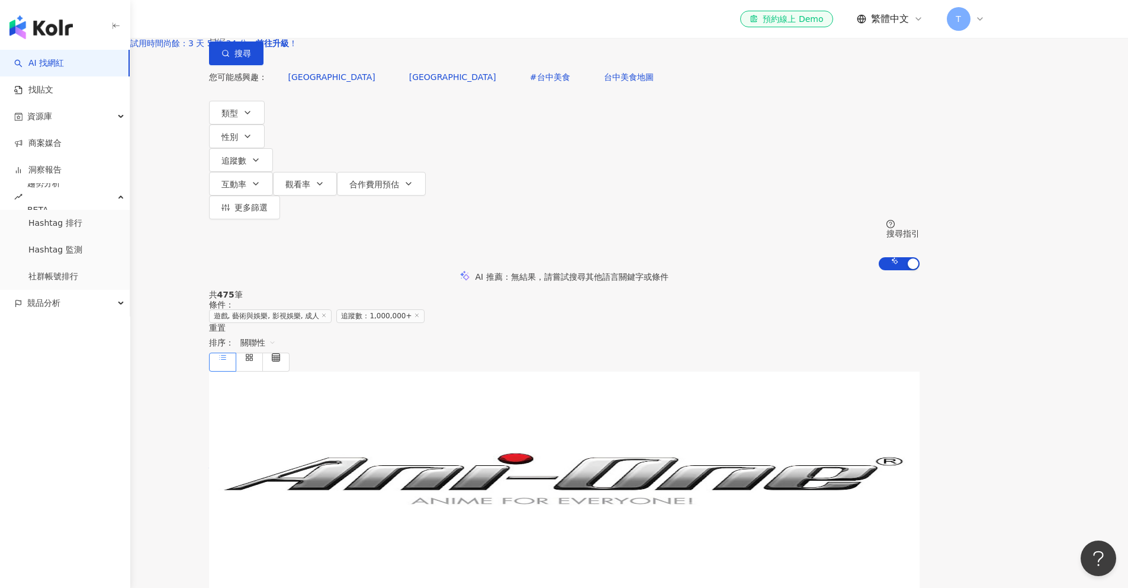
scroll to position [400, 0]
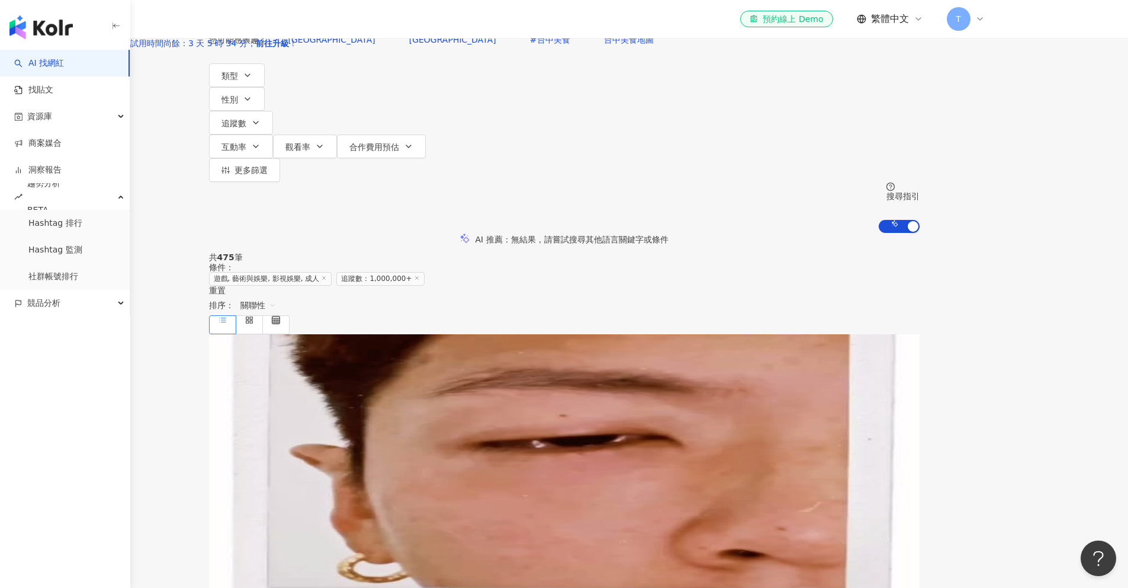
scroll to position [0, 0]
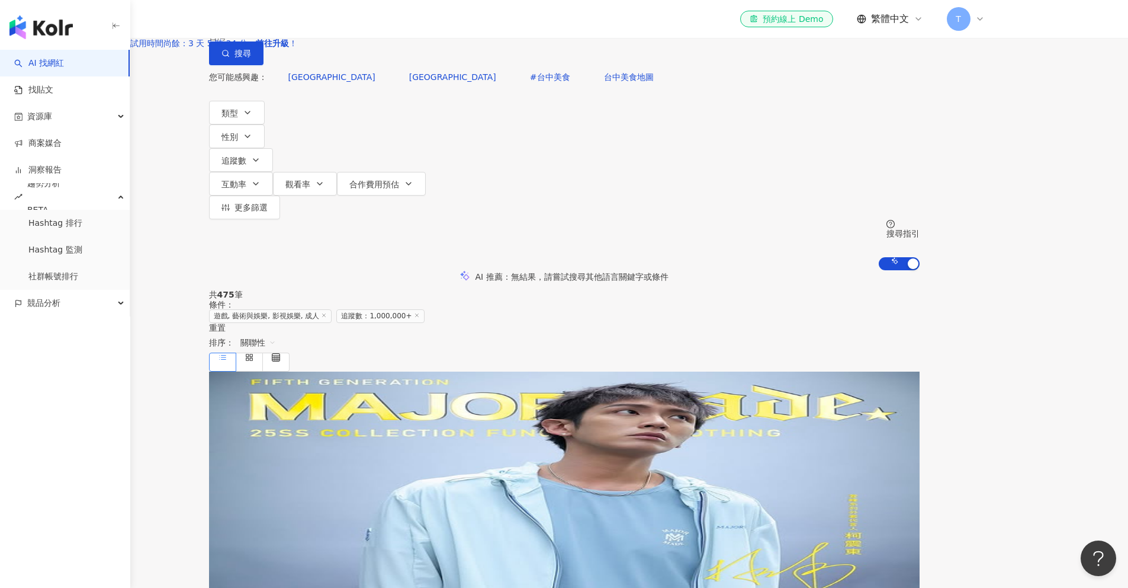
click at [234, 460] on span "柯震東" at bounding box center [221, 464] width 25 height 9
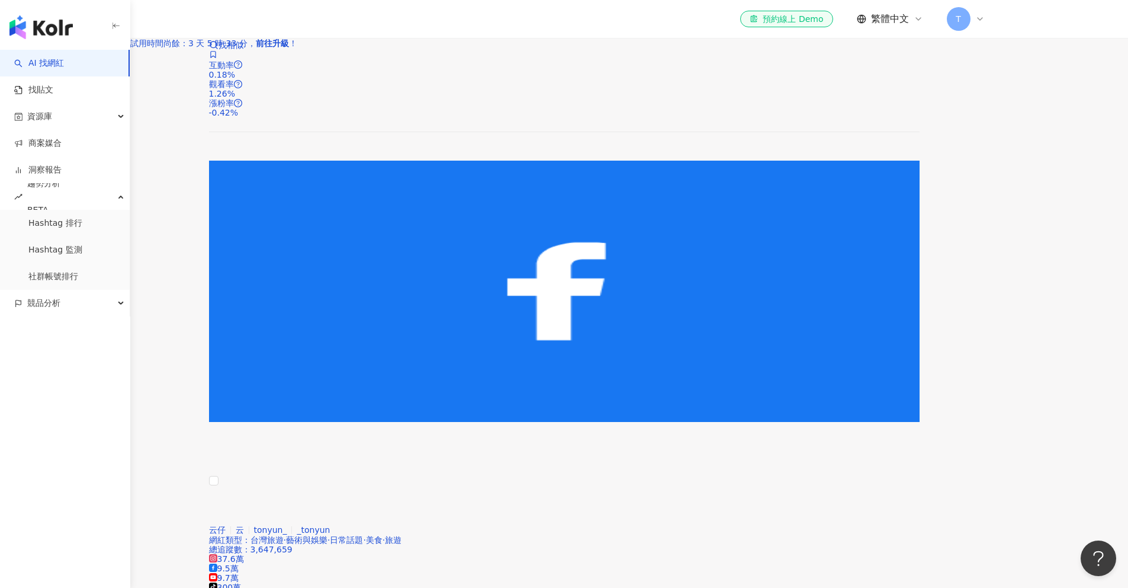
scroll to position [1785, 0]
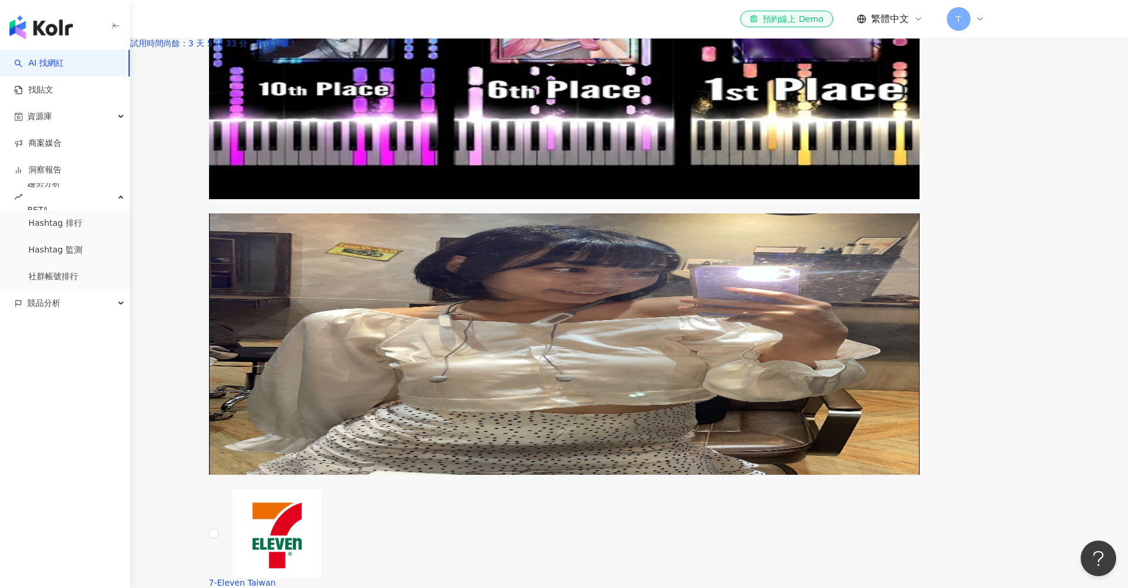
scroll to position [1810, 0]
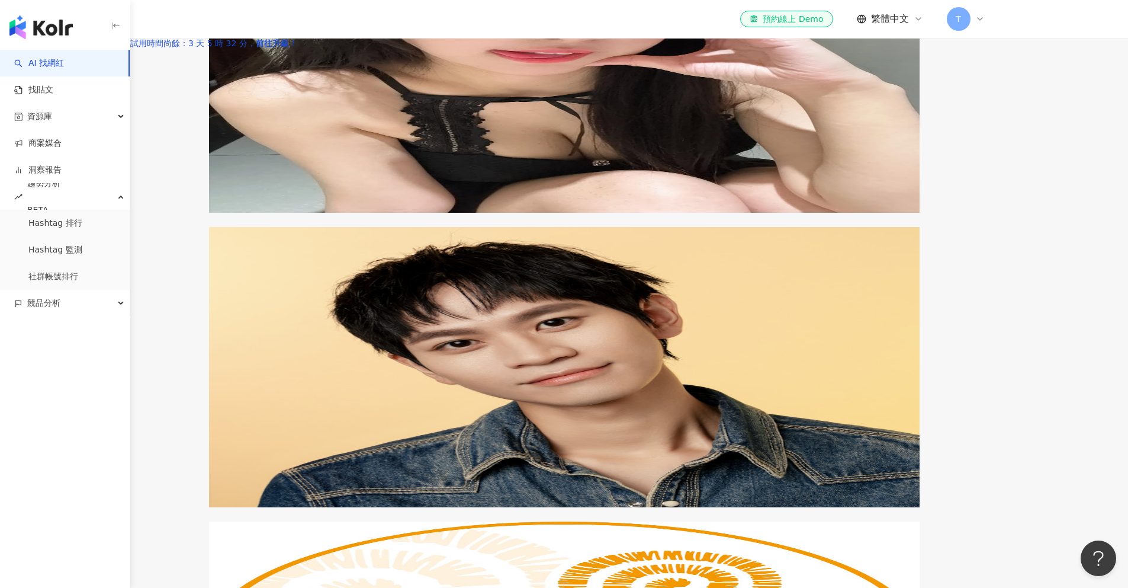
scroll to position [1819, 0]
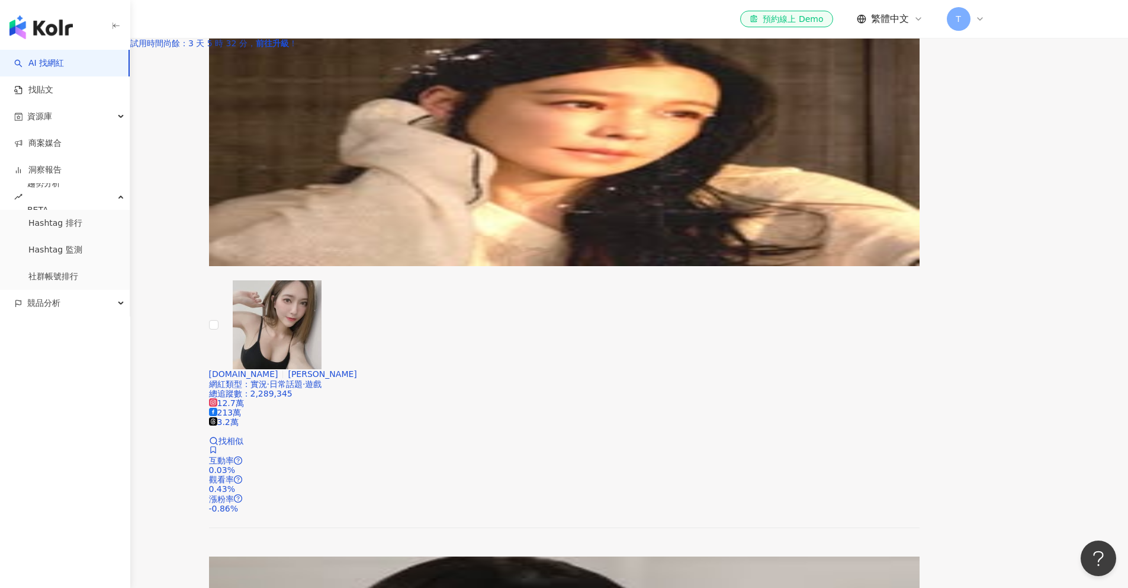
scroll to position [2079, 0]
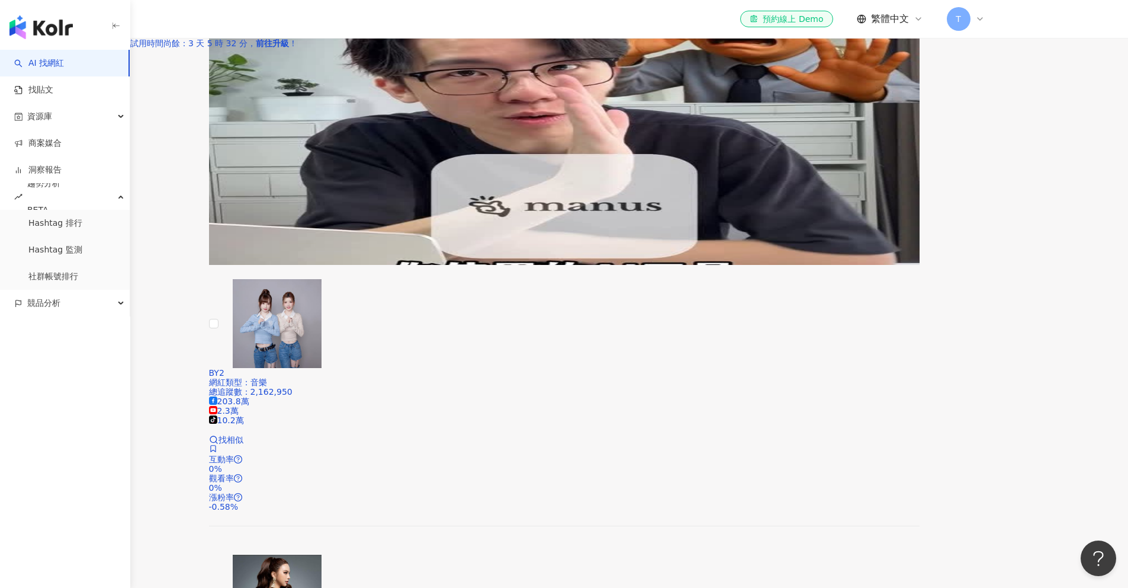
scroll to position [1841, 0]
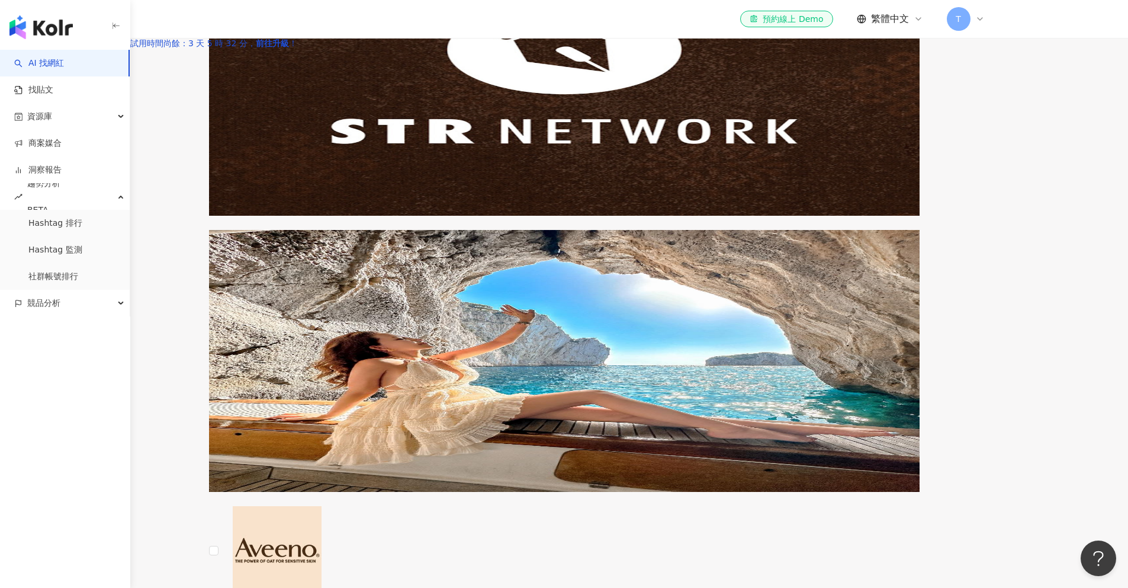
scroll to position [1872, 0]
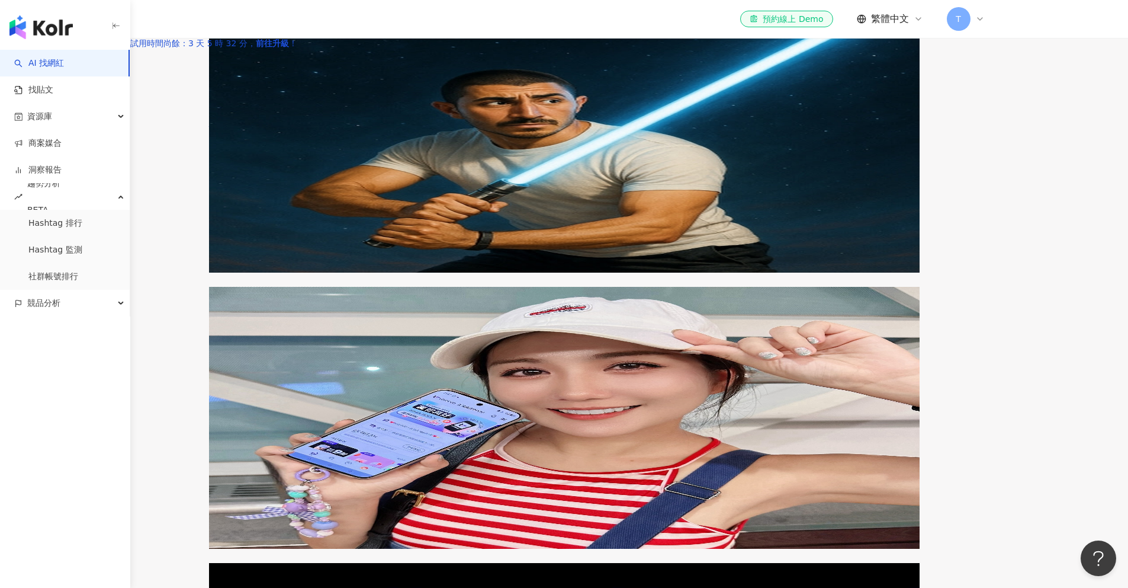
scroll to position [1958, 0]
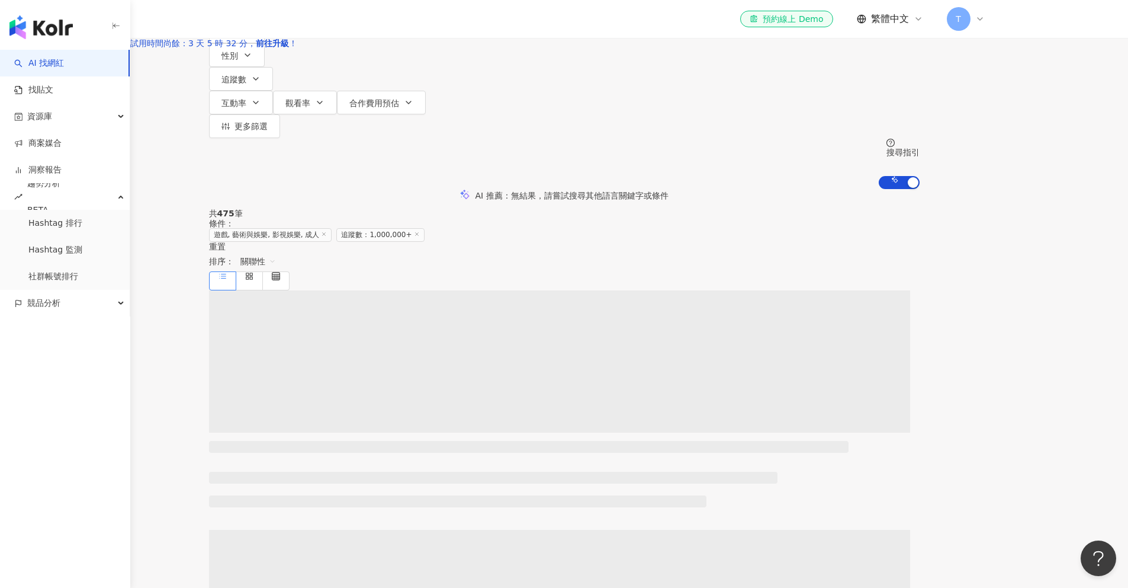
scroll to position [0, 0]
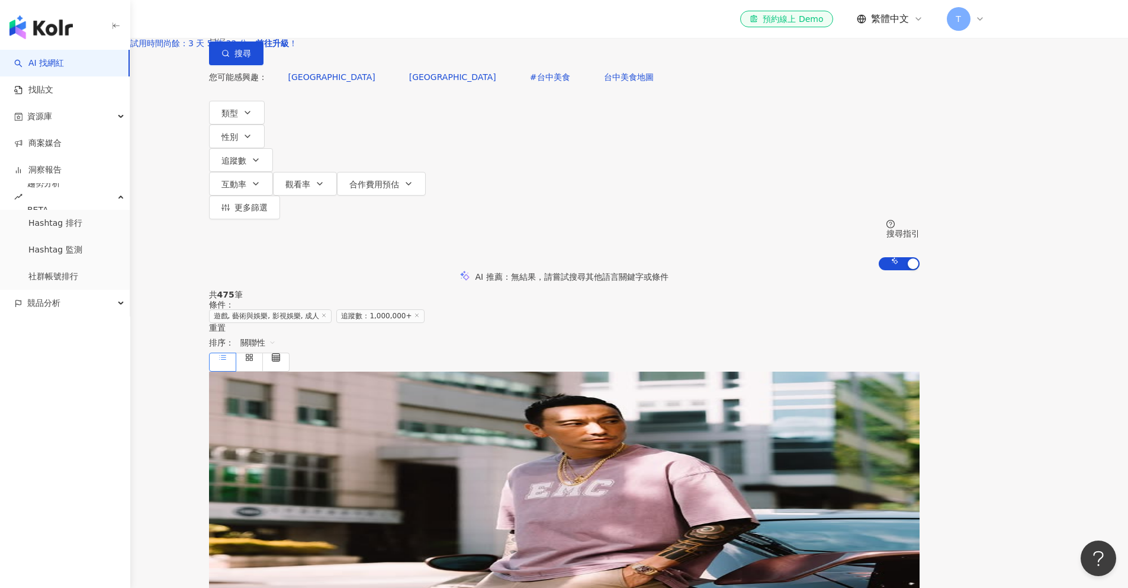
click at [278, 460] on span "Sunny 王陽明" at bounding box center [243, 464] width 69 height 9
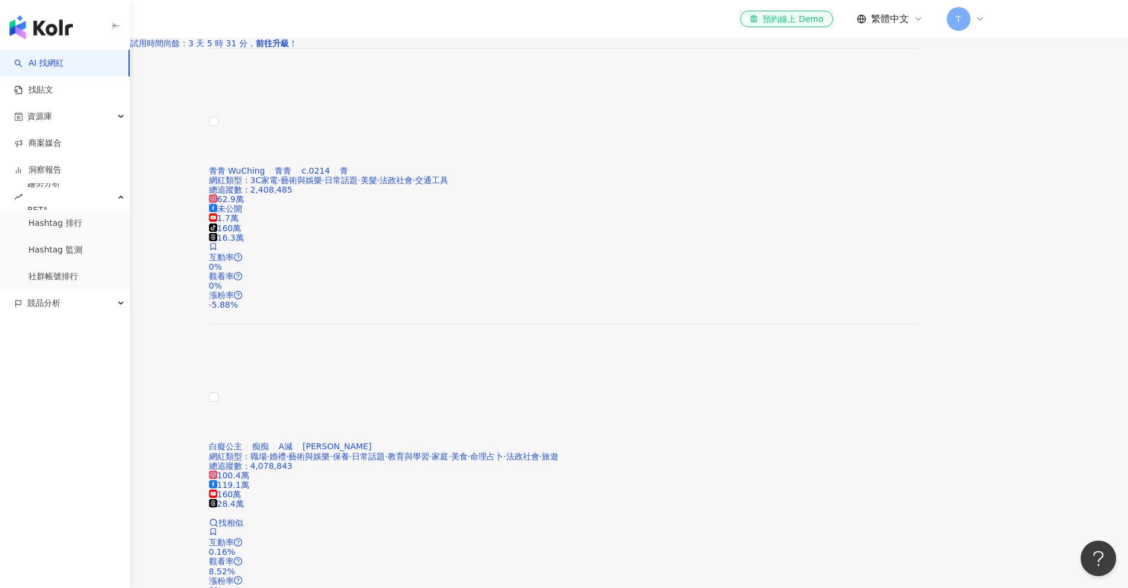
scroll to position [2042, 0]
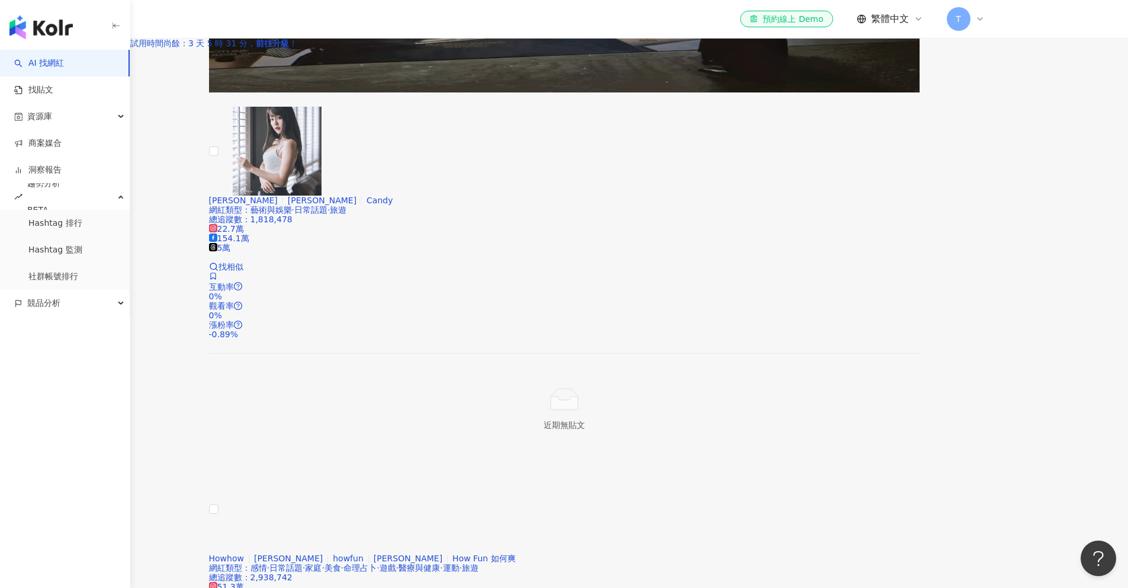
scroll to position [2229, 0]
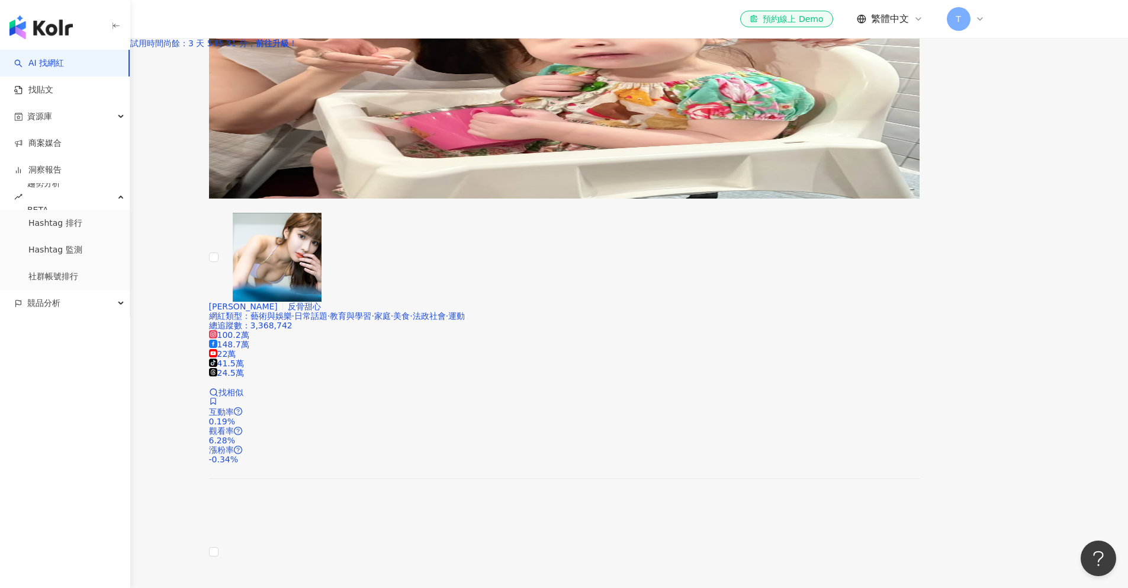
scroll to position [1785, 0]
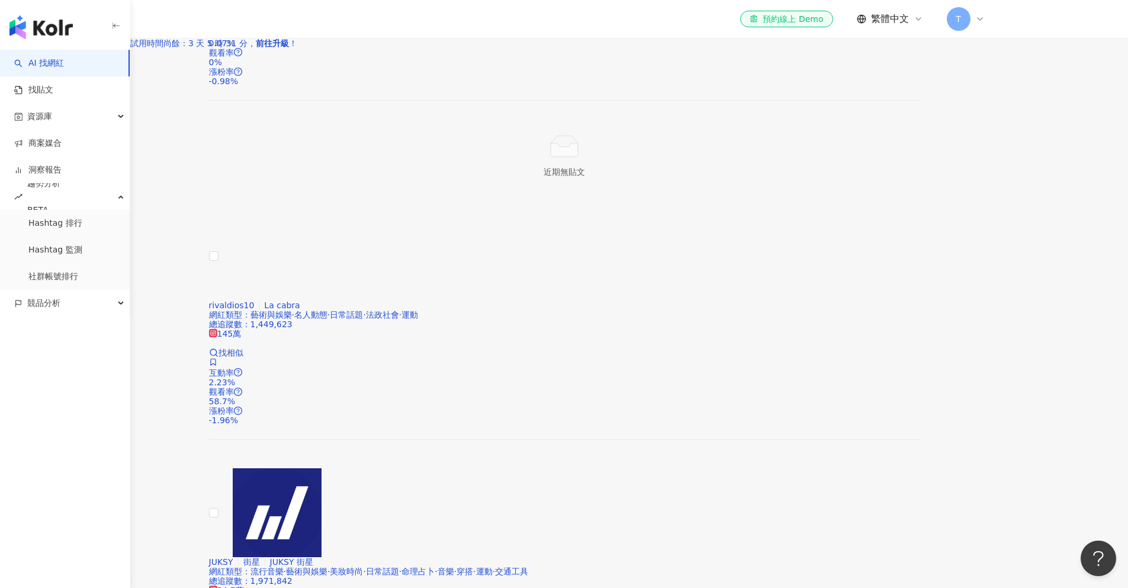
scroll to position [1833, 0]
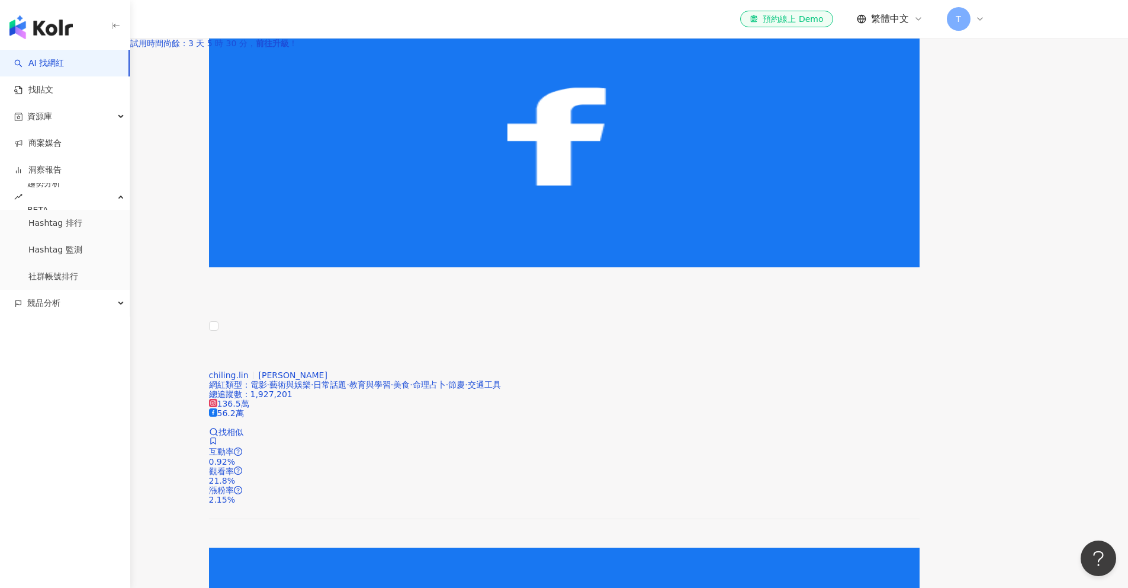
scroll to position [1944, 0]
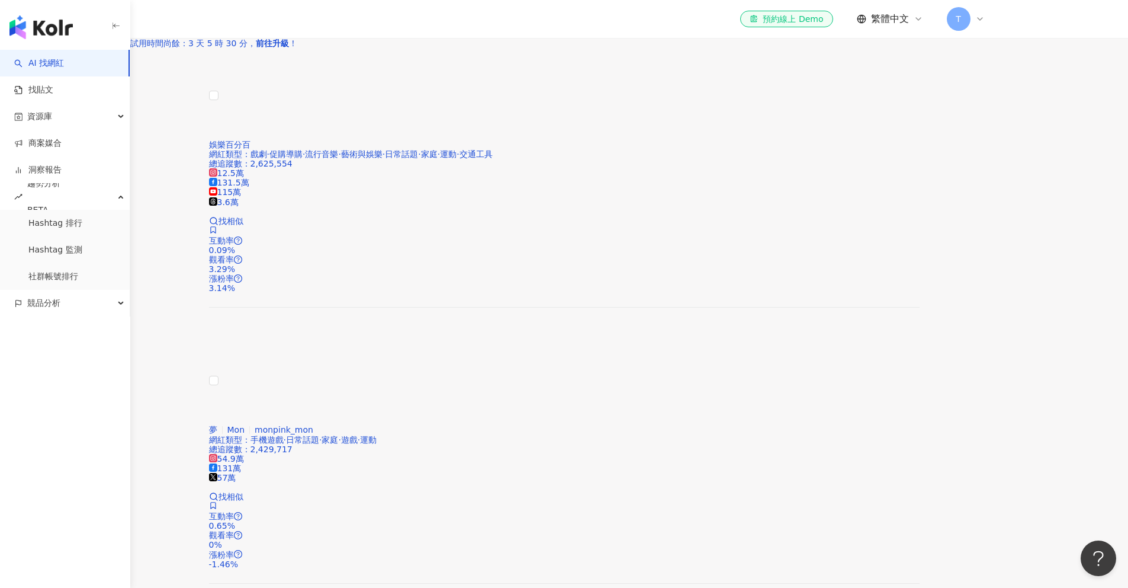
scroll to position [1986, 0]
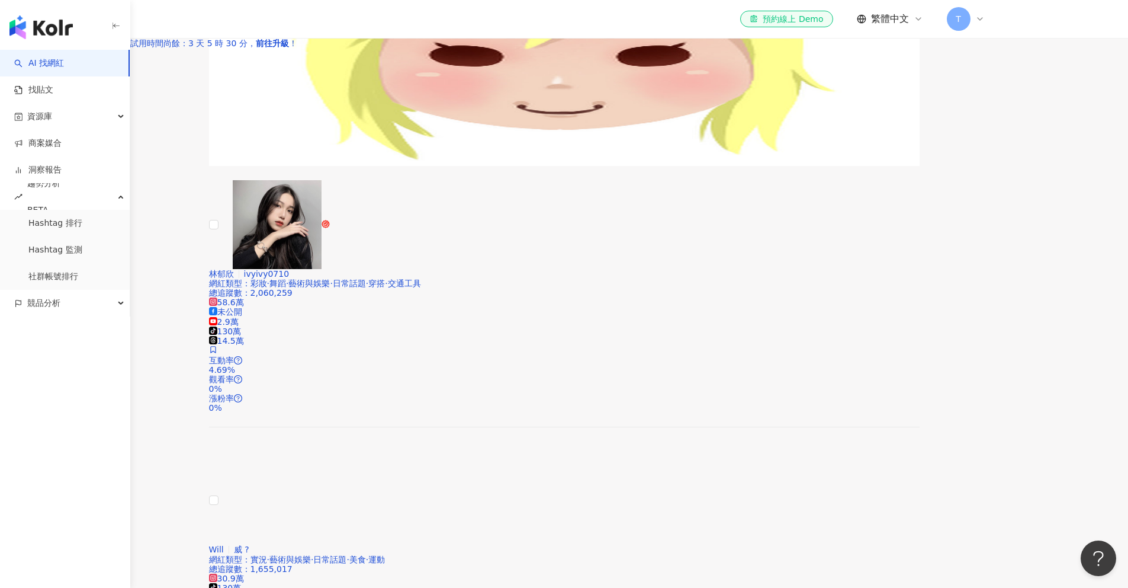
scroll to position [0, 0]
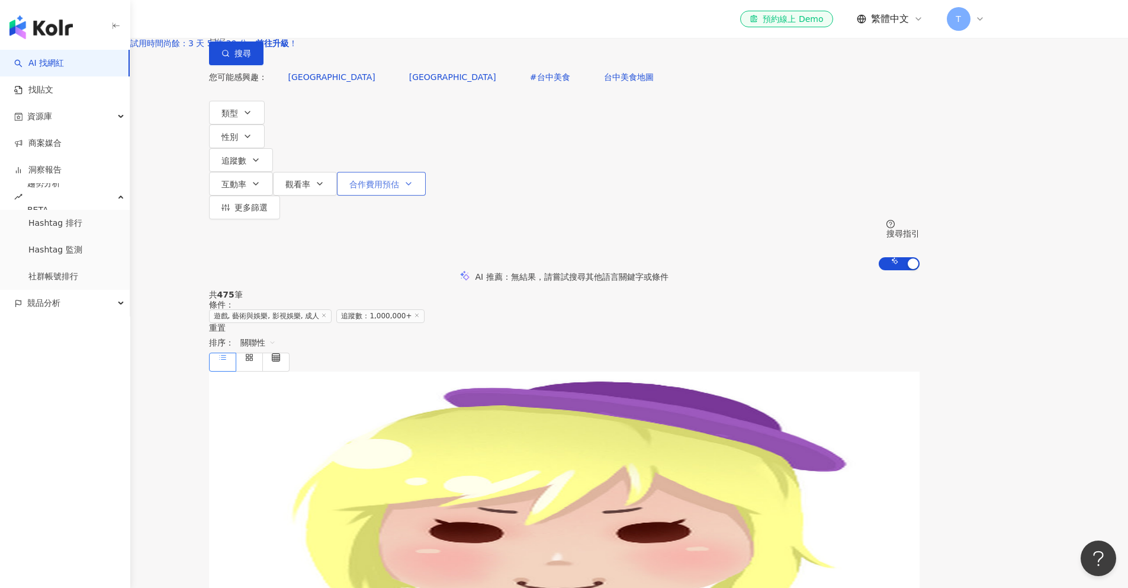
click at [413, 179] on icon "button" at bounding box center [408, 183] width 9 height 9
click at [455, 164] on div "不分平台 台灣 搜尋 a45d5476-6bfa-46cd-bd17-b62350e0bbbd 台中甘蔗哥 5,020 追蹤者 台中 1,220 追蹤者 台中…" at bounding box center [564, 135] width 1128 height 270
click at [261, 156] on icon "button" at bounding box center [255, 159] width 9 height 9
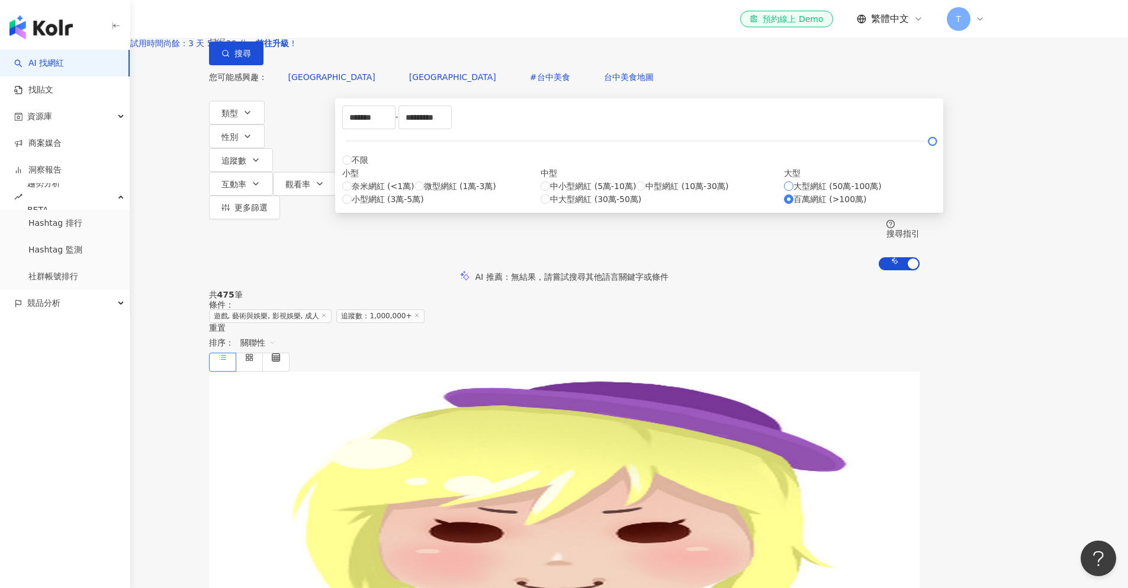
click at [794, 193] on span "大型網紅 (50萬-100萬)" at bounding box center [838, 185] width 88 height 13
type input "******"
click at [559, 206] on span "中大型網紅 (30萬-50萬)" at bounding box center [595, 199] width 91 height 13
type input "******"
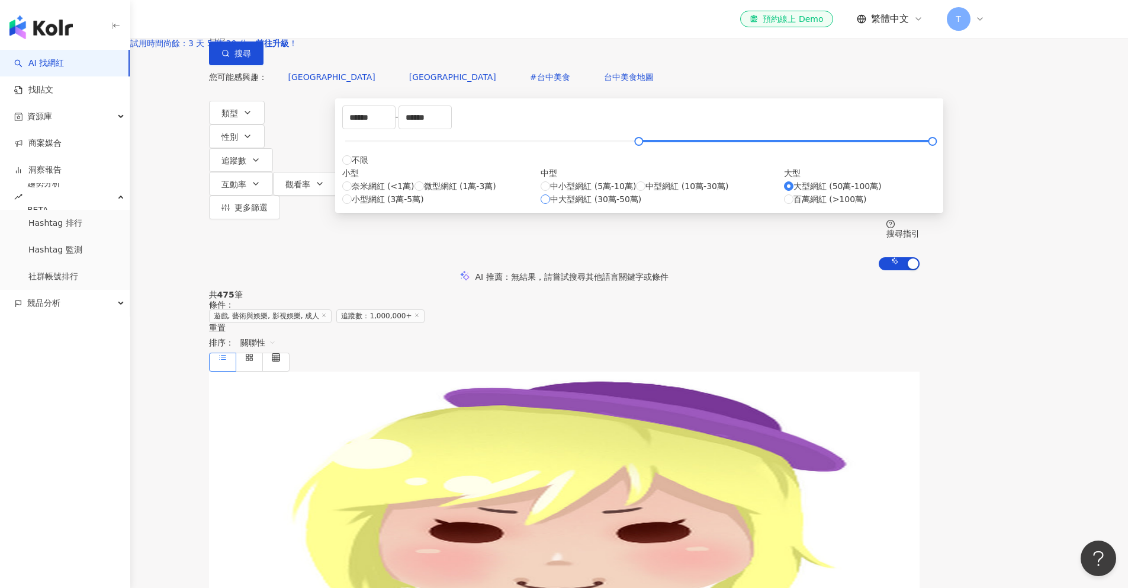
type input "******"
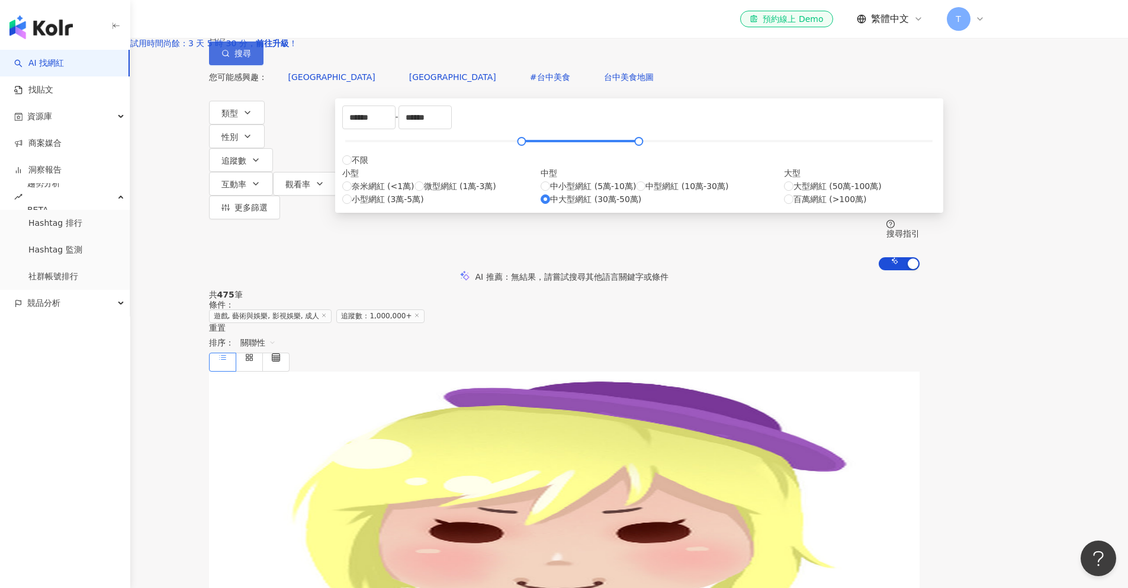
click at [230, 57] on icon "button" at bounding box center [226, 53] width 8 height 8
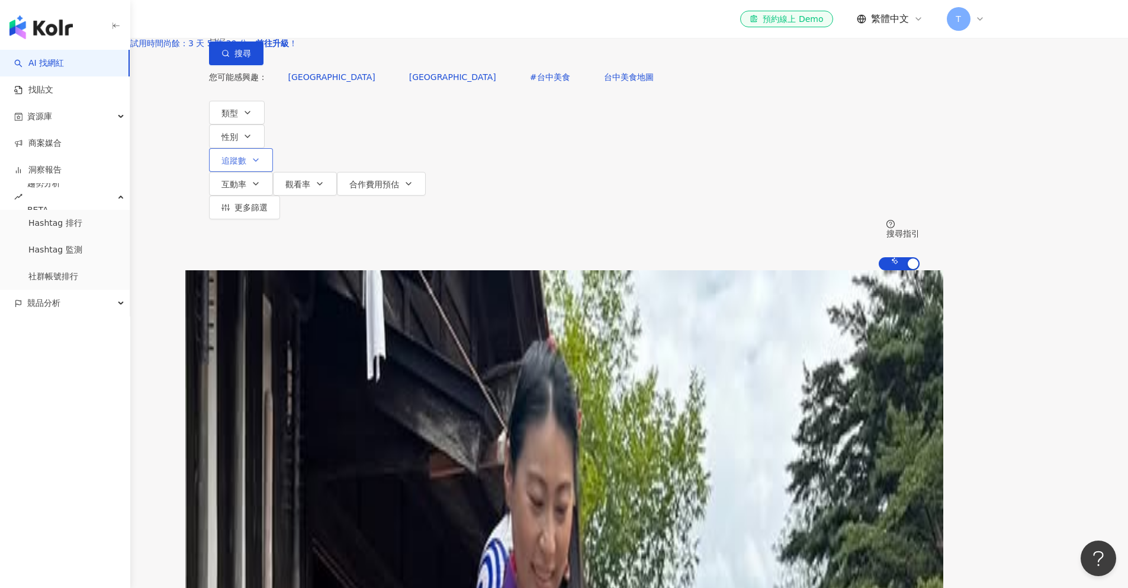
click at [273, 161] on button "追蹤數" at bounding box center [241, 160] width 64 height 24
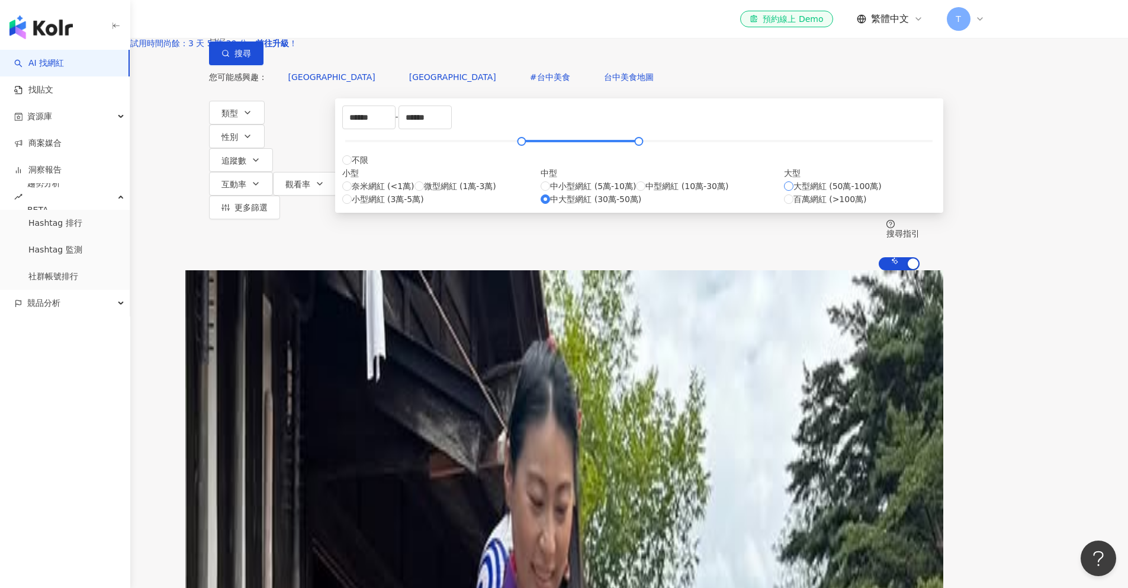
click at [794, 193] on span "大型網紅 (50萬-100萬)" at bounding box center [838, 185] width 88 height 13
type input "******"
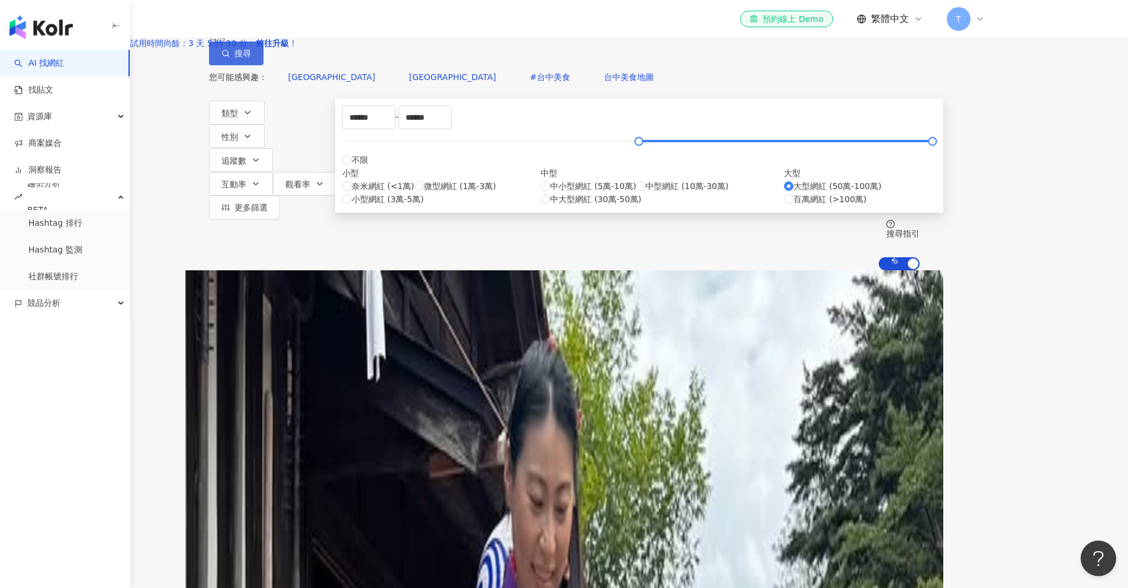
click at [251, 58] on span "搜尋" at bounding box center [243, 53] width 17 height 9
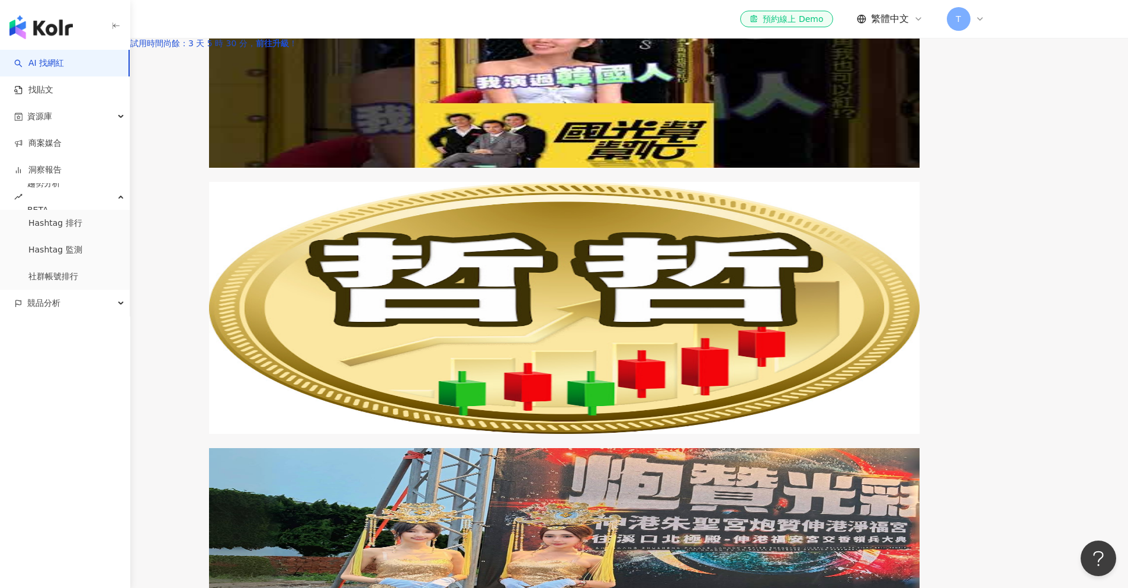
scroll to position [2031, 0]
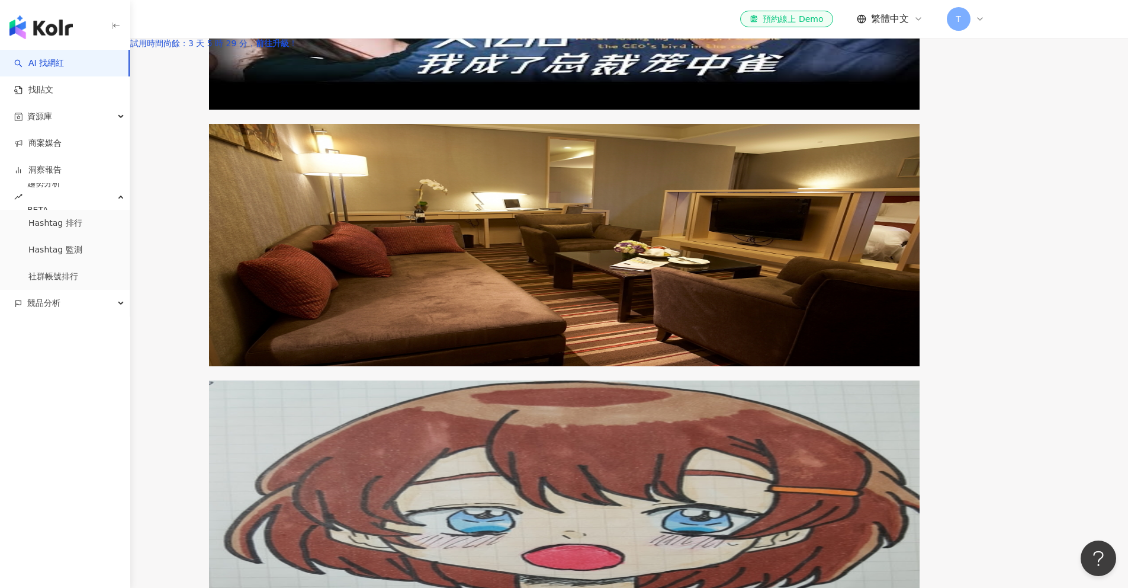
scroll to position [1797, 0]
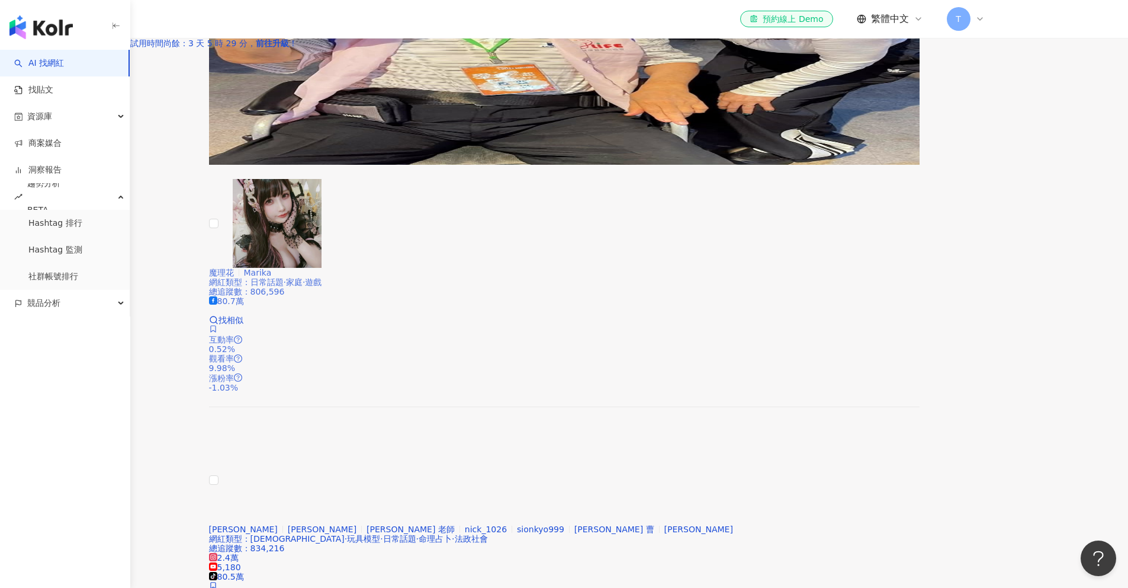
scroll to position [1958, 0]
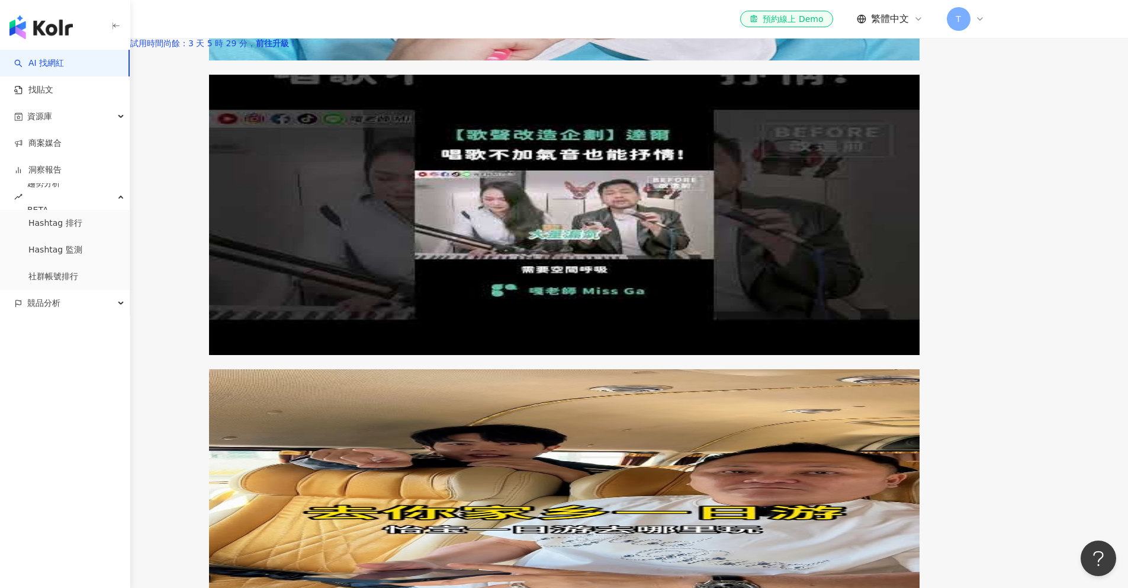
scroll to position [2015, 0]
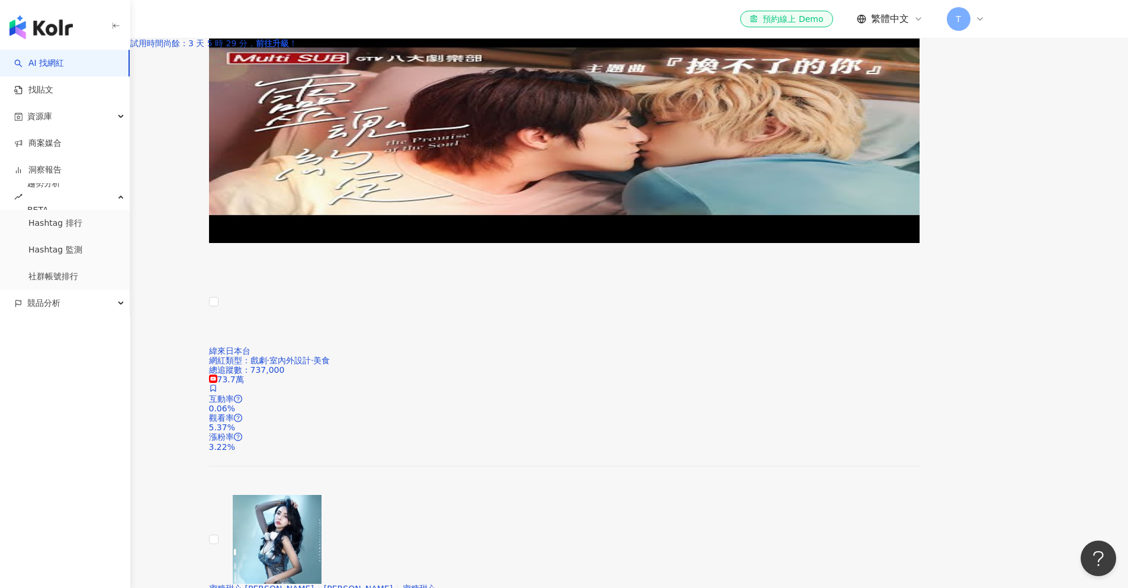
scroll to position [1977, 0]
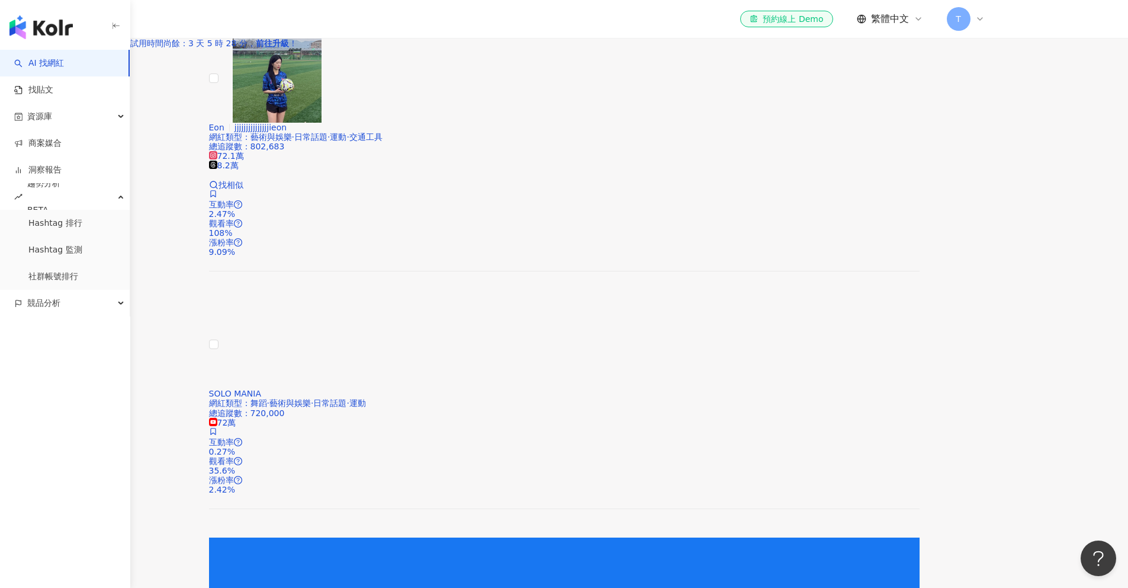
scroll to position [44, 0]
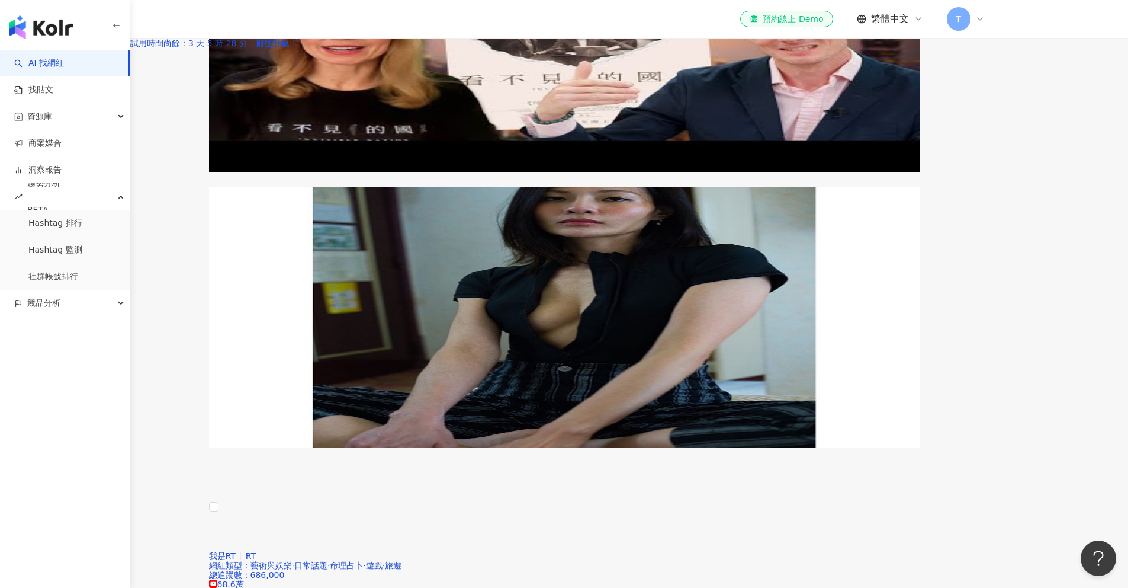
scroll to position [1867, 0]
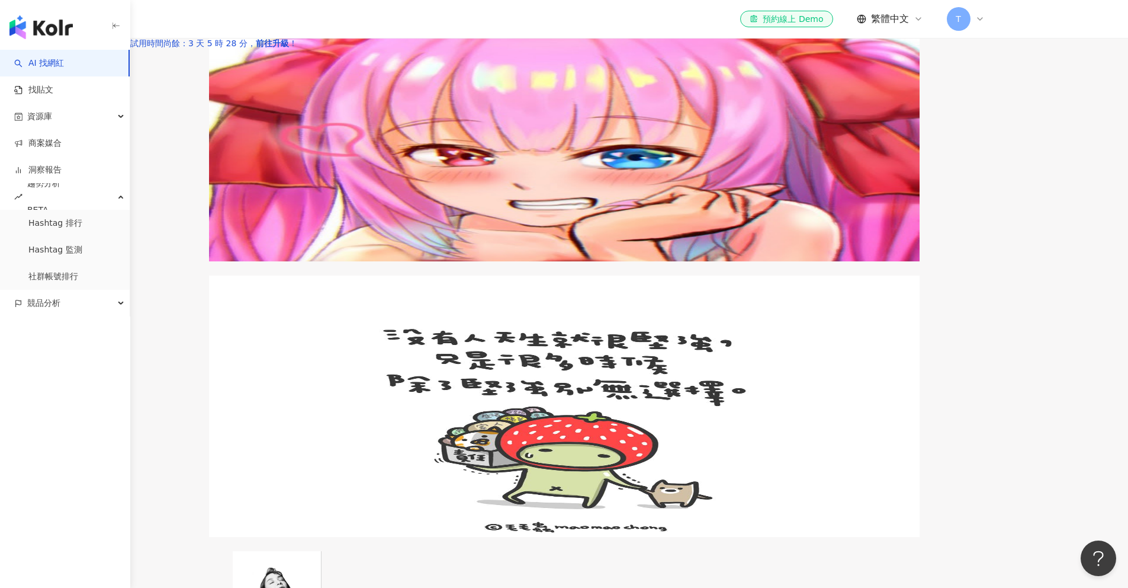
scroll to position [2028, 0]
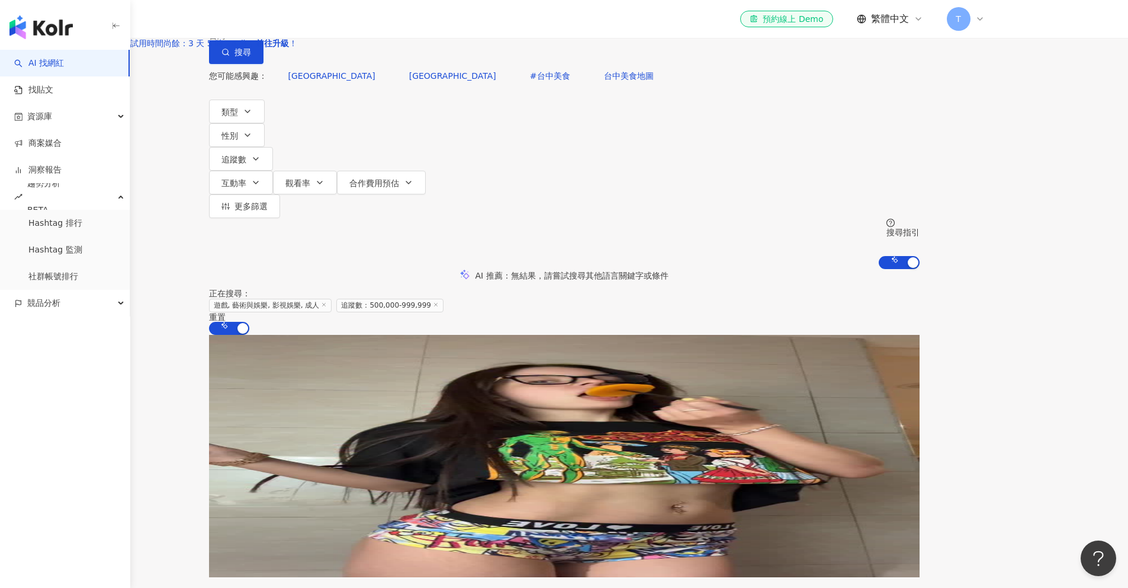
scroll to position [0, 0]
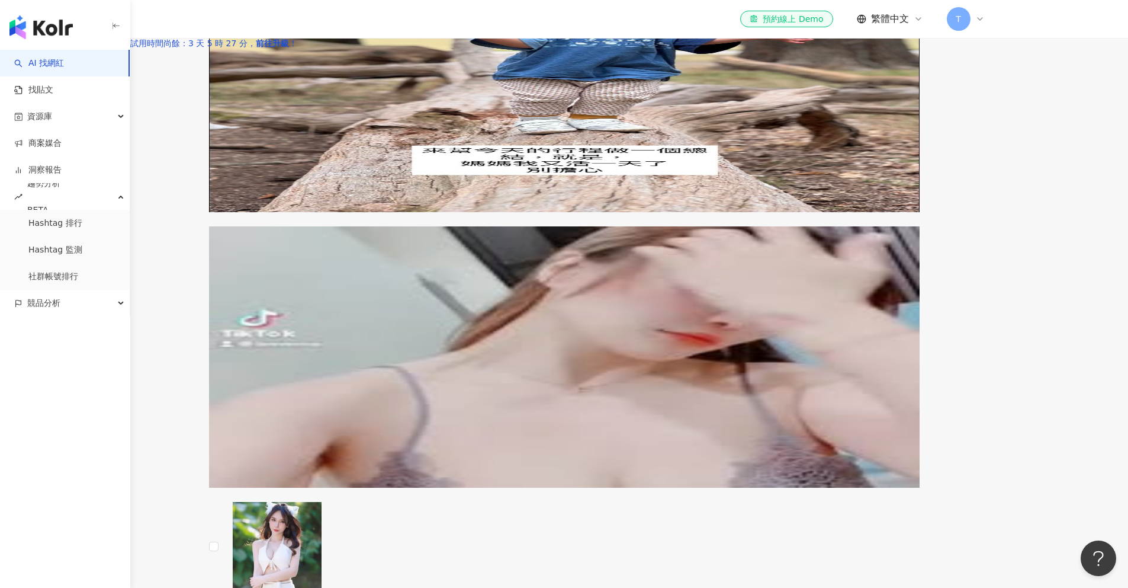
scroll to position [2024, 0]
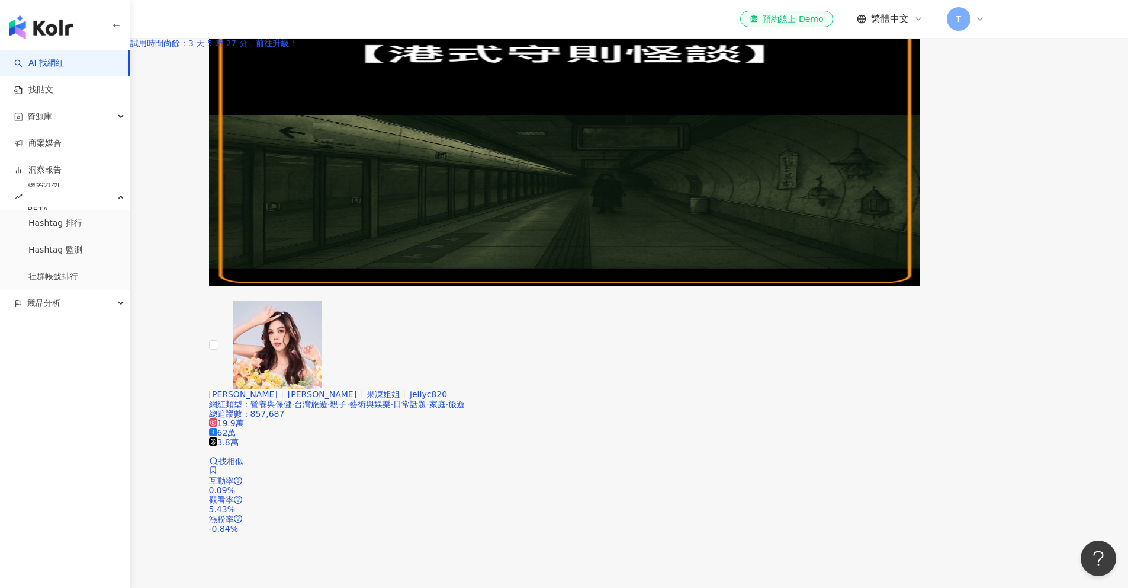
scroll to position [1787, 0]
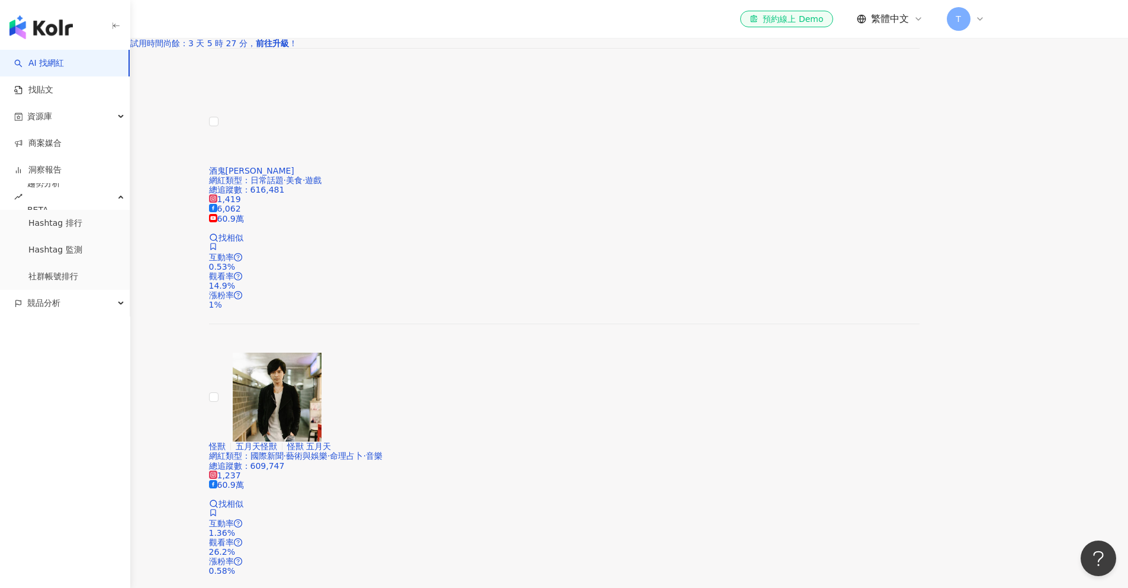
scroll to position [1870, 0]
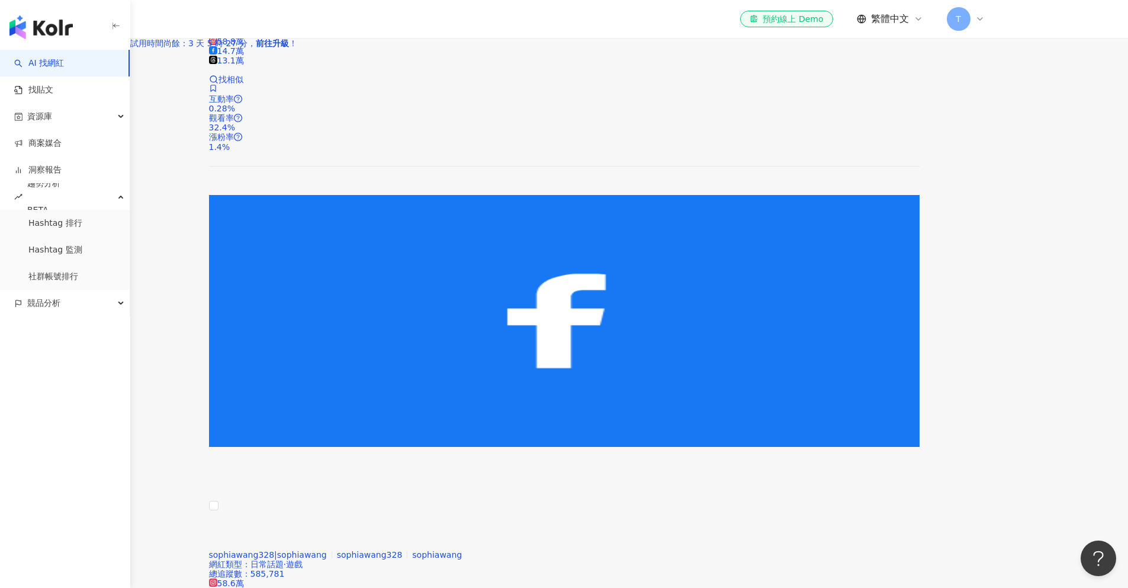
scroll to position [1904, 0]
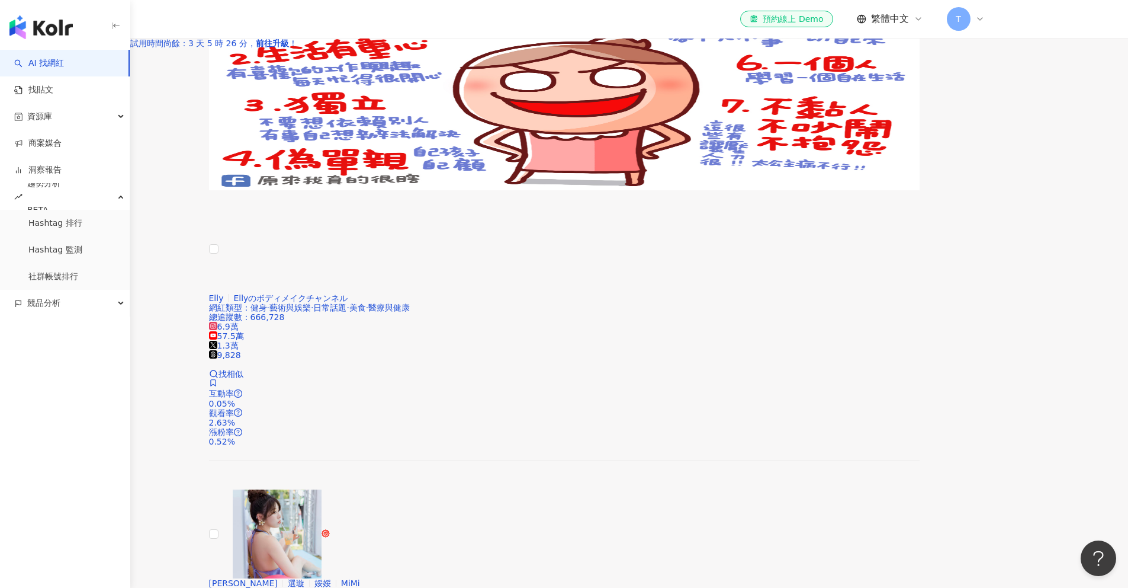
scroll to position [2017, 0]
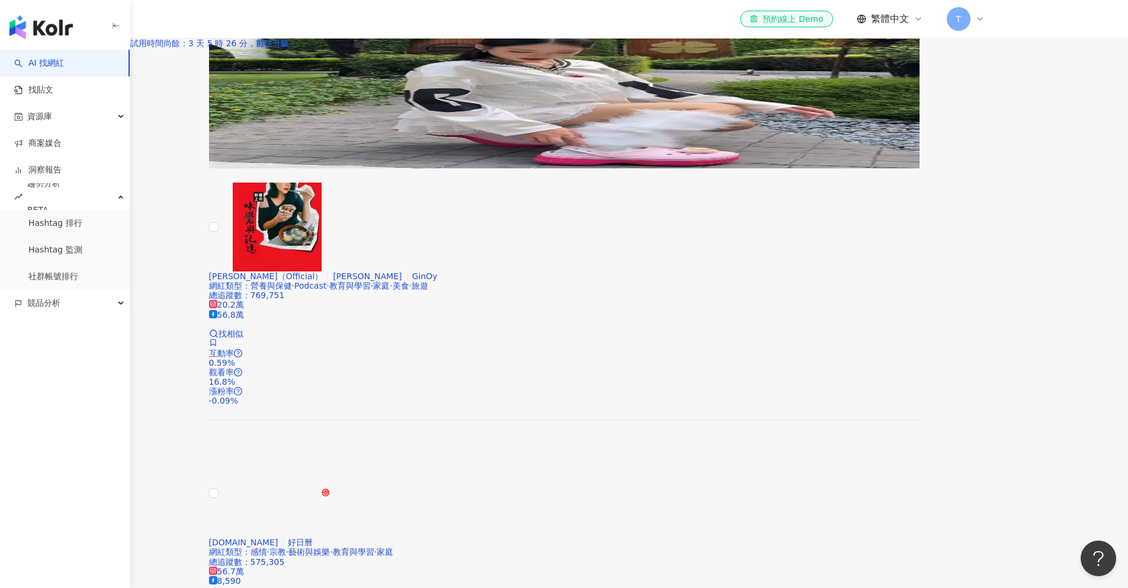
scroll to position [1512, 0]
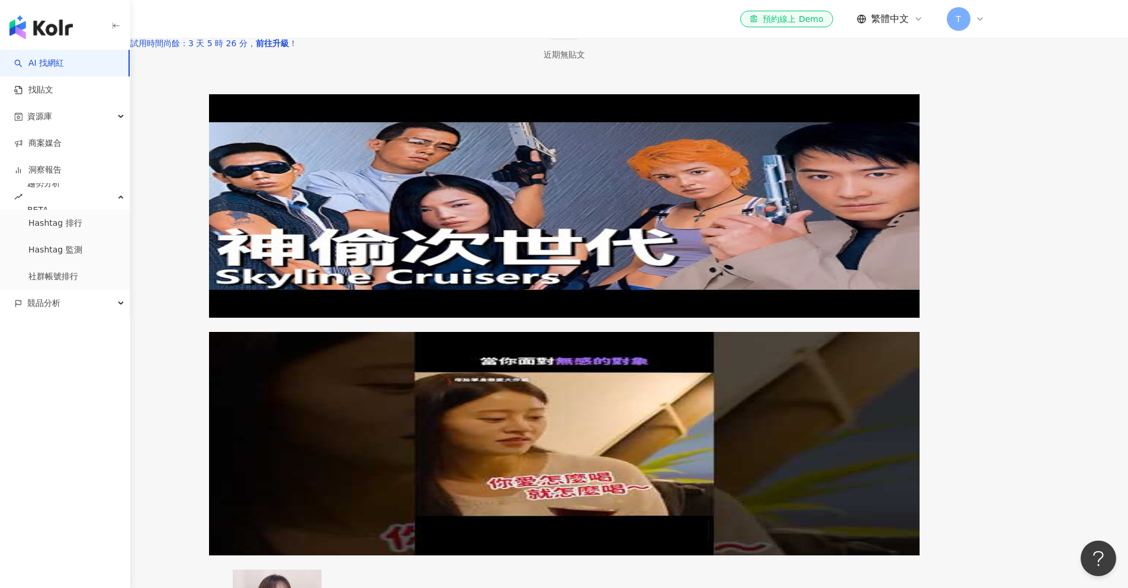
scroll to position [1957, 0]
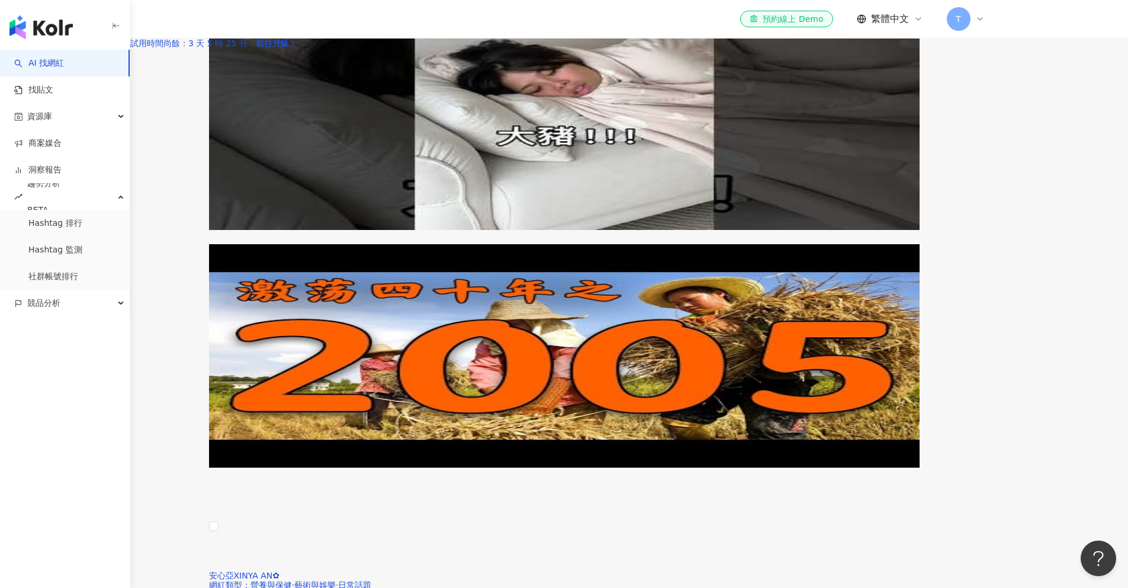
scroll to position [2093, 0]
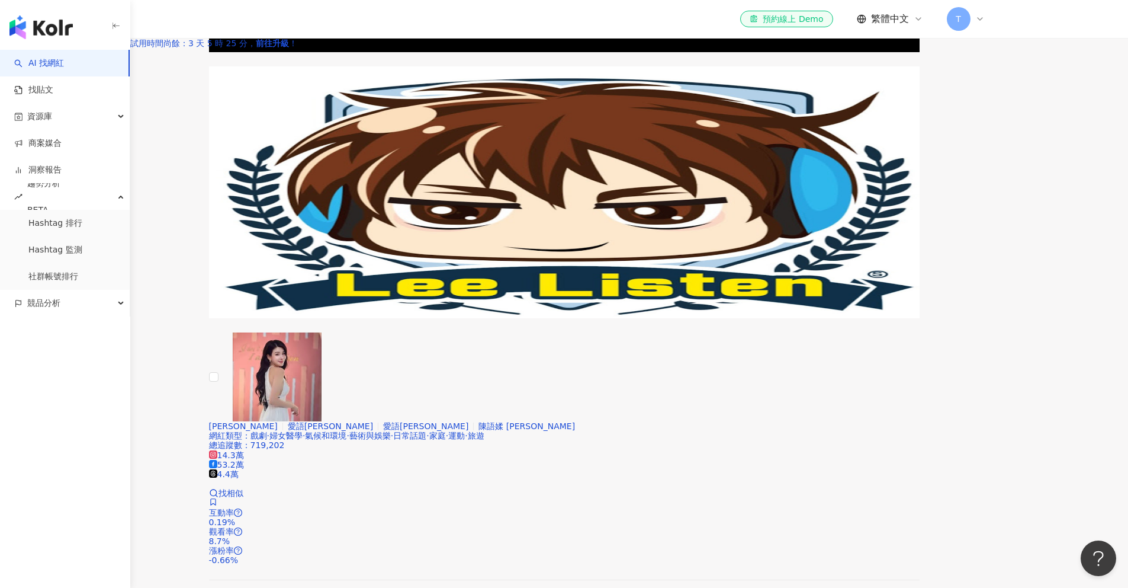
scroll to position [1960, 0]
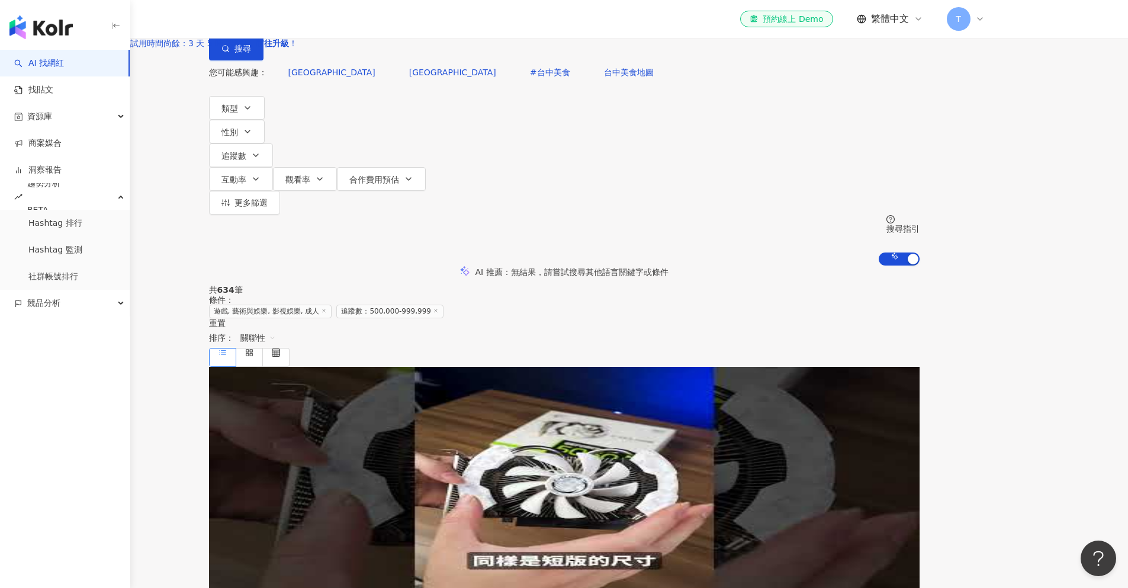
scroll to position [0, 0]
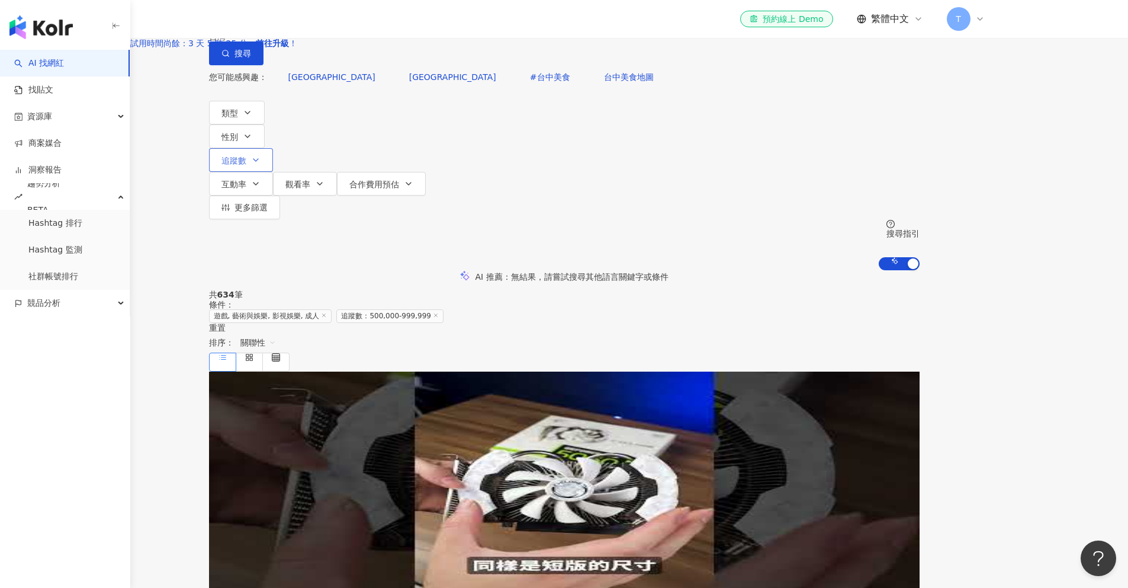
click at [246, 158] on span "追蹤數" at bounding box center [234, 160] width 25 height 9
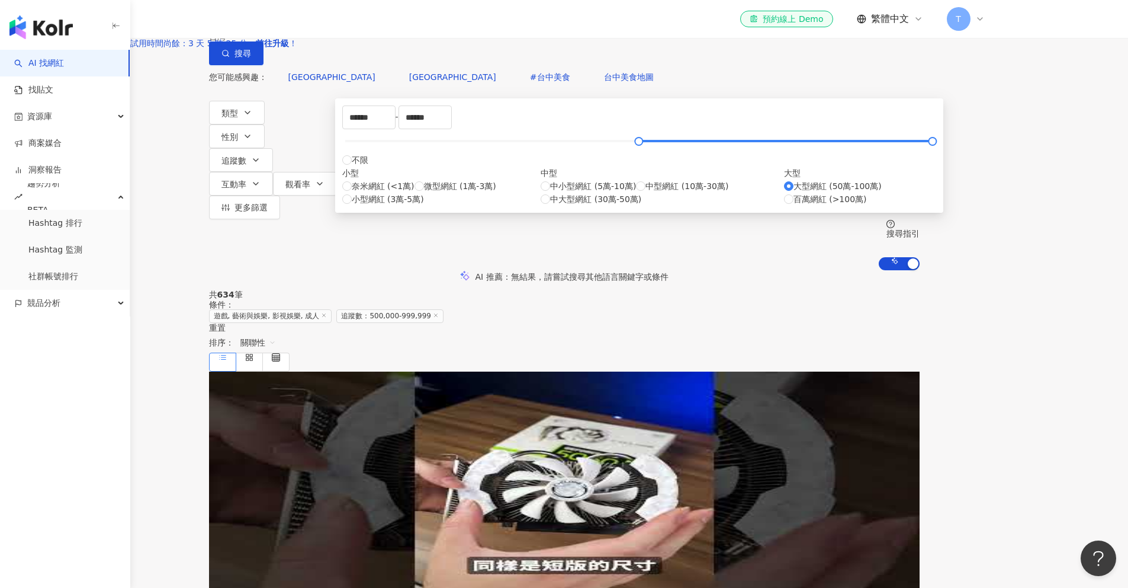
click at [784, 206] on div "大型網紅 (50萬-100萬) 百萬網紅 (>100萬)" at bounding box center [860, 192] width 152 height 26
click at [794, 206] on span "百萬網紅 (>100萬)" at bounding box center [830, 199] width 73 height 13
type input "*******"
type input "*********"
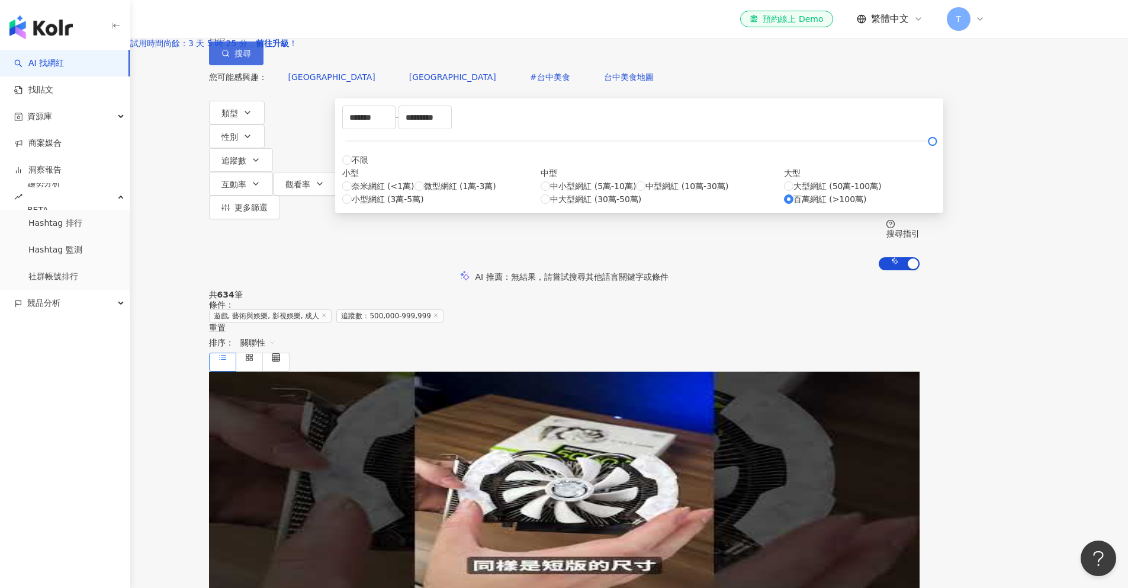
click at [264, 65] on button "搜尋" at bounding box center [236, 53] width 54 height 24
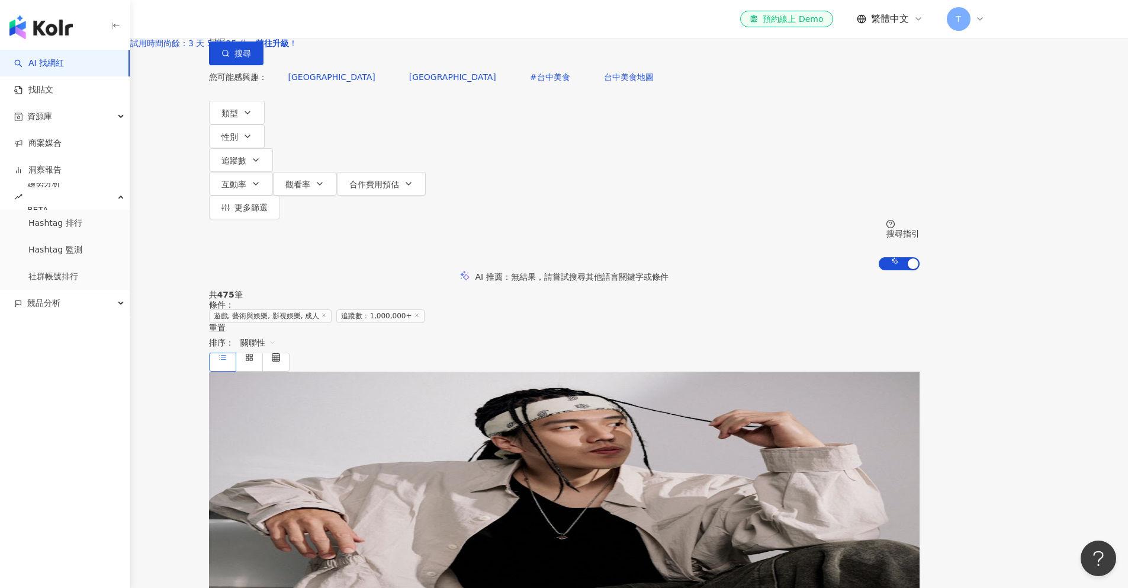
click at [290, 352] on div at bounding box center [249, 361] width 81 height 19
click at [276, 333] on span "關聯性" at bounding box center [259, 342] width 36 height 19
click at [917, 300] on div "追蹤數" at bounding box center [912, 300] width 30 height 13
click at [276, 333] on span "追蹤數" at bounding box center [259, 342] width 36 height 19
click at [922, 342] on div "互動率" at bounding box center [912, 340] width 30 height 13
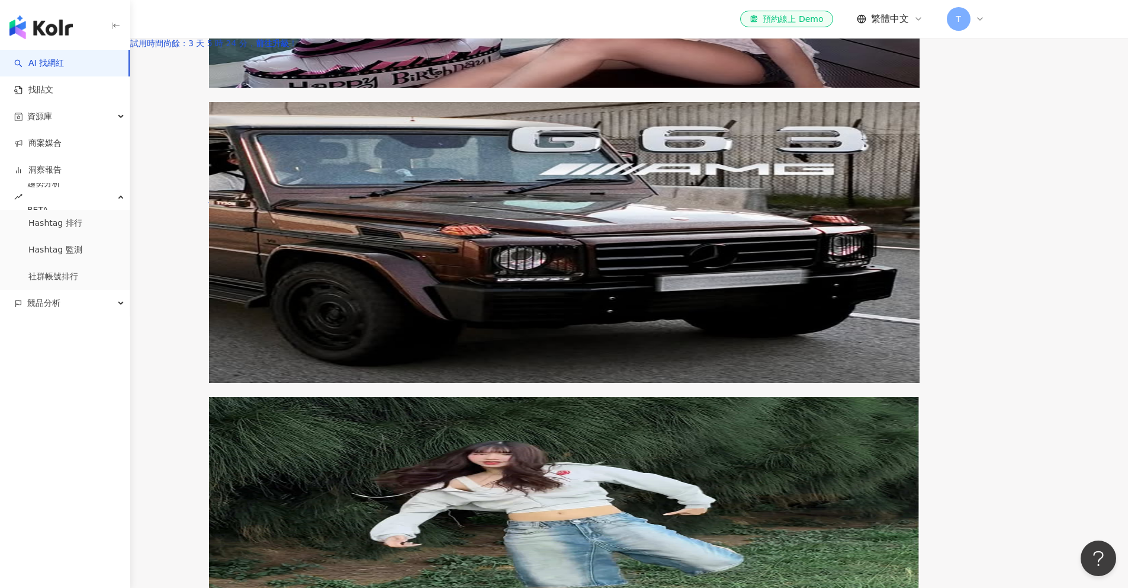
scroll to position [1368, 0]
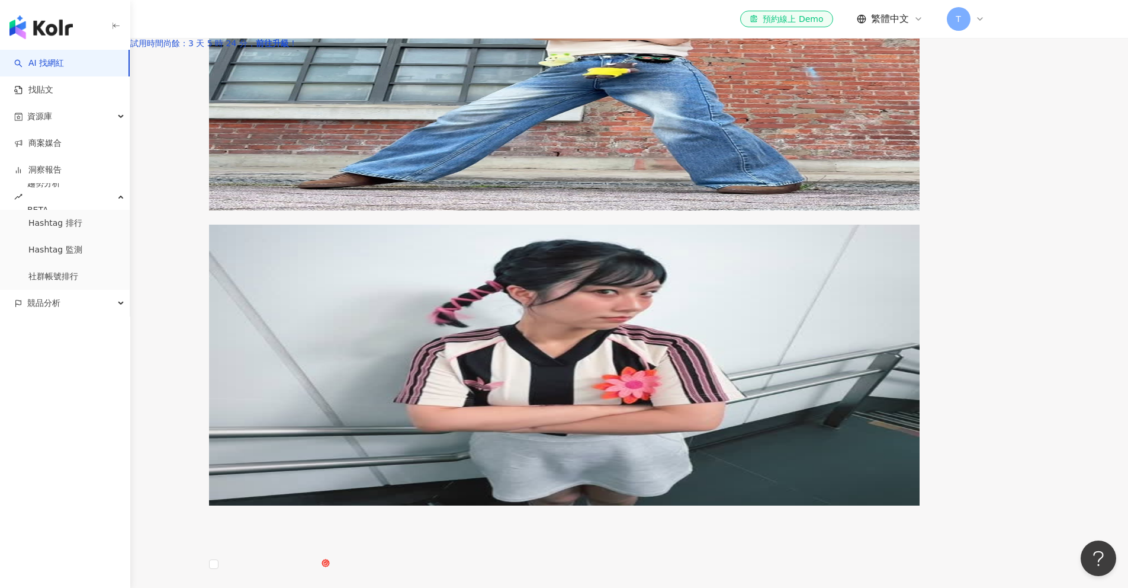
scroll to position [1813, 0]
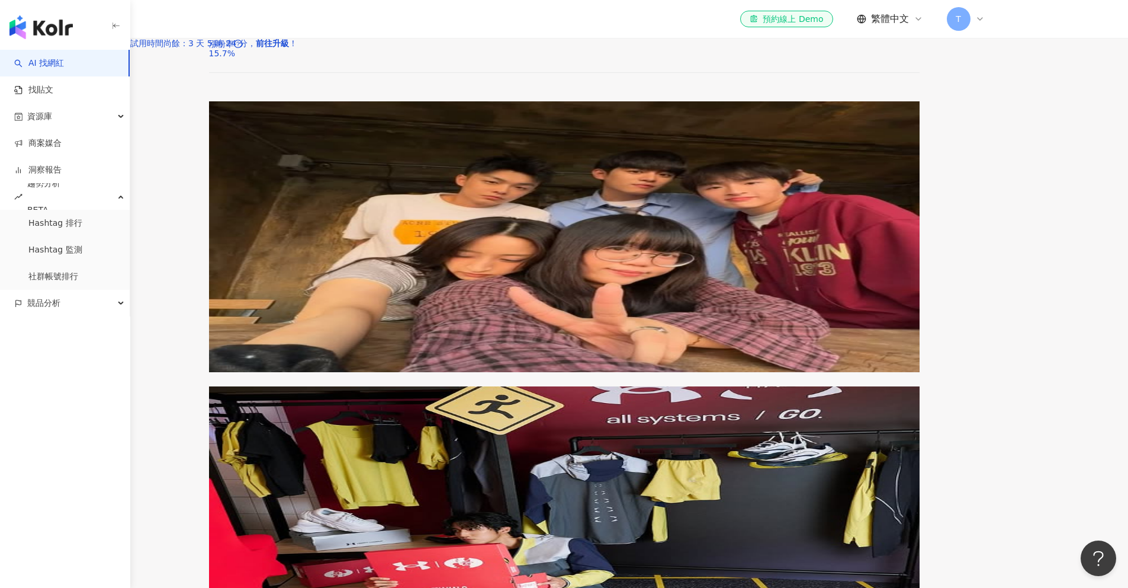
scroll to position [1822, 0]
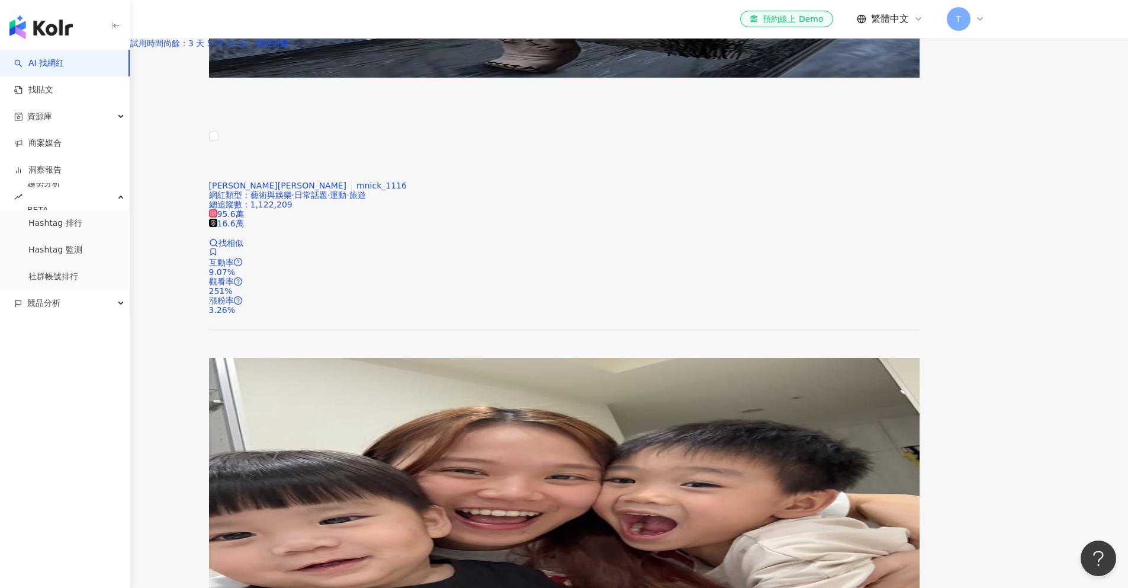
scroll to position [1813, 0]
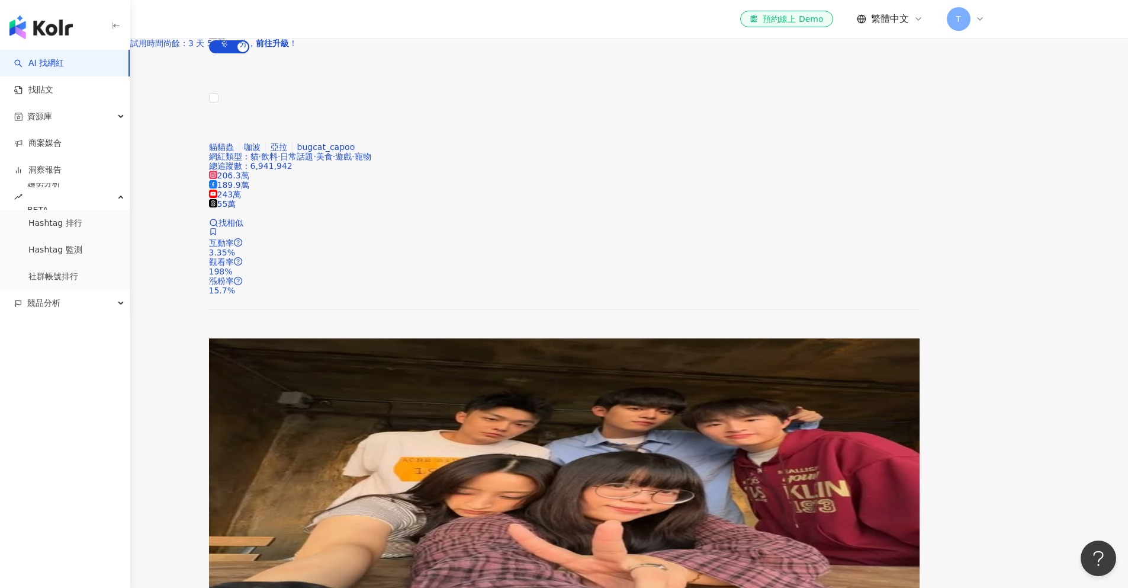
scroll to position [272, 0]
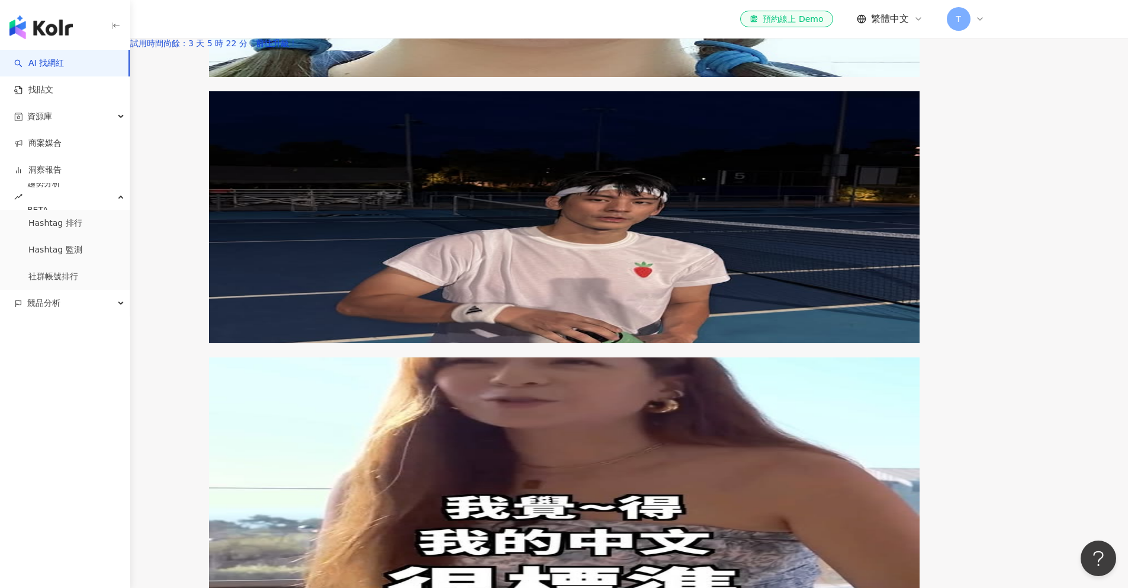
scroll to position [1906, 0]
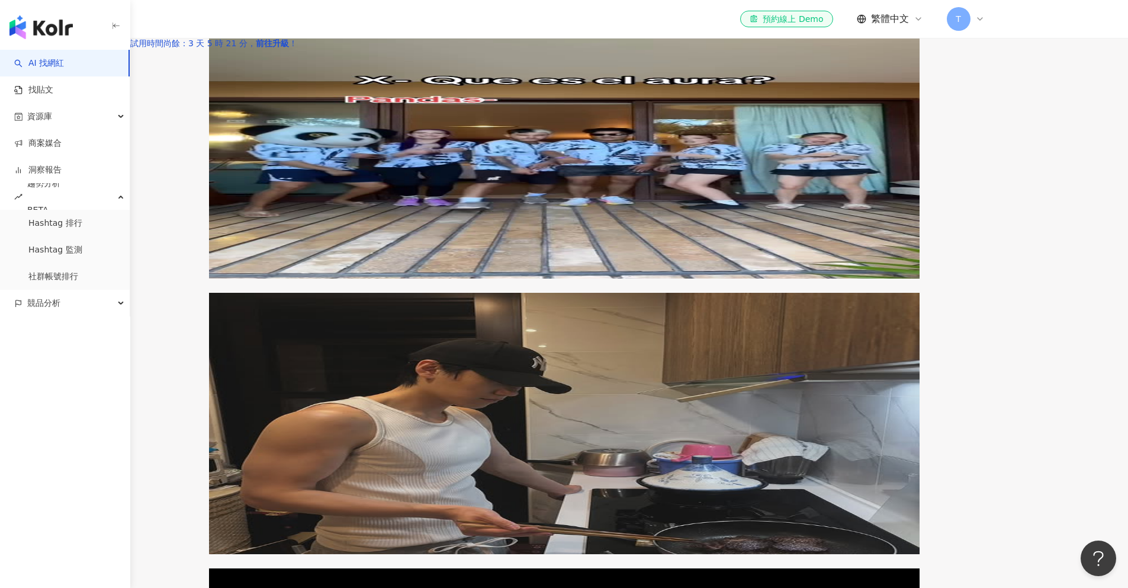
scroll to position [1784, 0]
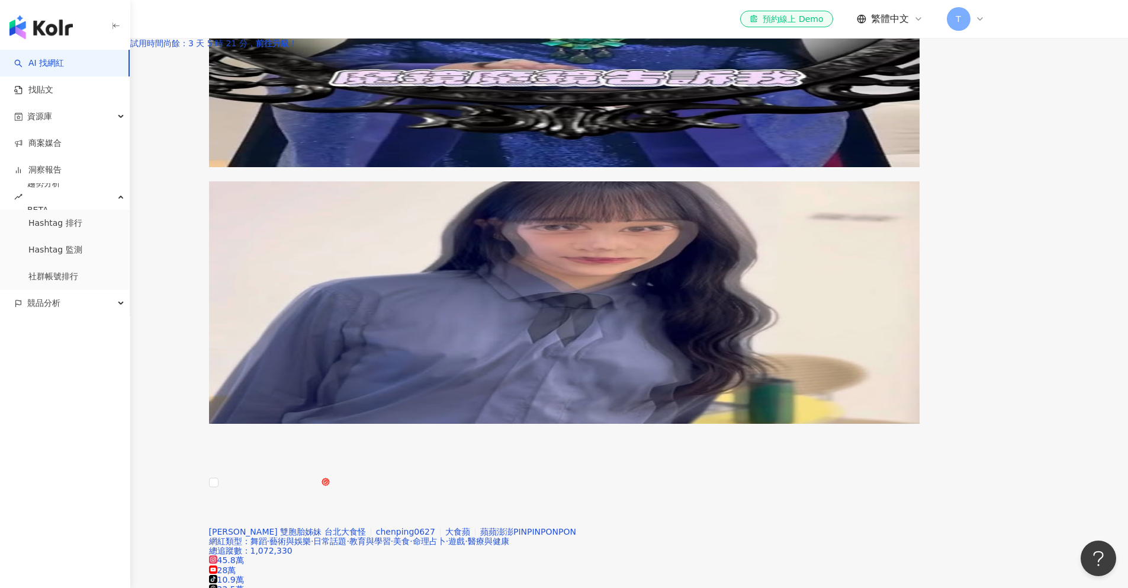
scroll to position [1864, 0]
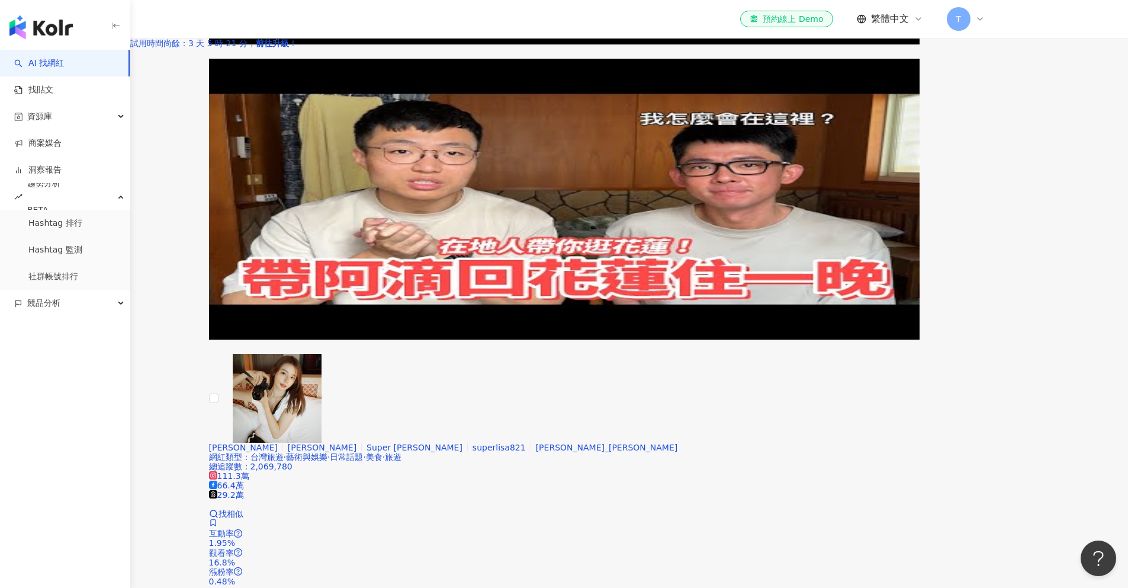
scroll to position [1864, 0]
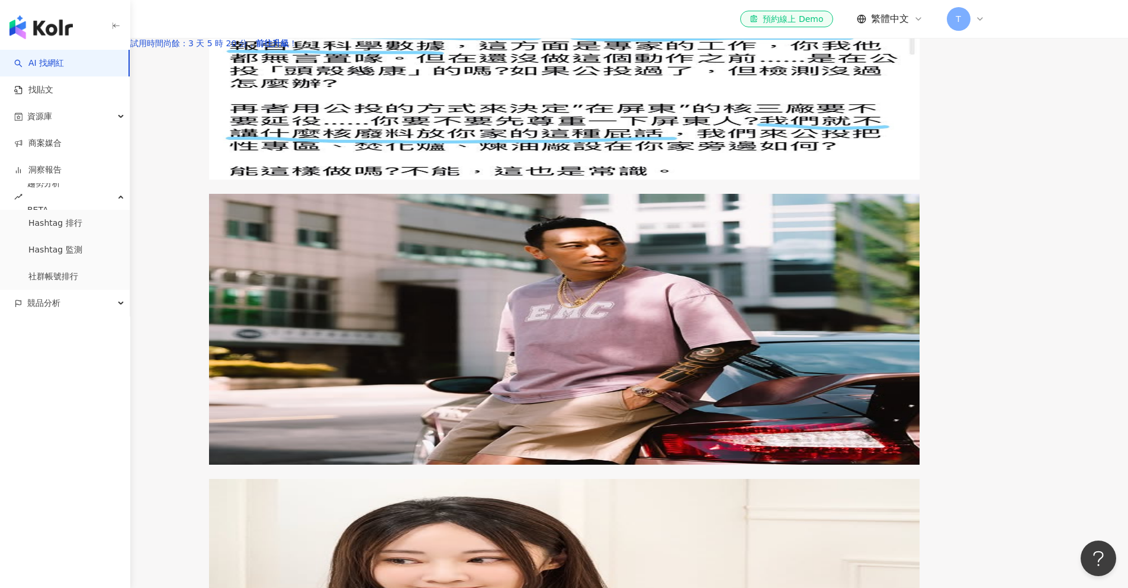
scroll to position [1845, 0]
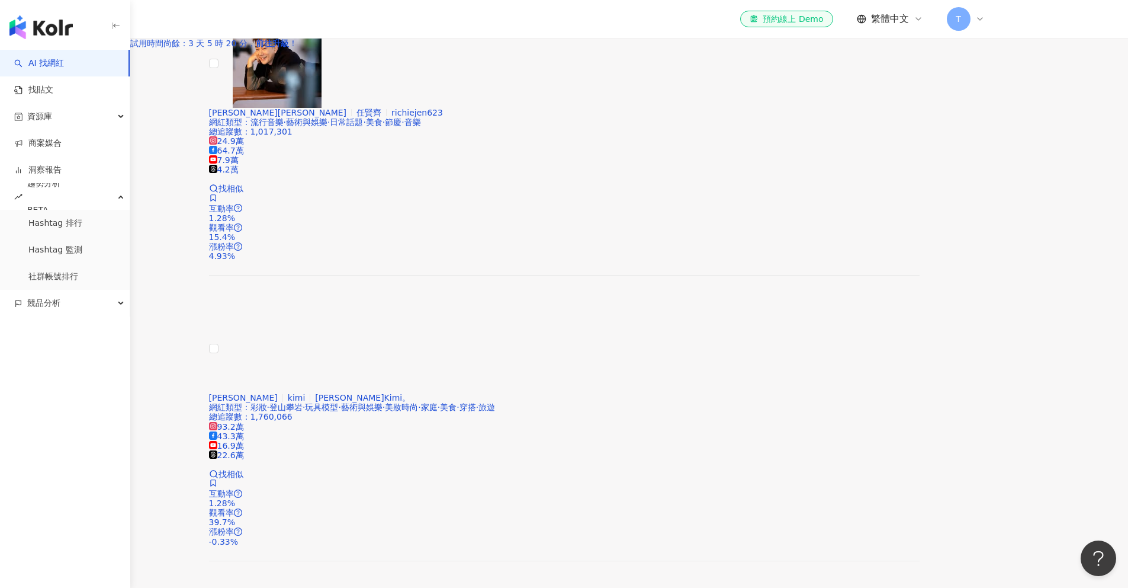
scroll to position [2006, 0]
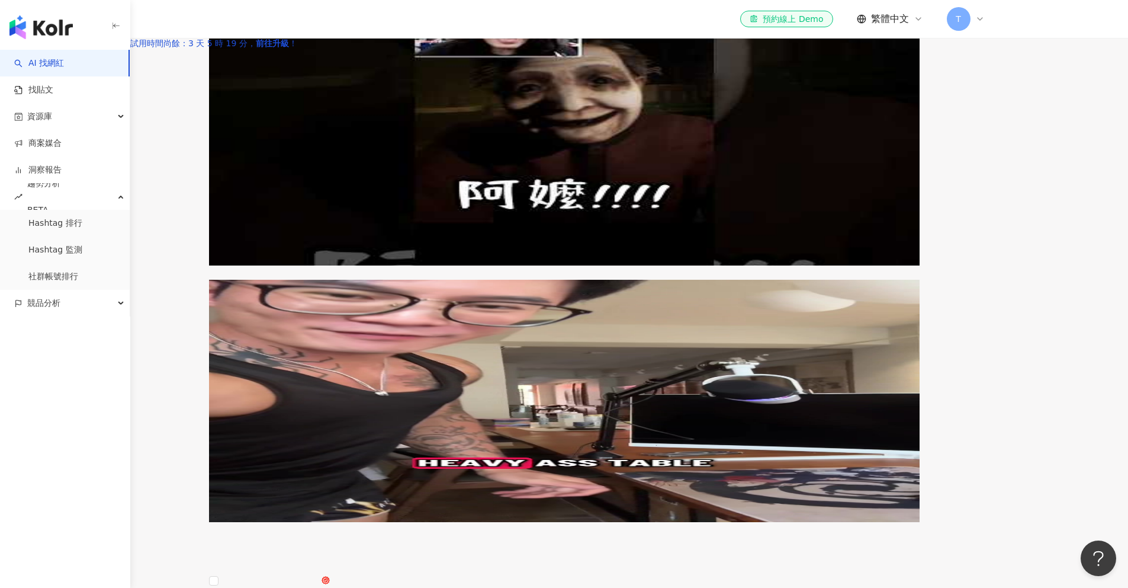
scroll to position [2178, 0]
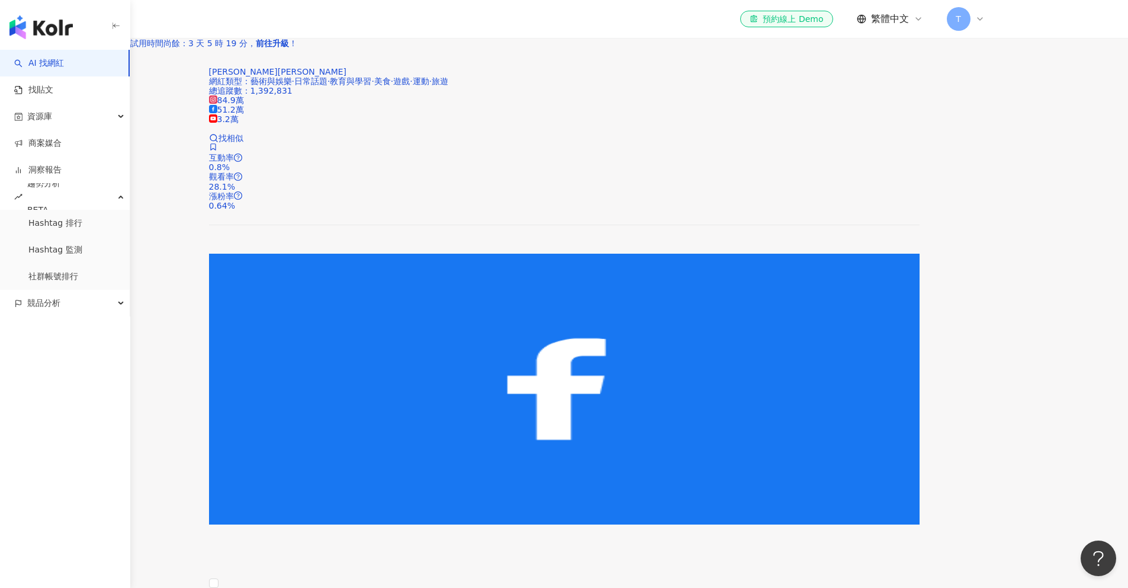
scroll to position [1758, 0]
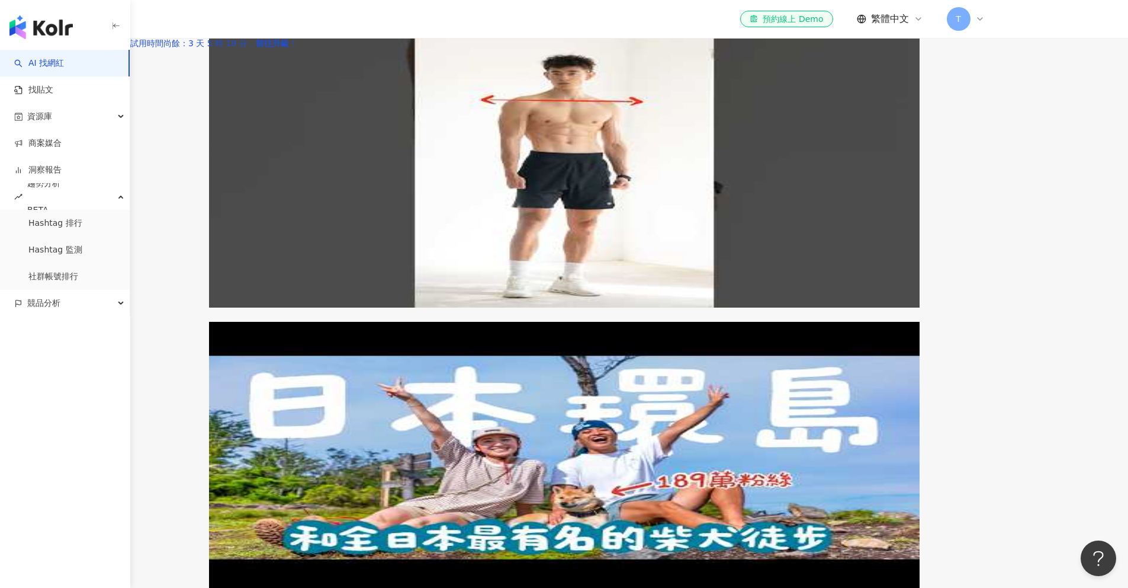
scroll to position [2001, 0]
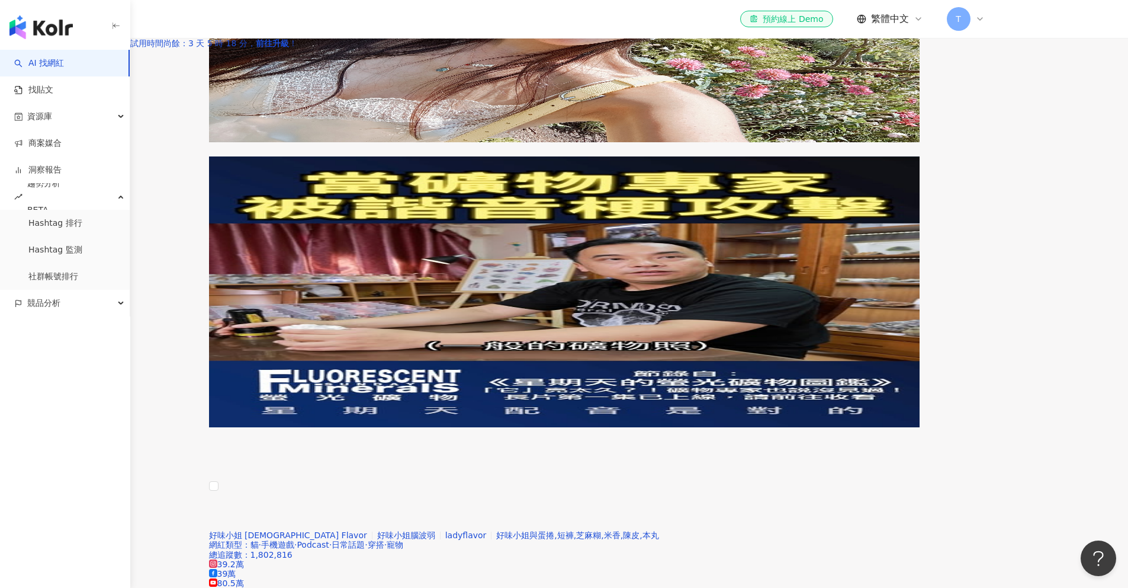
scroll to position [1867, 0]
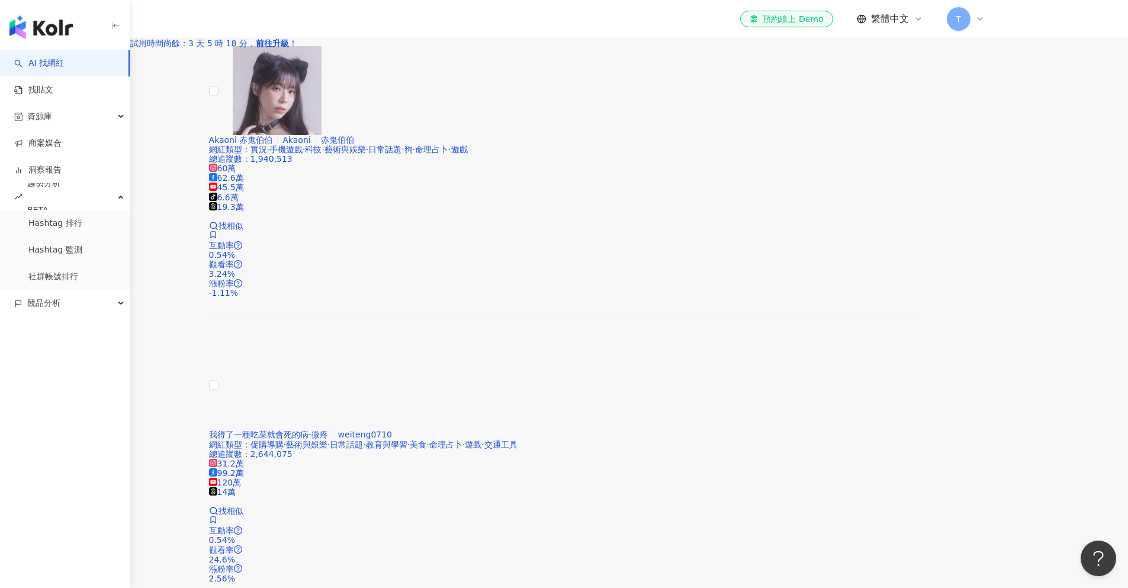
scroll to position [1859, 0]
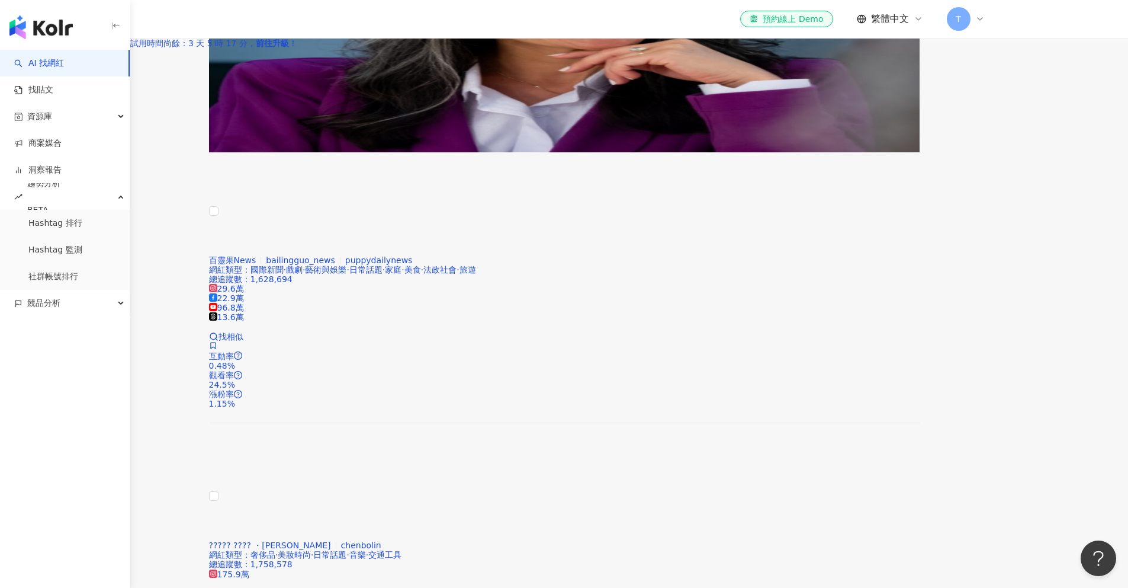
scroll to position [2090, 0]
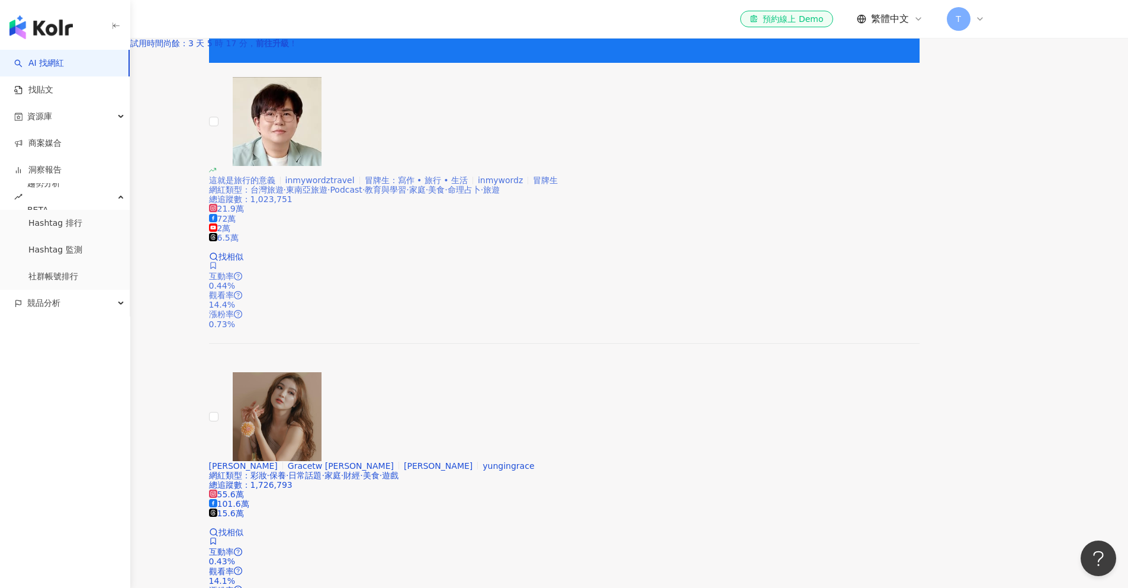
scroll to position [1981, 0]
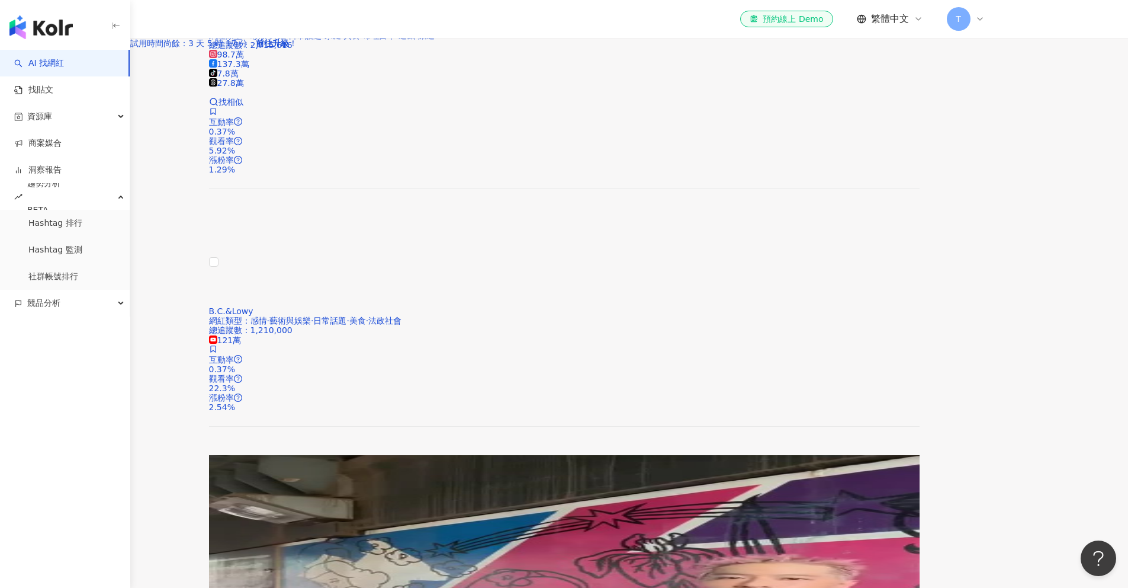
scroll to position [2118, 0]
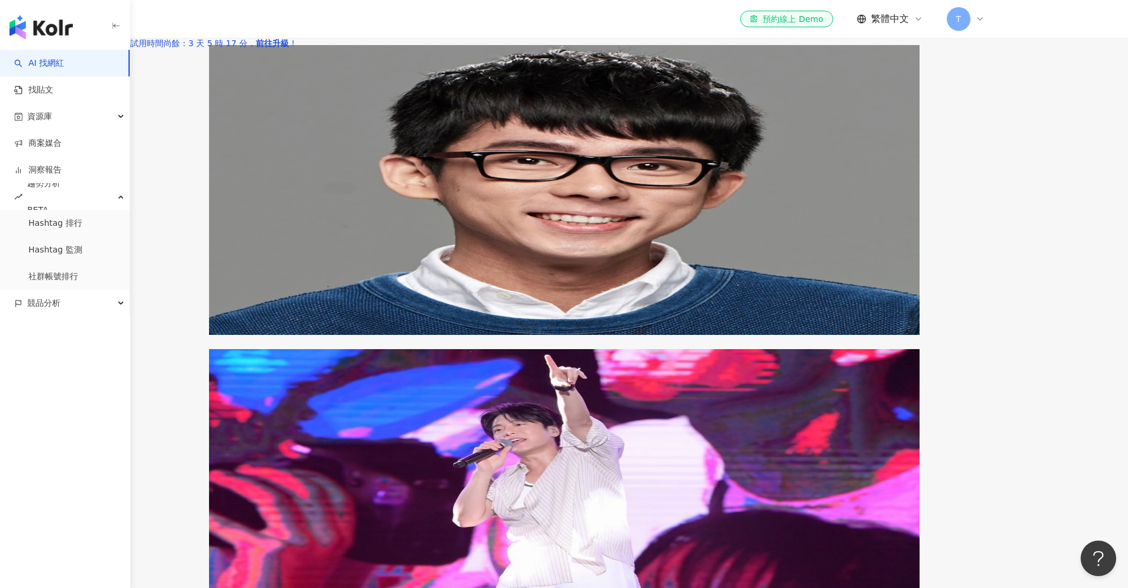
scroll to position [1968, 0]
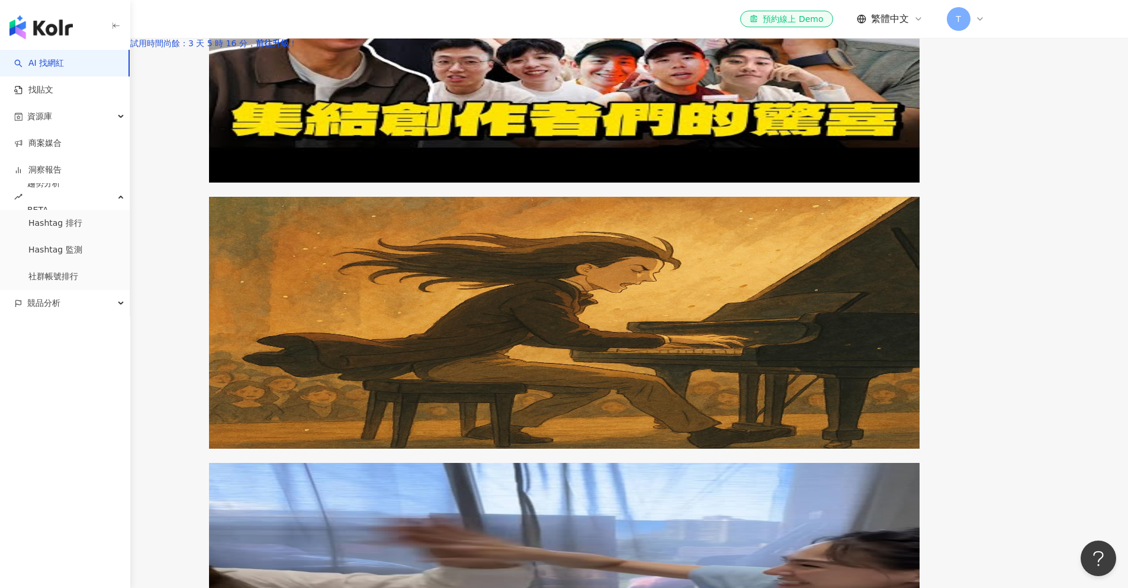
scroll to position [1848, 0]
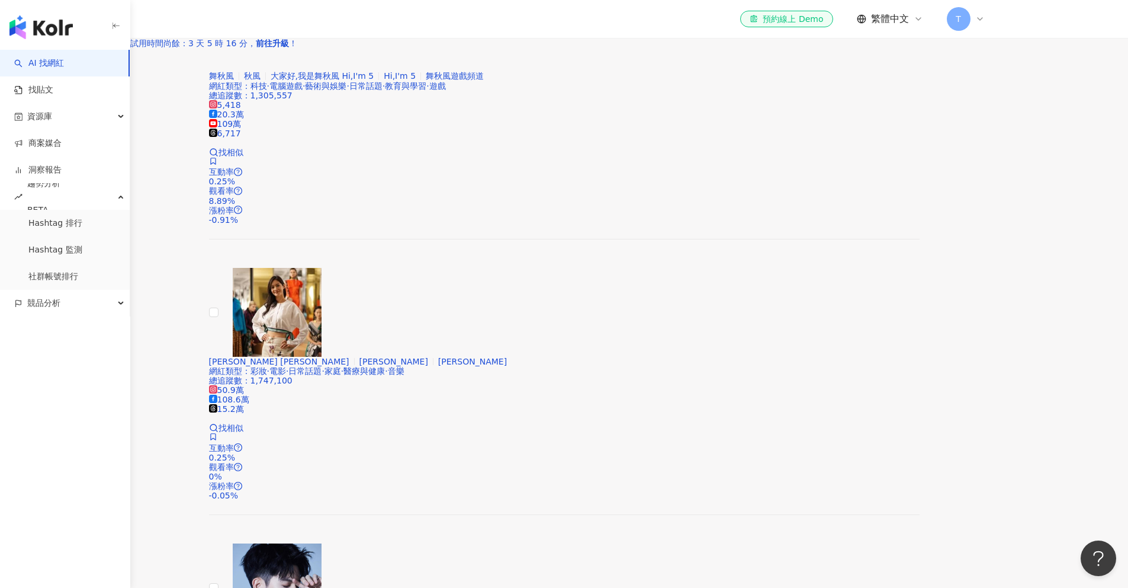
scroll to position [1826, 0]
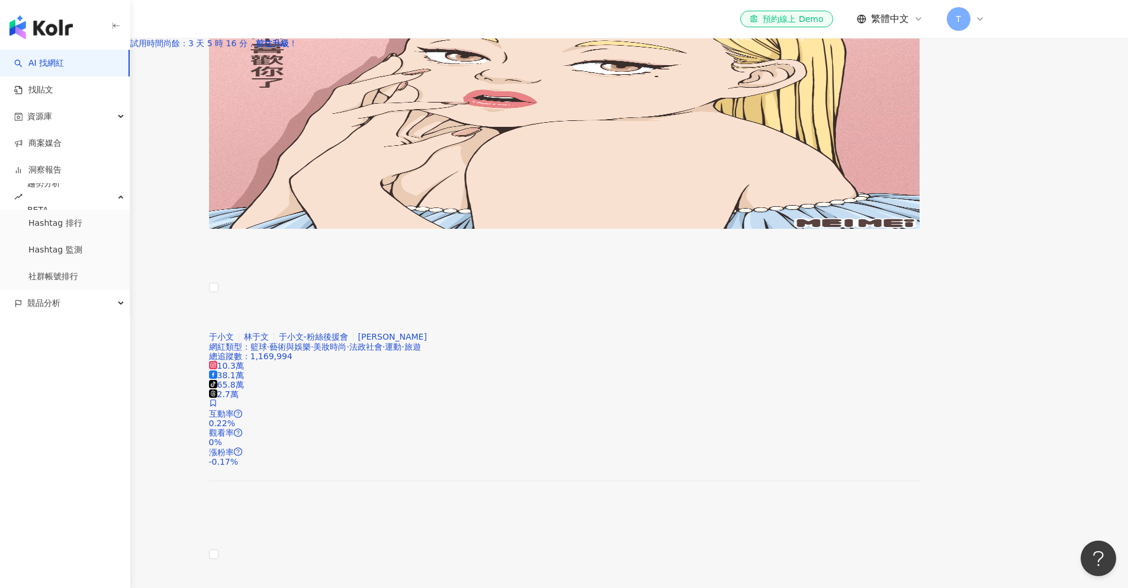
scroll to position [1861, 0]
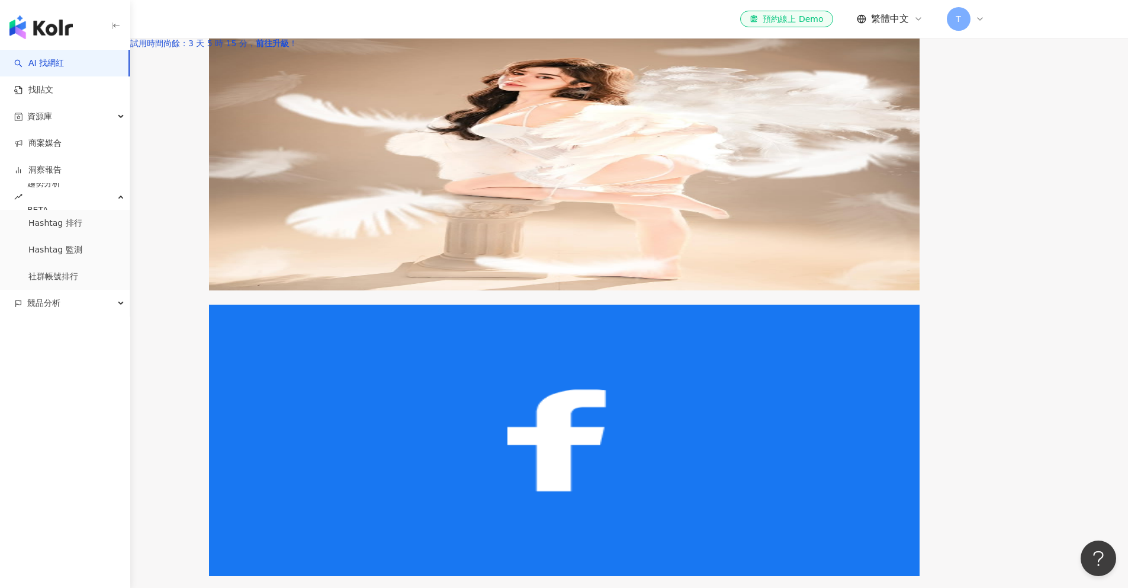
scroll to position [1860, 0]
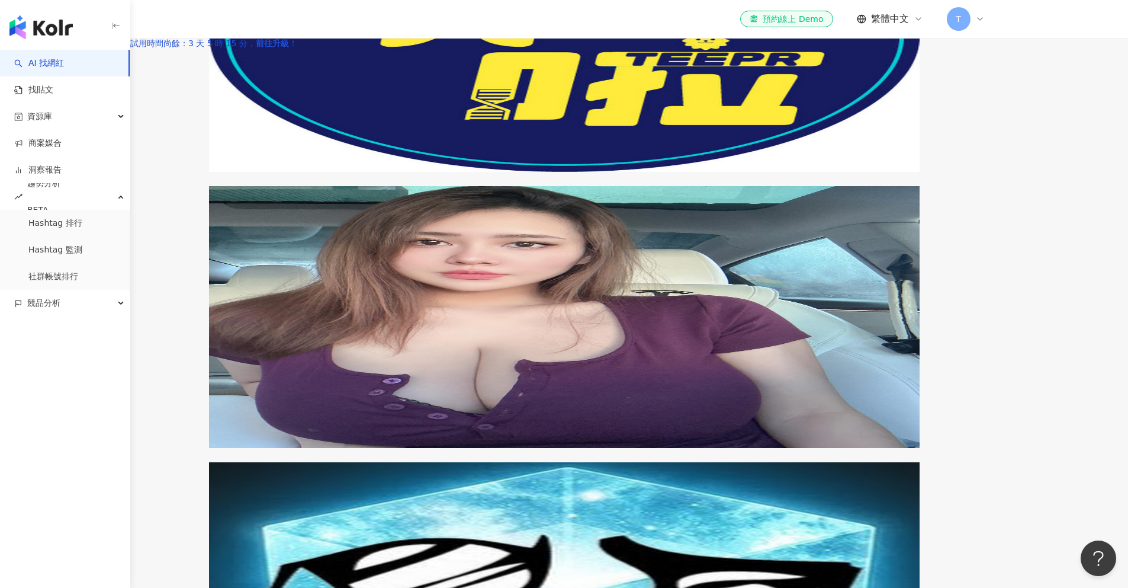
scroll to position [1867, 0]
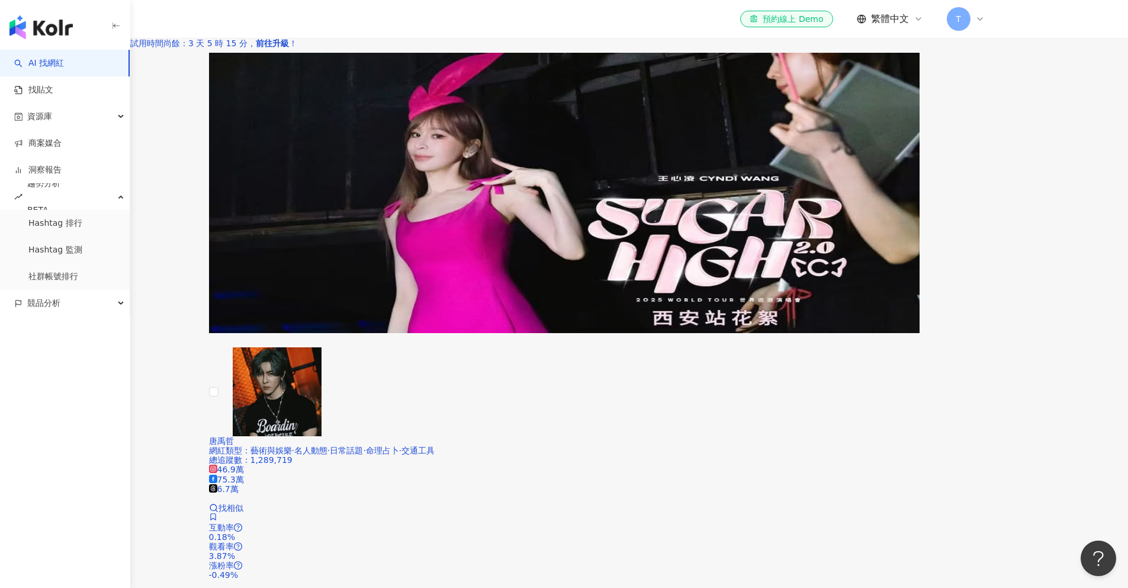
scroll to position [2124, 0]
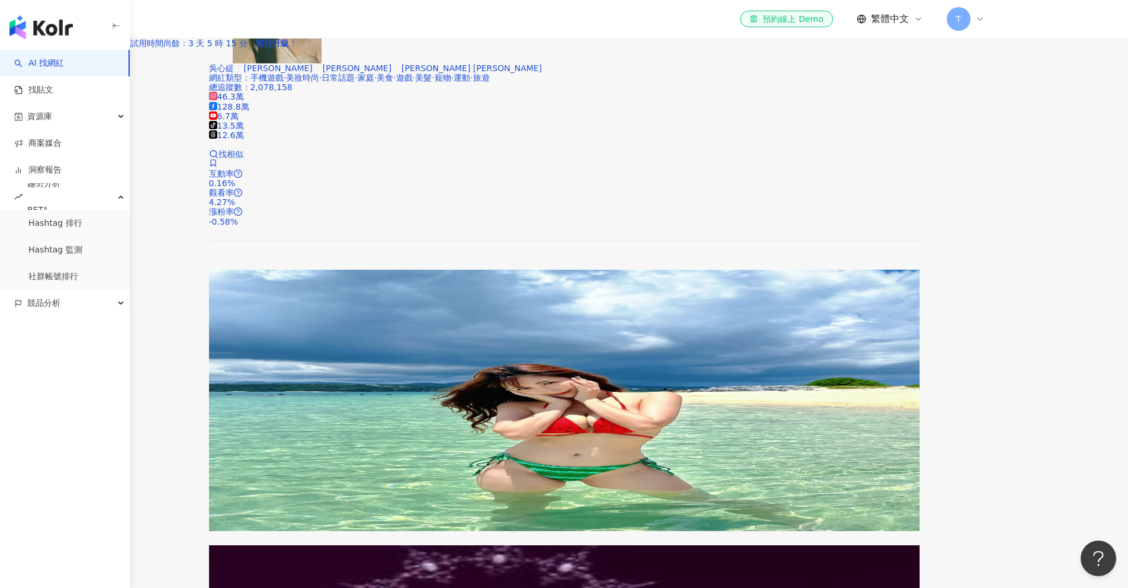
scroll to position [1756, 0]
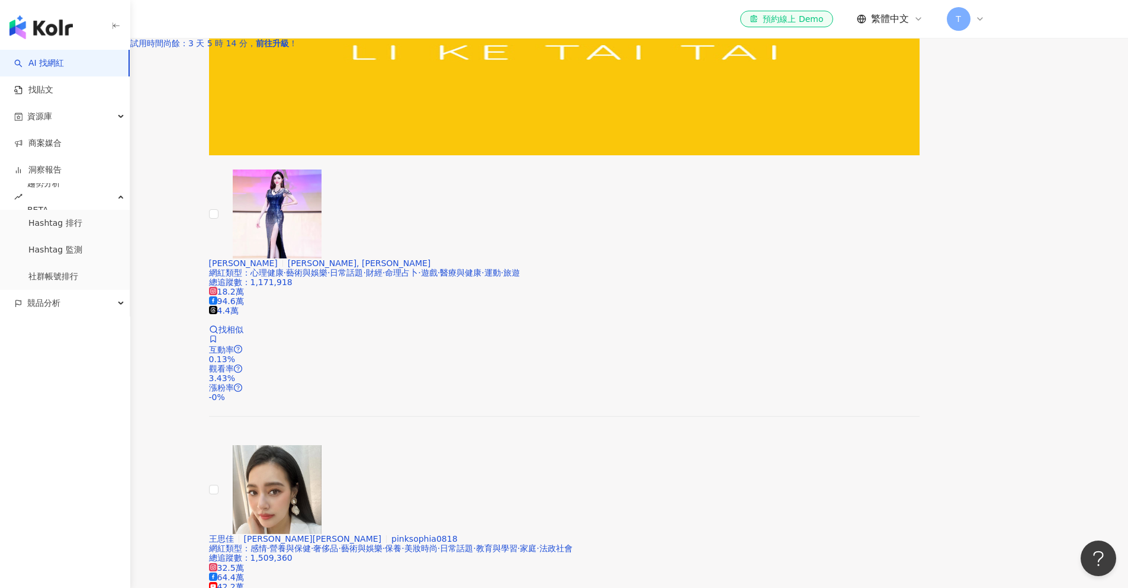
scroll to position [1849, 0]
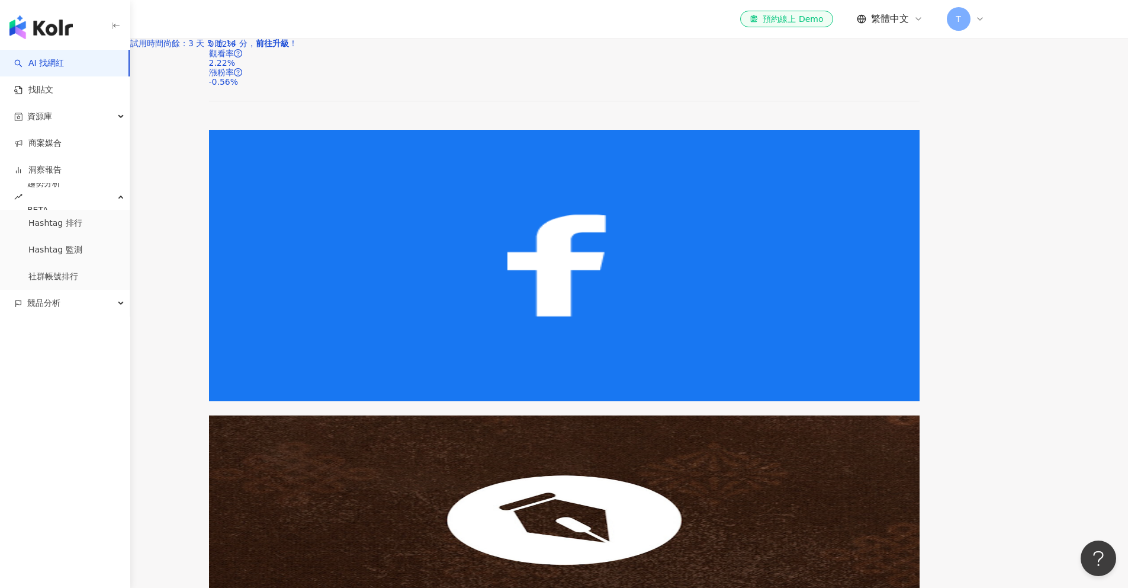
scroll to position [1927, 0]
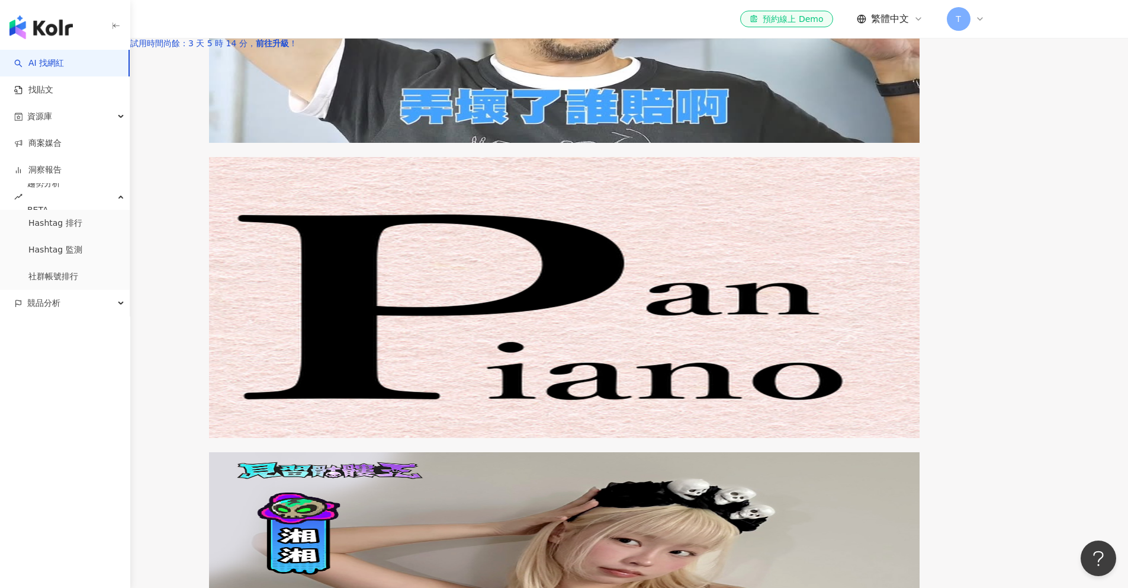
scroll to position [1890, 0]
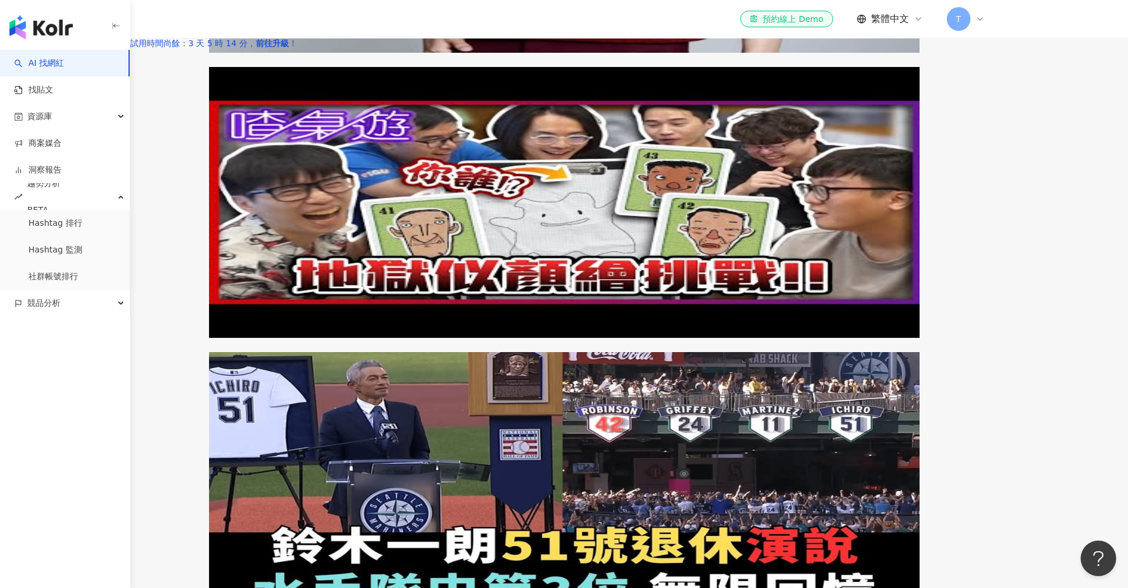
scroll to position [1950, 0]
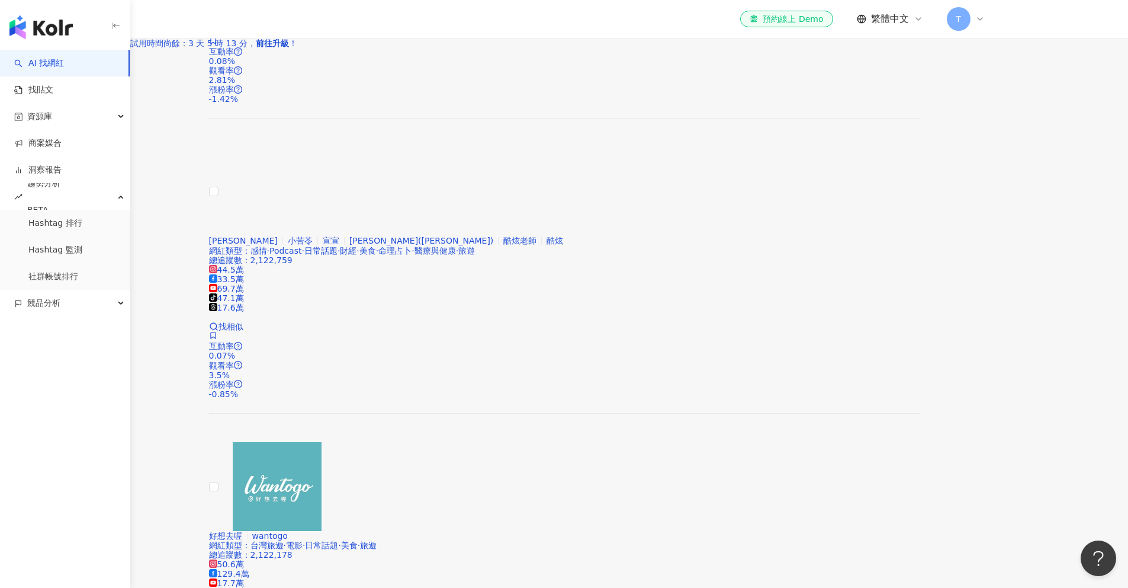
scroll to position [2058, 0]
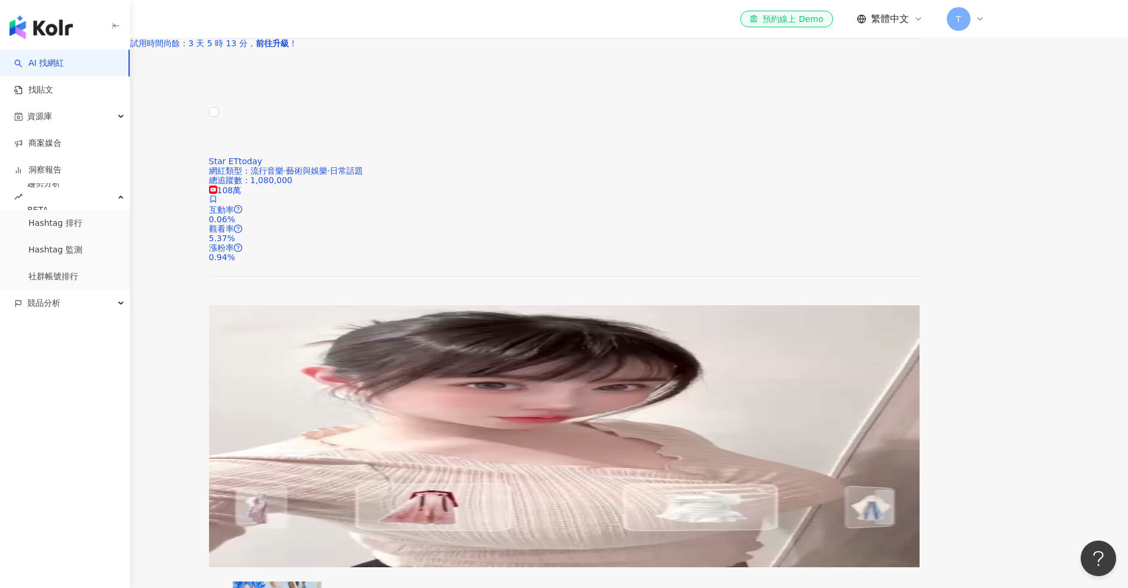
scroll to position [1804, 0]
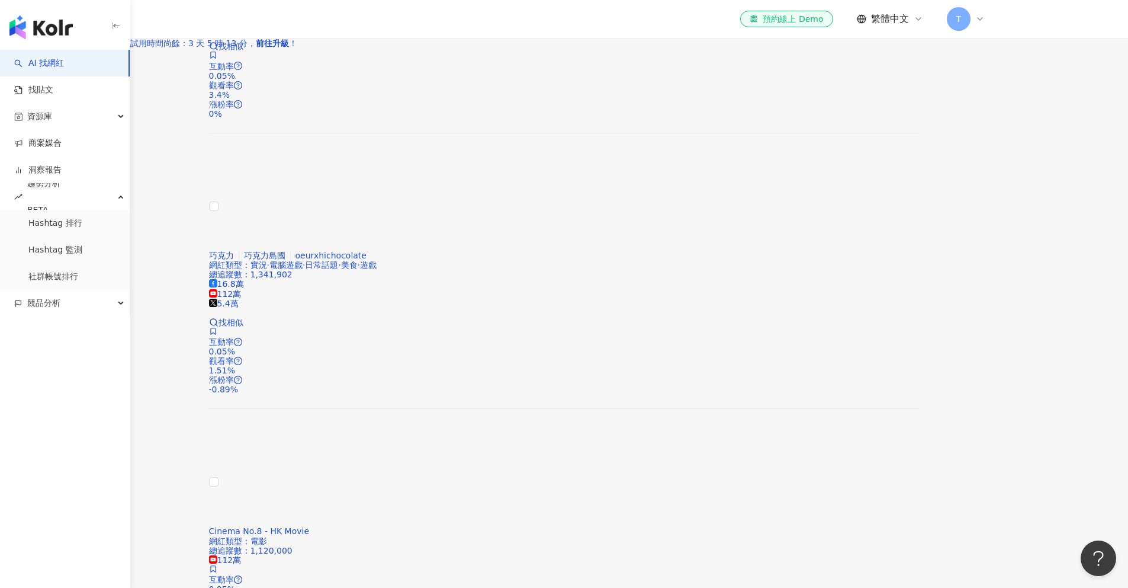
scroll to position [2133, 0]
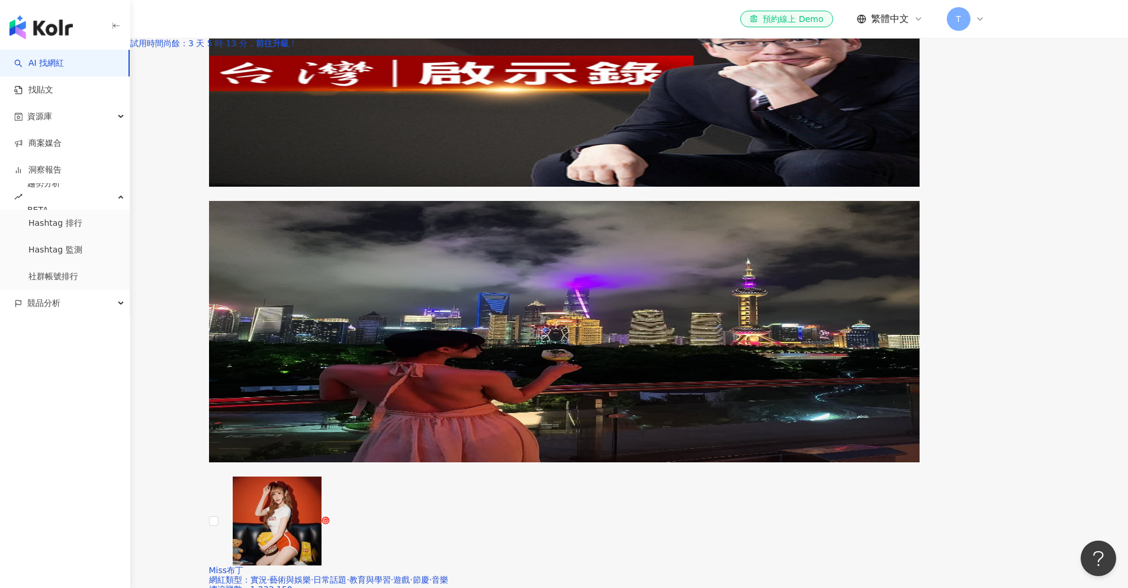
scroll to position [2074, 0]
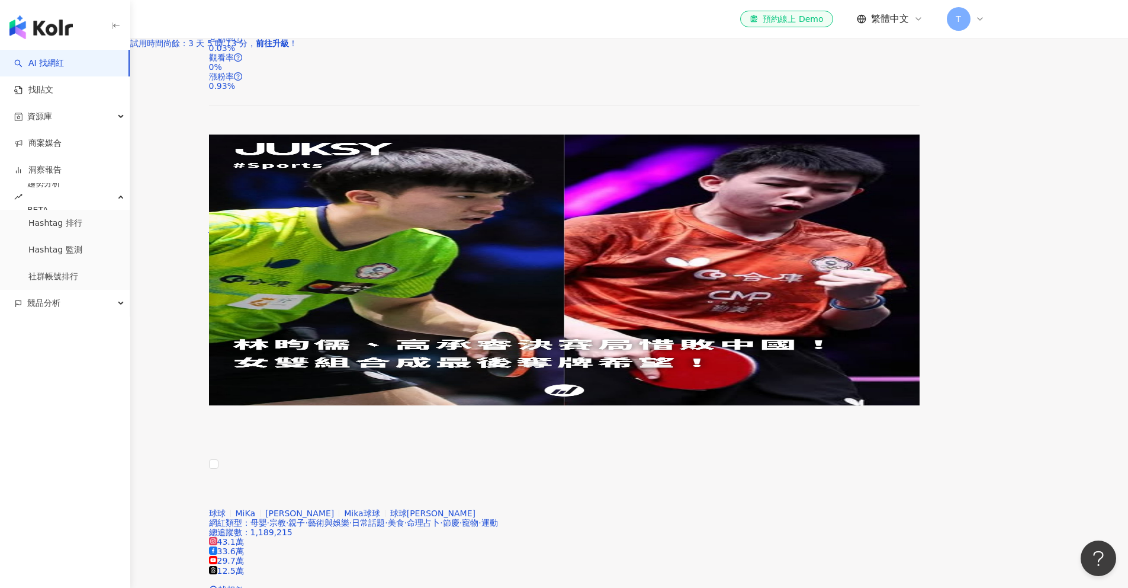
scroll to position [1874, 0]
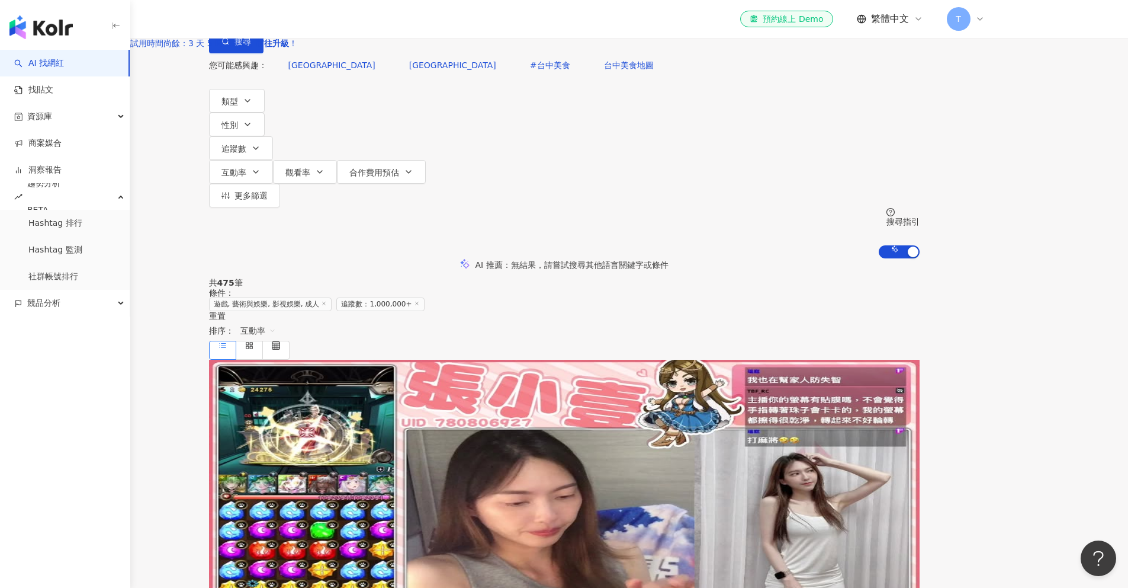
scroll to position [0, 0]
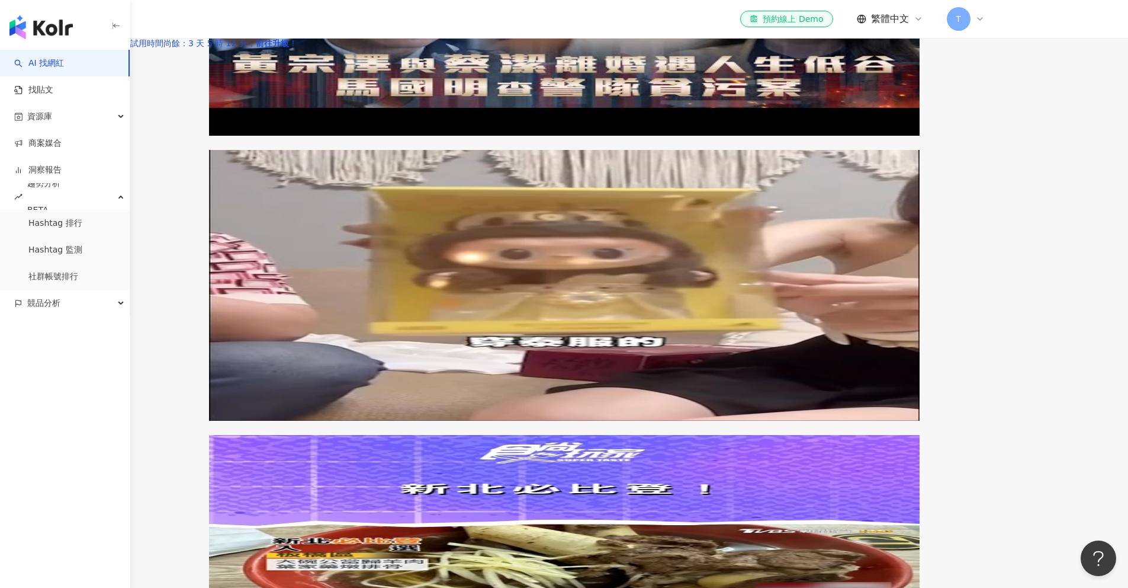
scroll to position [2091, 0]
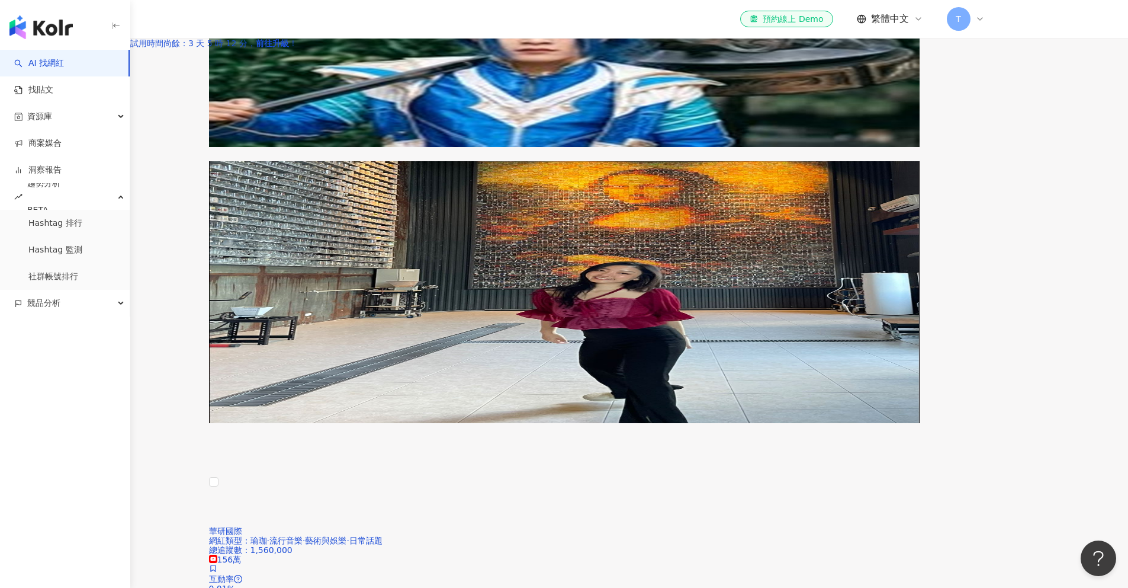
scroll to position [1897, 0]
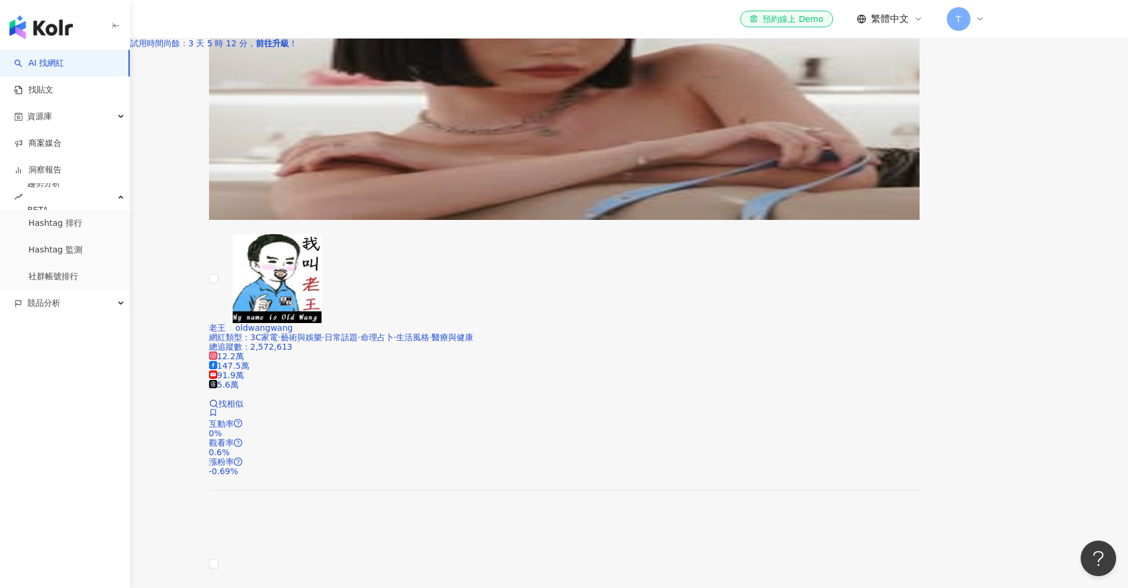
scroll to position [1785, 0]
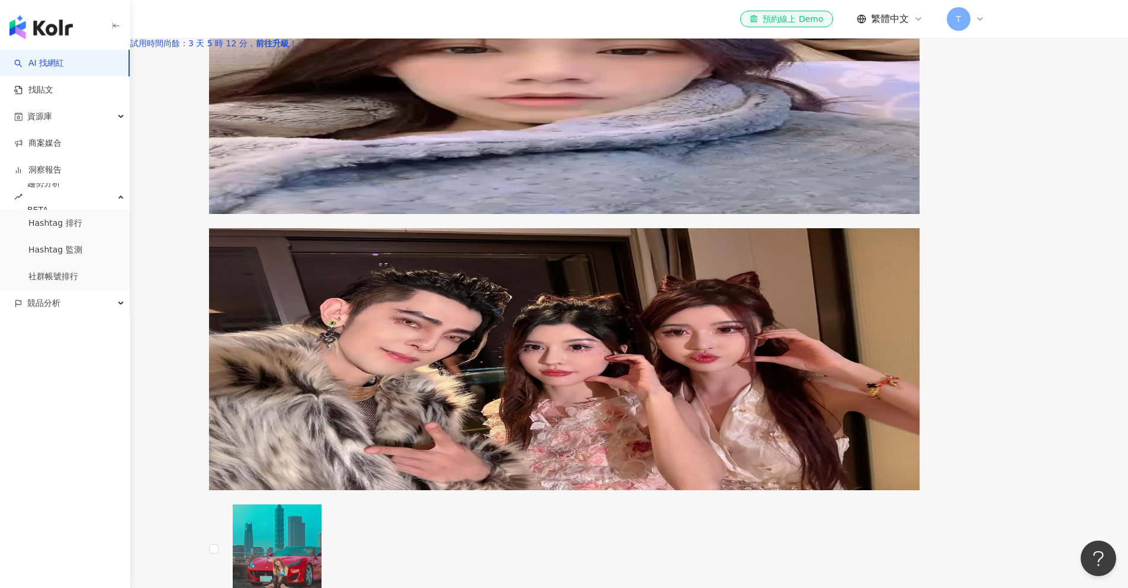
scroll to position [2231, 0]
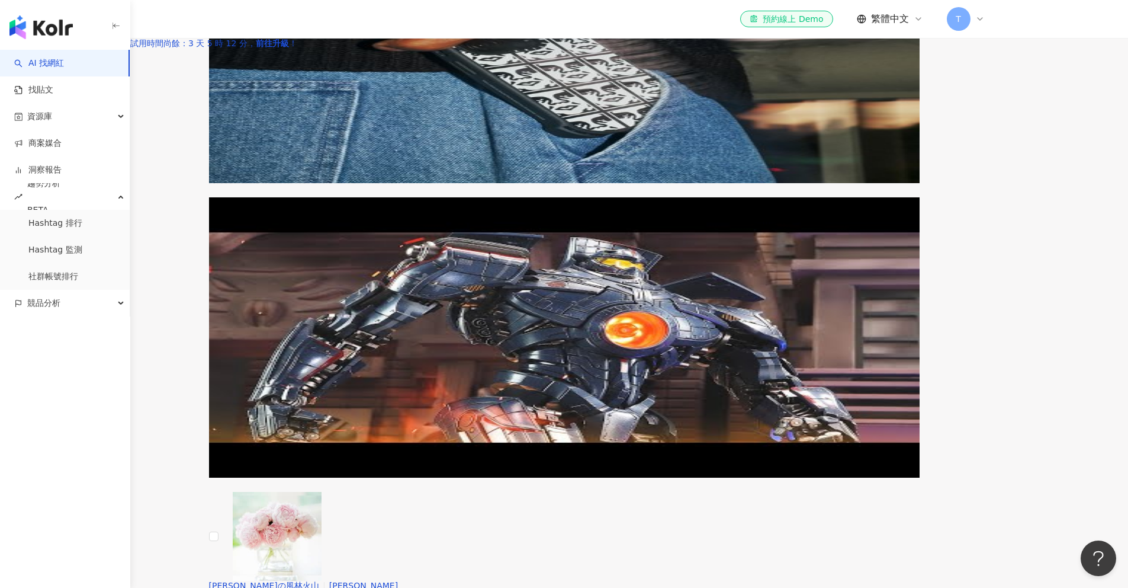
scroll to position [1960, 0]
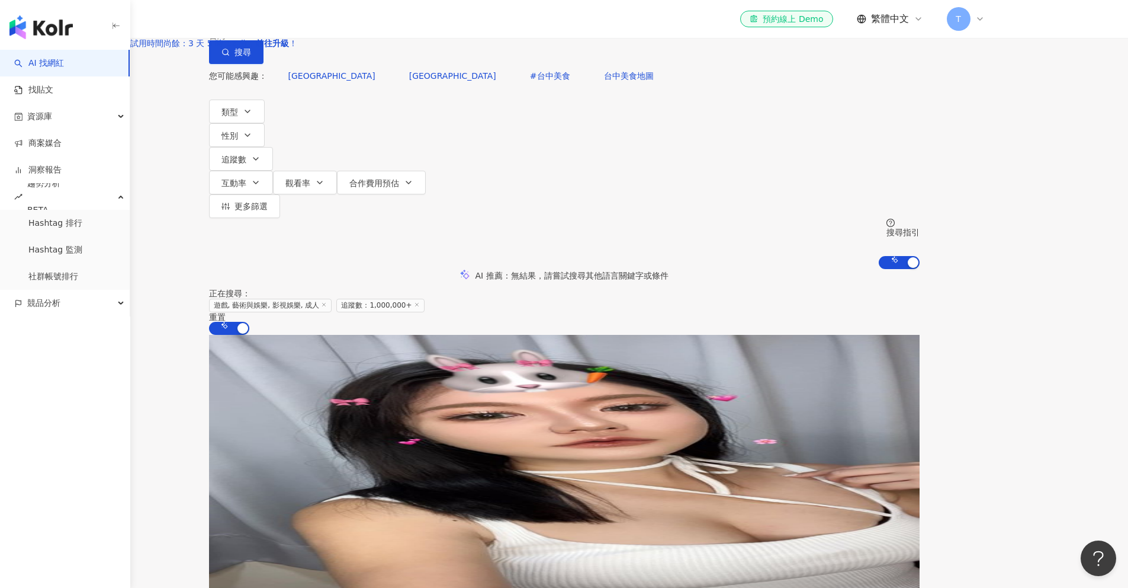
scroll to position [0, 0]
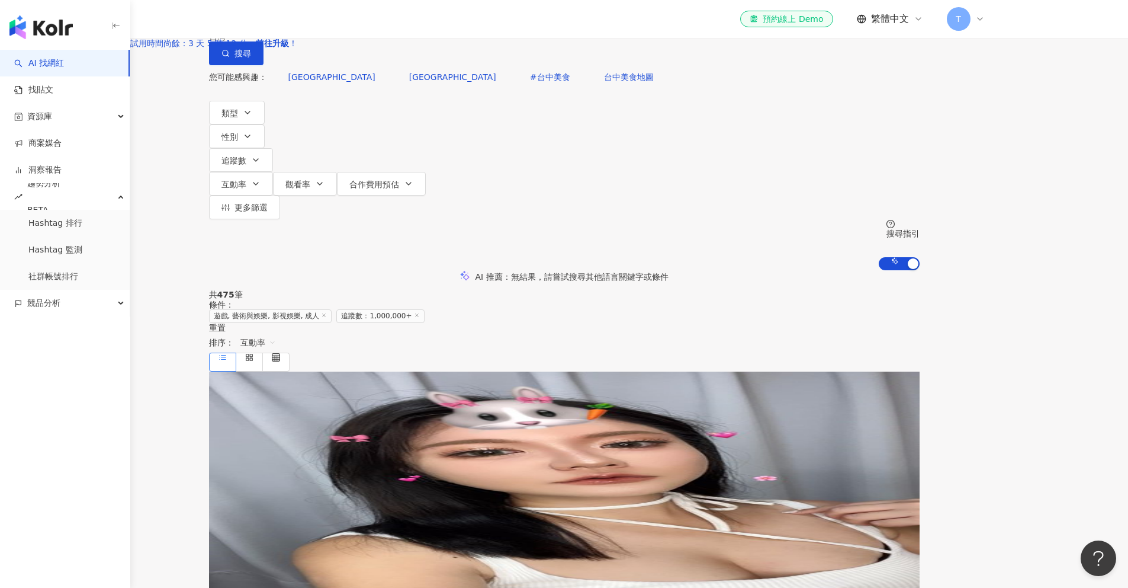
click at [62, 23] on img "button" at bounding box center [40, 27] width 63 height 24
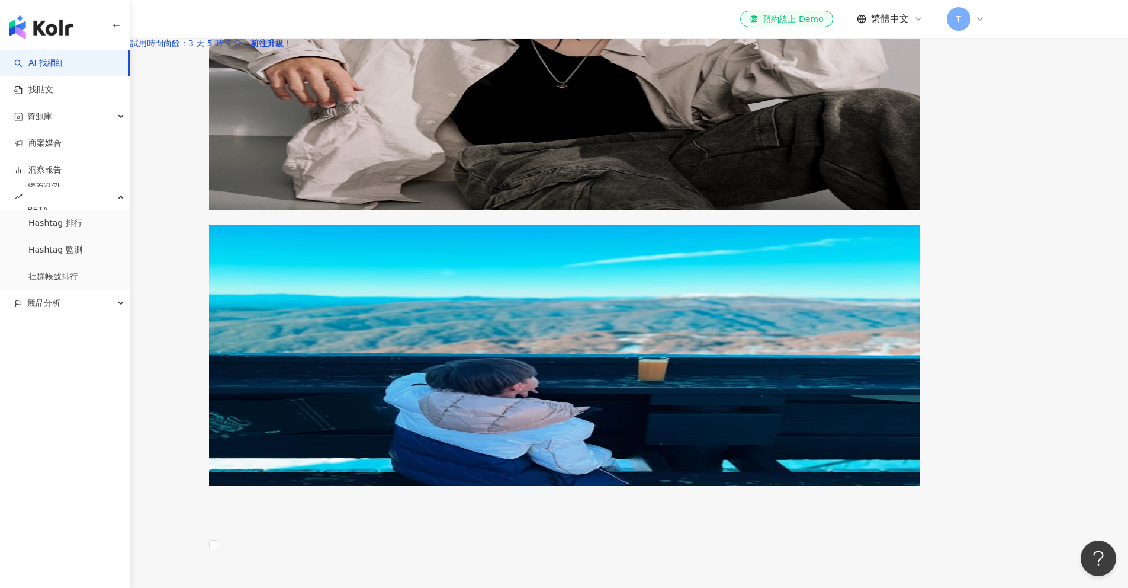
scroll to position [398, 0]
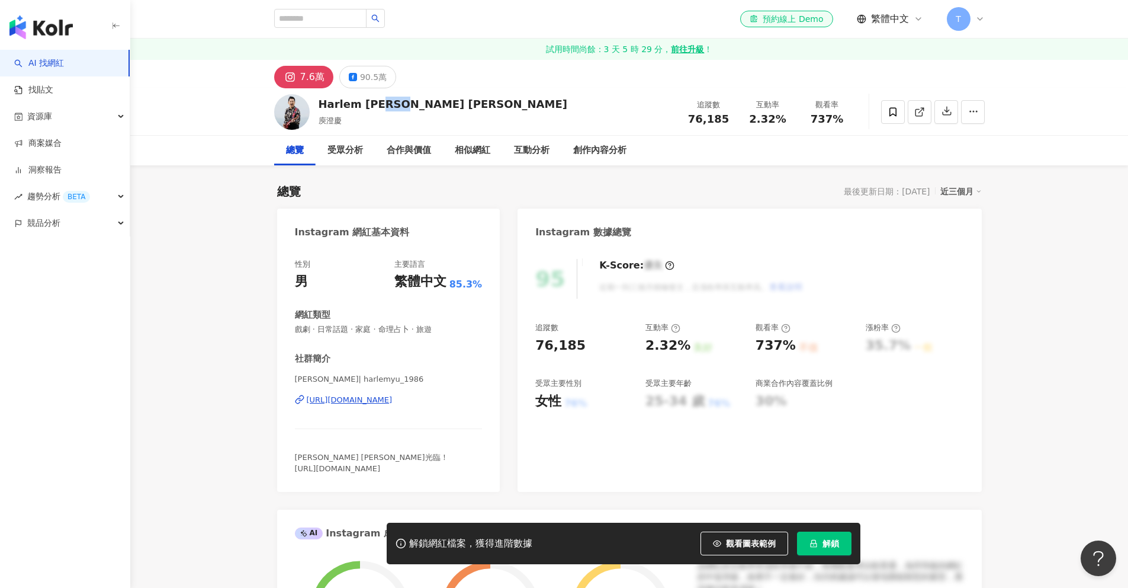
drag, startPoint x: 381, startPoint y: 104, endPoint x: 373, endPoint y: 102, distance: 8.4
click at [373, 102] on div "[PERSON_NAME] [PERSON_NAME] [PERSON_NAME] 追蹤數 76,185 互動率 2.32% 觀看率 737%" at bounding box center [630, 111] width 758 height 47
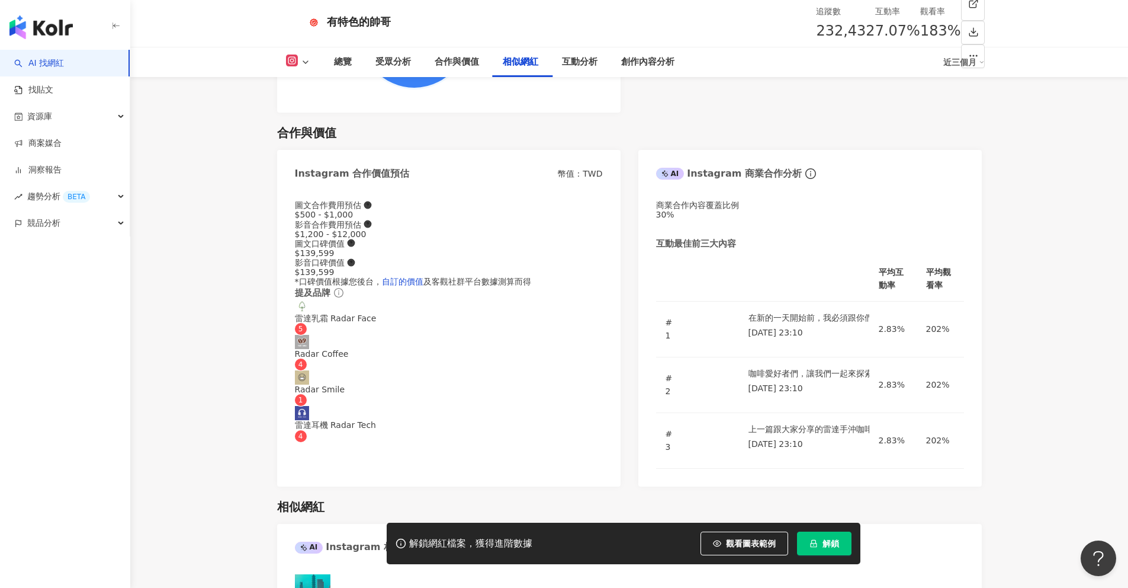
scroll to position [1909, 0]
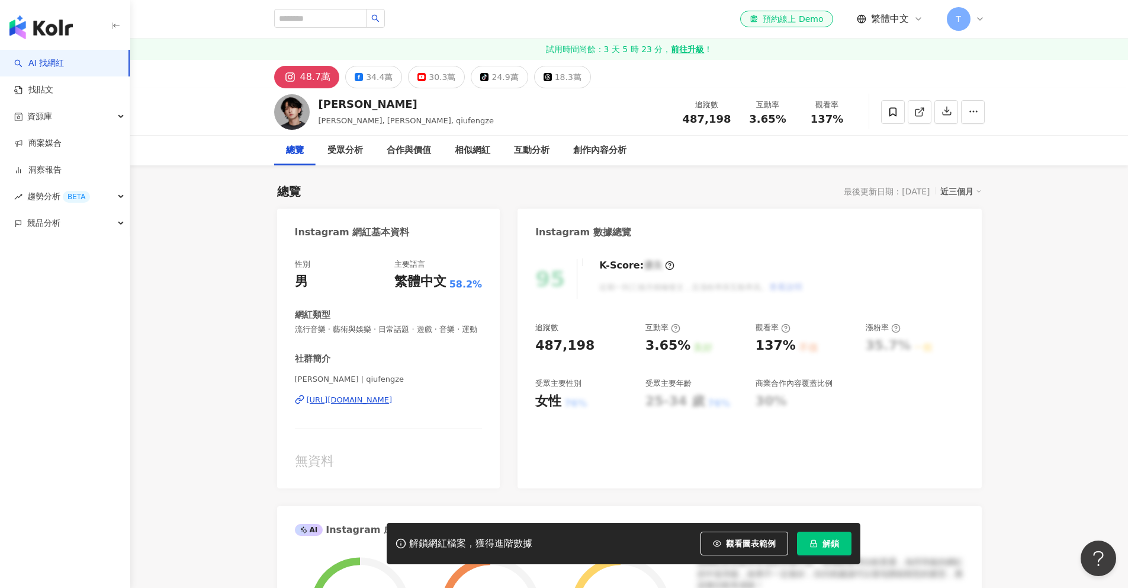
drag, startPoint x: 354, startPoint y: 105, endPoint x: 335, endPoint y: 105, distance: 18.4
click at [354, 105] on div "[PERSON_NAME]" at bounding box center [407, 104] width 176 height 15
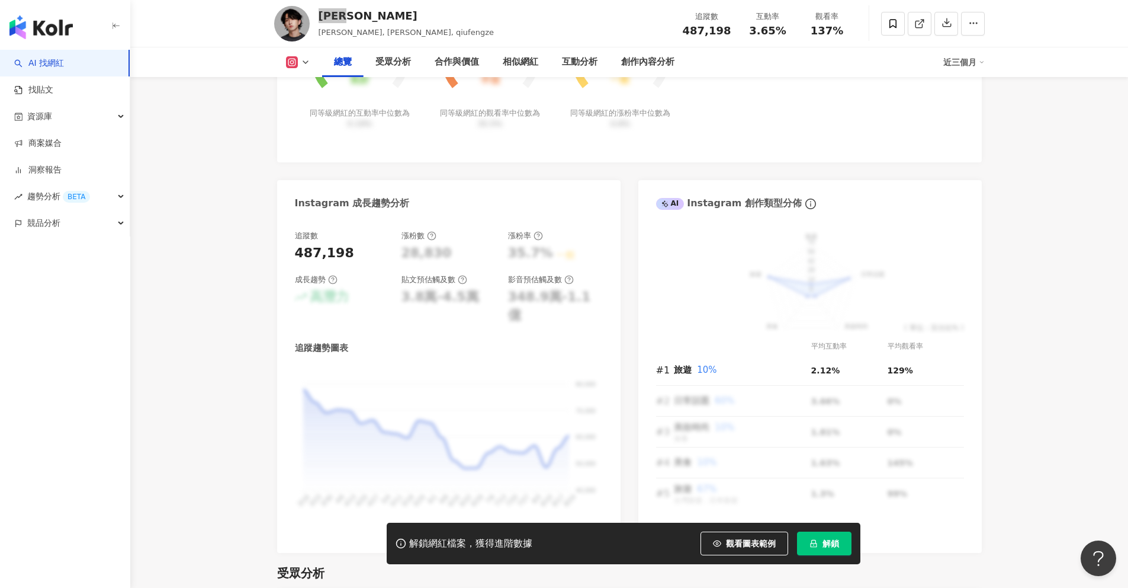
scroll to position [717, 0]
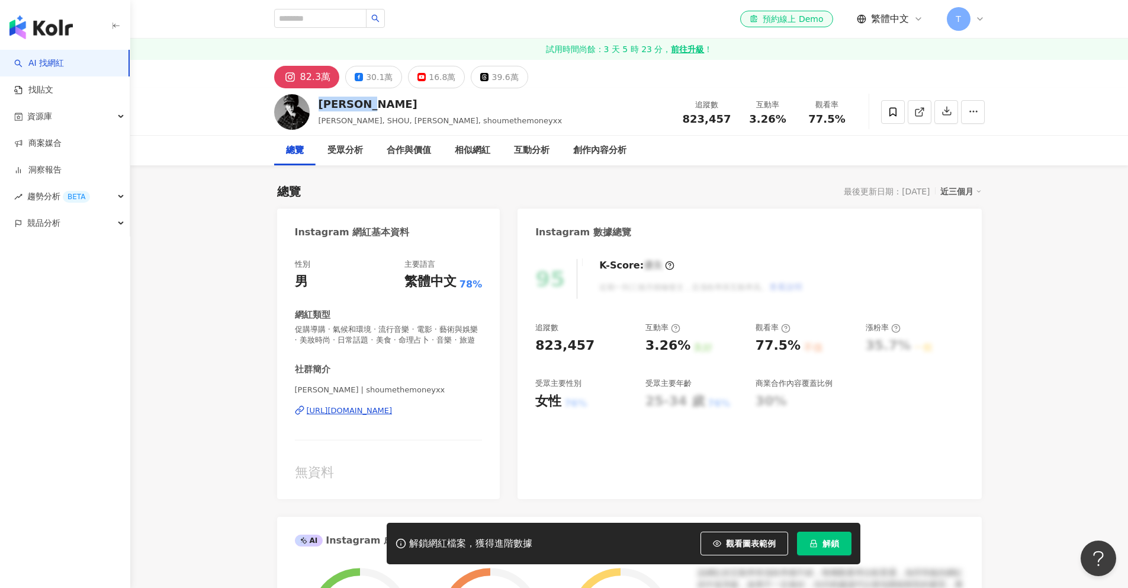
drag, startPoint x: 319, startPoint y: 100, endPoint x: 384, endPoint y: 106, distance: 65.5
click at [384, 106] on div "[PERSON_NAME]" at bounding box center [441, 104] width 244 height 15
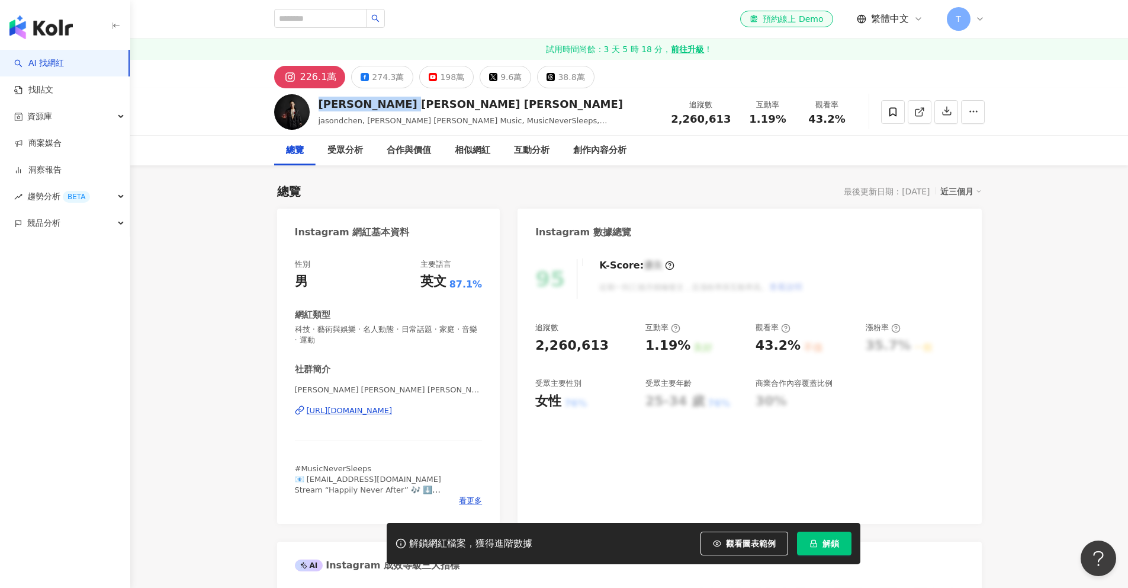
drag, startPoint x: 318, startPoint y: 103, endPoint x: 416, endPoint y: 108, distance: 99.1
click at [416, 108] on div "Jason Chen 陳以桐" at bounding box center [489, 104] width 340 height 15
